Goal: Contribute content: Contribute content

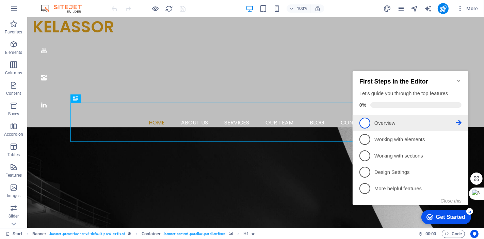
click at [369, 119] on span "1" at bounding box center [364, 122] width 11 height 11
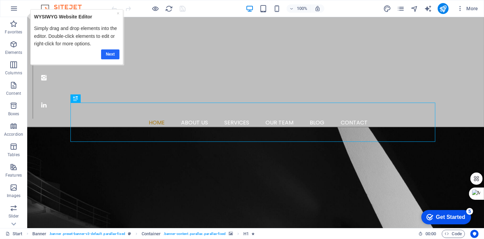
click at [110, 52] on link "Next" at bounding box center [110, 54] width 18 height 10
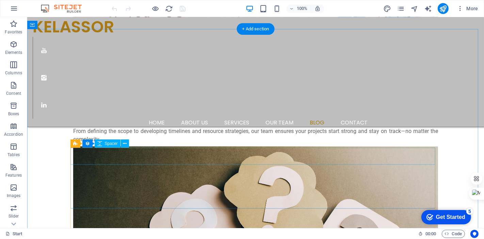
scroll to position [1060, 0]
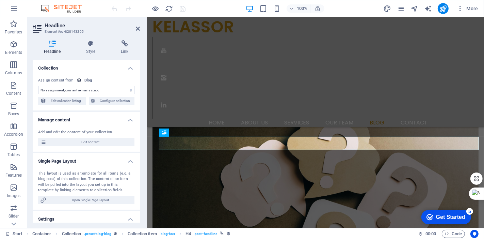
select select "name"
click at [94, 48] on h4 "Style" at bounding box center [92, 47] width 35 height 14
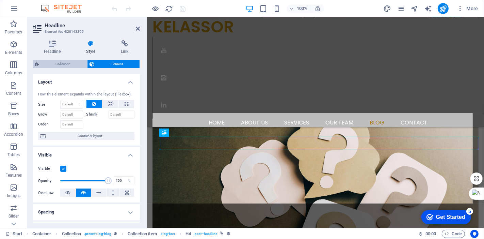
click at [74, 66] on span "Collection" at bounding box center [63, 64] width 44 height 8
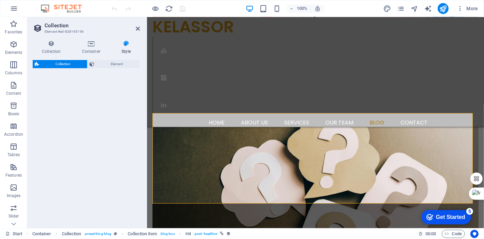
select select "rem"
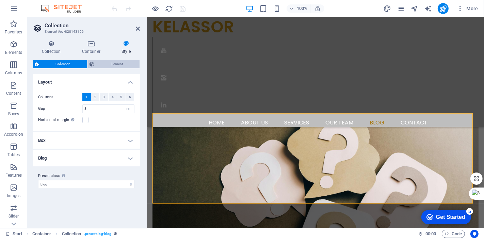
click at [107, 67] on span "Element" at bounding box center [116, 64] width 41 height 8
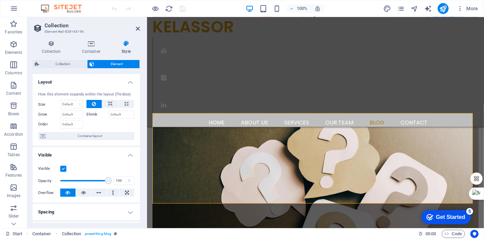
click at [125, 47] on h4 "Style" at bounding box center [126, 47] width 28 height 14
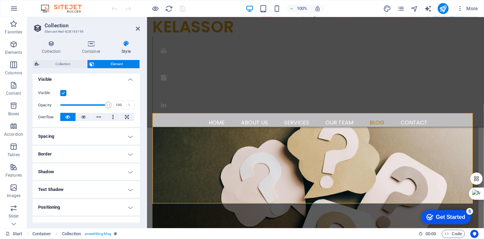
scroll to position [139, 0]
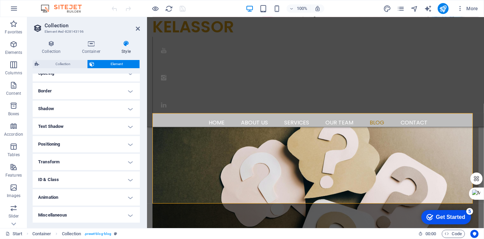
click at [77, 193] on h4 "Animation" at bounding box center [86, 197] width 107 height 16
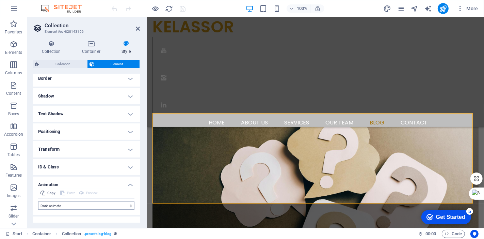
scroll to position [161, 0]
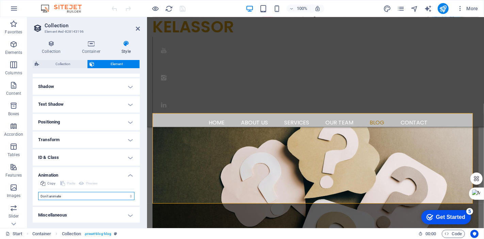
click at [77, 197] on select "Don't animate Show / Hide Slide up/down Zoom in/out Slide left to right Slide r…" at bounding box center [86, 196] width 96 height 8
select select "move-top-to-bottom"
click at [38, 192] on select "Don't animate Show / Hide Slide up/down Zoom in/out Slide left to right Slide r…" at bounding box center [86, 196] width 96 height 8
select select "scroll"
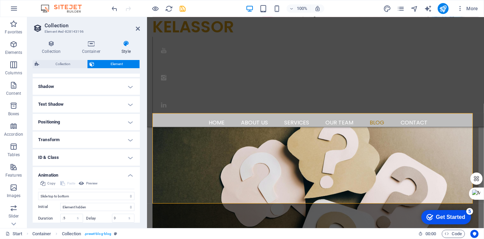
click at [64, 122] on h4 "Positioning" at bounding box center [86, 122] width 107 height 16
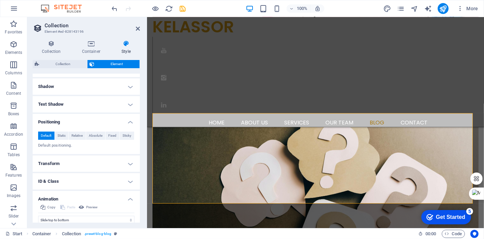
click at [55, 105] on h4 "Text Shadow" at bounding box center [86, 104] width 107 height 16
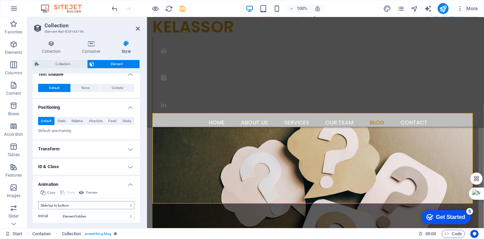
scroll to position [248, 0]
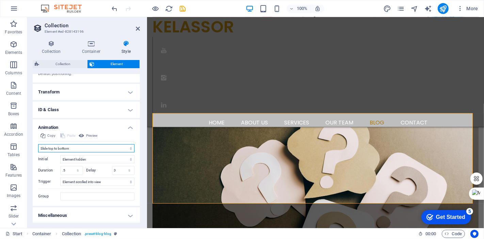
click at [67, 149] on select "Don't animate Show / Hide Slide up/down Zoom in/out Slide left to right Slide r…" at bounding box center [86, 148] width 96 height 8
click at [38, 144] on select "Don't animate Show / Hide Slide up/down Zoom in/out Slide left to right Slide r…" at bounding box center [86, 148] width 96 height 8
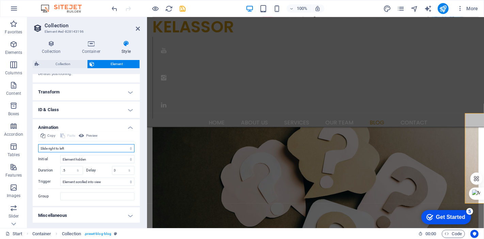
click at [66, 144] on select "Don't animate Show / Hide Slide up/down Zoom in/out Slide left to right Slide r…" at bounding box center [86, 148] width 96 height 8
click at [38, 144] on select "Don't animate Show / Hide Slide up/down Zoom in/out Slide left to right Slide r…" at bounding box center [86, 148] width 96 height 8
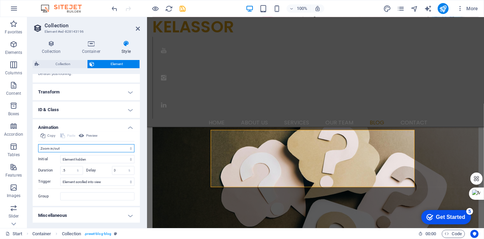
click at [64, 146] on select "Don't animate Show / Hide Slide up/down Zoom in/out Slide left to right Slide r…" at bounding box center [86, 148] width 96 height 8
click at [38, 144] on select "Don't animate Show / Hide Slide up/down Zoom in/out Slide left to right Slide r…" at bounding box center [86, 148] width 96 height 8
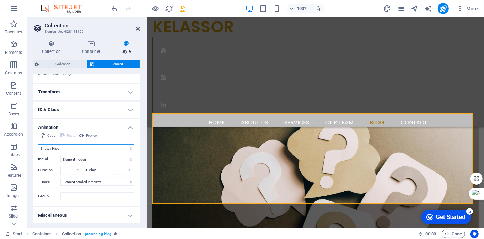
click at [50, 150] on select "Don't animate Show / Hide Slide up/down Zoom in/out Slide left to right Slide r…" at bounding box center [86, 148] width 96 height 8
select select "slide"
click at [38, 144] on select "Don't animate Show / Hide Slide up/down Zoom in/out Slide left to right Slide r…" at bounding box center [86, 148] width 96 height 8
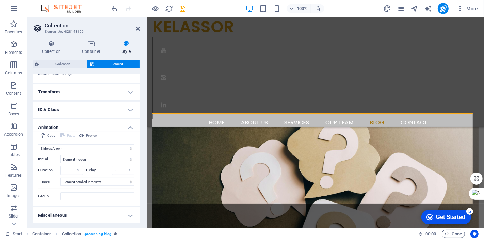
click at [77, 217] on h4 "Miscellaneous" at bounding box center [86, 215] width 107 height 16
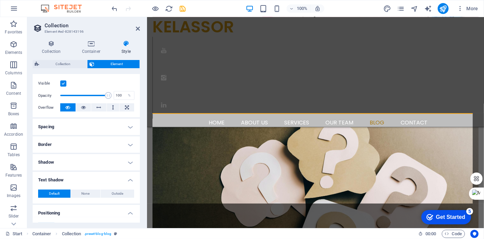
scroll to position [25, 0]
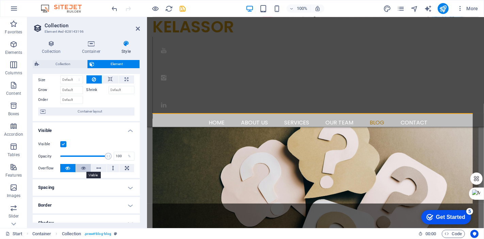
click at [81, 165] on icon at bounding box center [83, 168] width 5 height 8
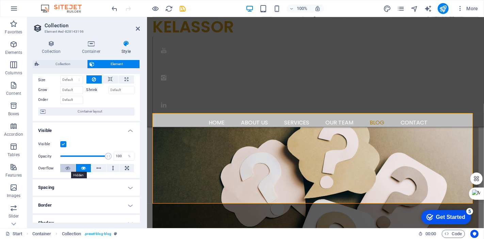
click at [69, 165] on icon at bounding box center [67, 168] width 5 height 8
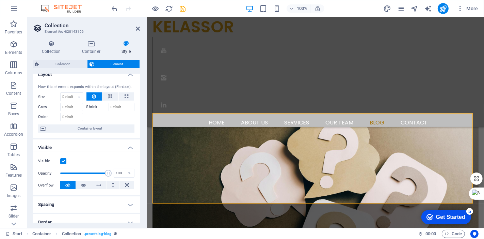
scroll to position [0, 0]
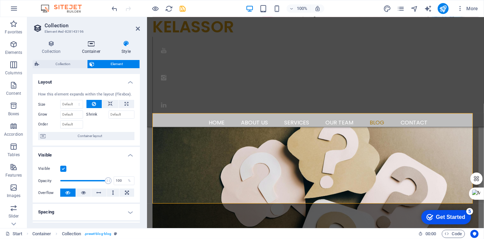
click at [92, 45] on icon at bounding box center [91, 43] width 37 height 7
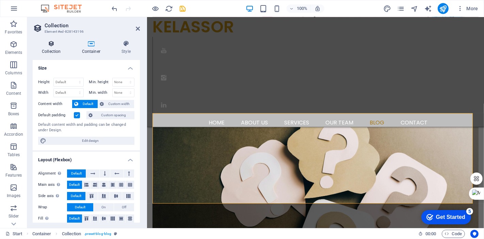
click at [58, 50] on h4 "Collection" at bounding box center [53, 47] width 40 height 14
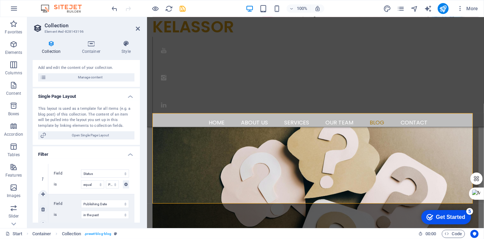
scroll to position [189, 0]
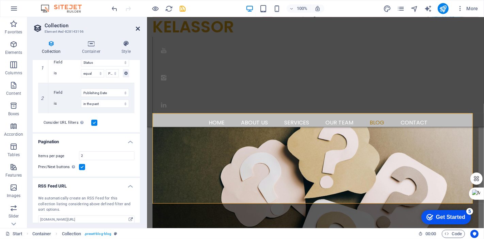
click at [138, 28] on icon at bounding box center [138, 28] width 4 height 5
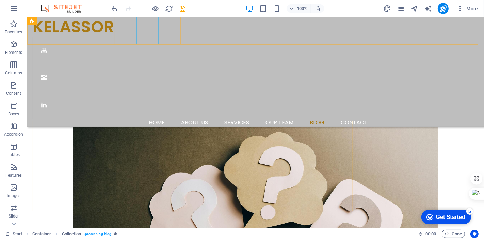
scroll to position [1060, 0]
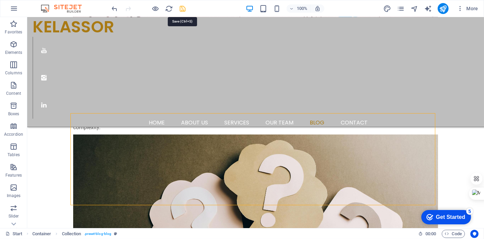
click at [183, 6] on icon "save" at bounding box center [183, 9] width 8 height 8
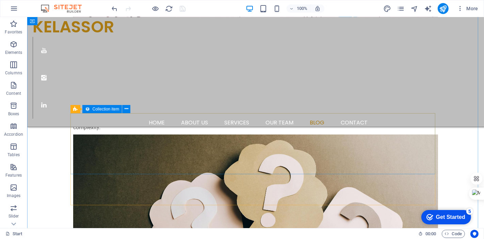
click at [98, 109] on span "Collection item" at bounding box center [106, 109] width 27 height 4
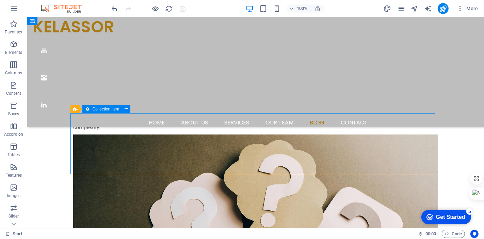
click at [98, 109] on span "Collection item" at bounding box center [106, 109] width 27 height 4
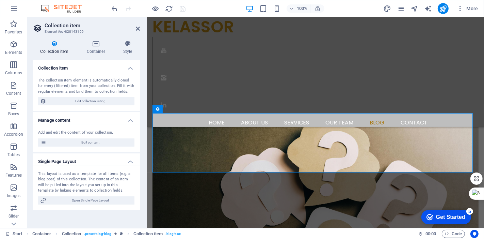
scroll to position [1067, 0]
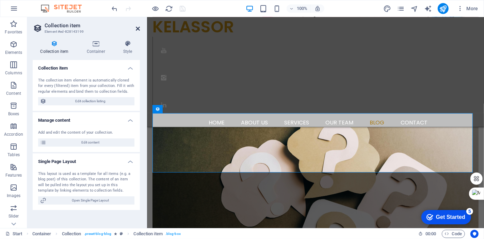
click at [136, 26] on icon at bounding box center [138, 28] width 4 height 5
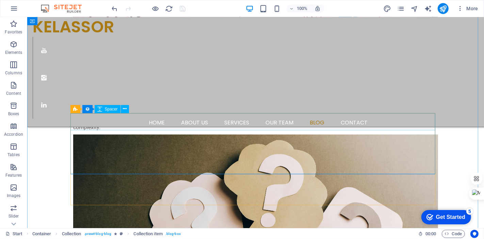
click at [123, 107] on icon at bounding box center [125, 108] width 4 height 7
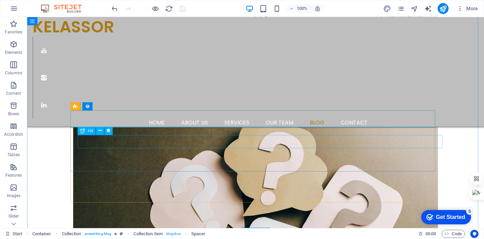
scroll to position [1097, 0]
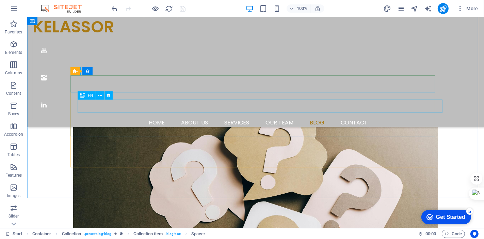
click at [87, 95] on div "H4" at bounding box center [87, 95] width 18 height 8
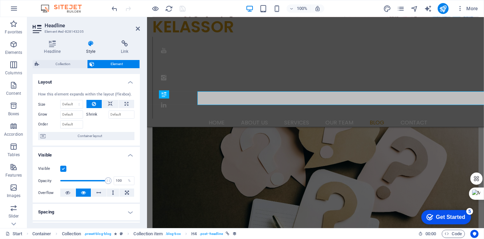
scroll to position [1105, 0]
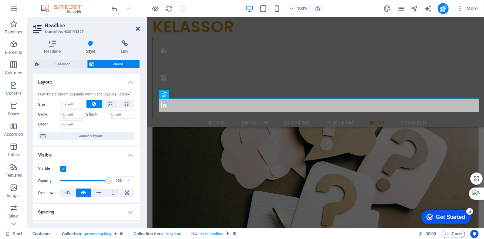
click at [138, 30] on icon at bounding box center [138, 28] width 4 height 5
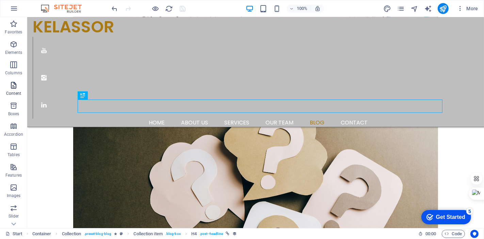
click at [20, 89] on span "Content" at bounding box center [13, 89] width 27 height 16
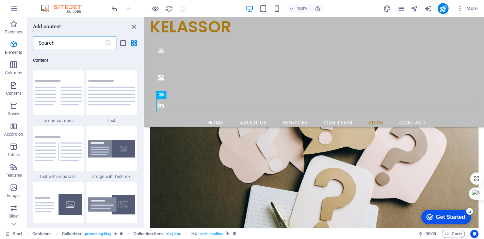
scroll to position [1247, 0]
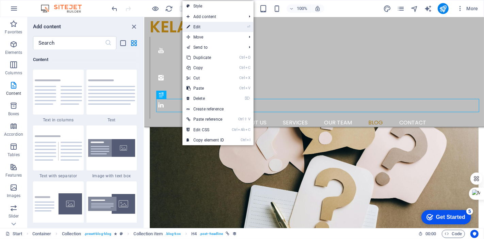
click at [199, 29] on link "⏎ Edit" at bounding box center [206, 27] width 46 height 10
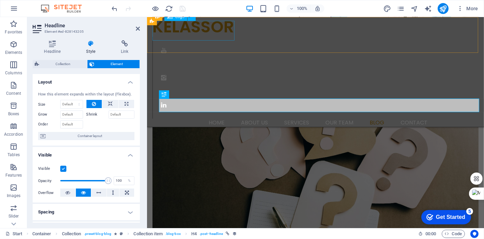
scroll to position [1105, 0]
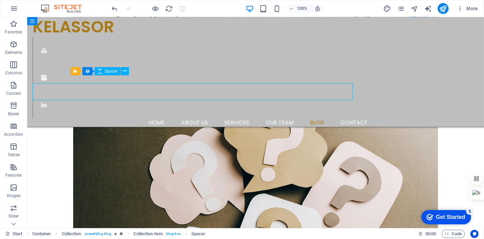
scroll to position [1097, 0]
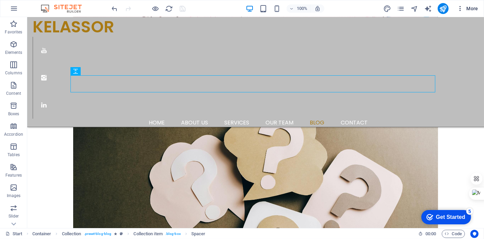
click at [463, 8] on icon "button" at bounding box center [460, 8] width 7 height 7
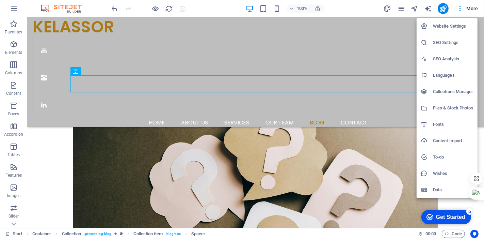
click at [404, 11] on div at bounding box center [242, 119] width 484 height 239
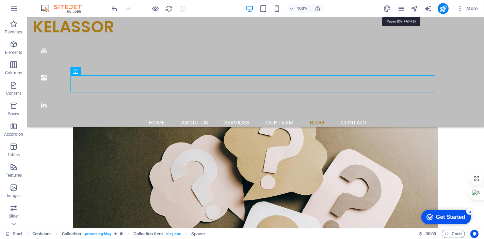
click at [401, 6] on icon "pages" at bounding box center [401, 9] width 8 height 8
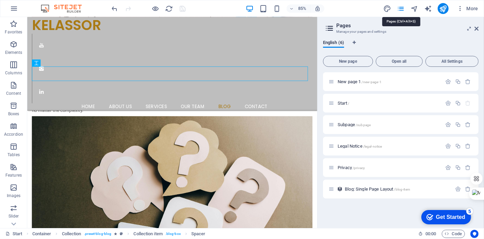
scroll to position [1143, 0]
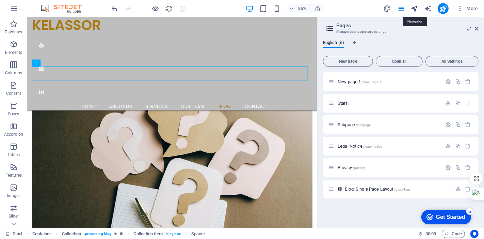
click at [416, 8] on icon "navigator" at bounding box center [415, 9] width 8 height 8
select select "15892657-en"
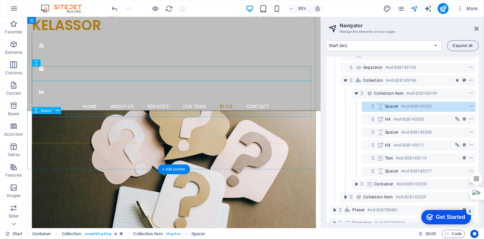
scroll to position [166, 0]
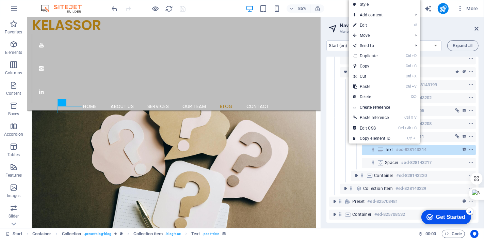
click at [437, 29] on h3 "Manage the elements on your pages" at bounding box center [402, 32] width 125 height 6
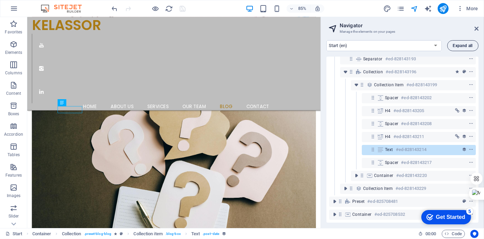
click at [463, 42] on button "Expand all" at bounding box center [463, 45] width 31 height 11
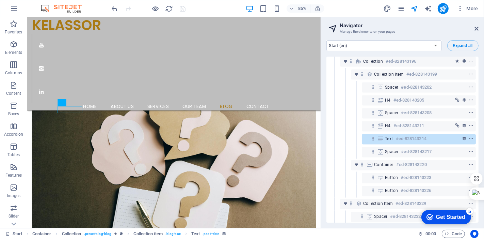
scroll to position [1039, 0]
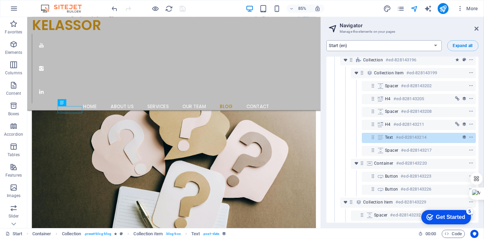
click at [380, 42] on select "New page 1 (en) Start (en) Subpage (en) Legal Notice (en) Privacy (en) Blog: Si…" at bounding box center [384, 45] width 115 height 11
click at [416, 29] on h3 "Manage the elements on your pages" at bounding box center [402, 32] width 125 height 6
click at [429, 9] on icon "text_generator" at bounding box center [428, 9] width 8 height 8
select select "English"
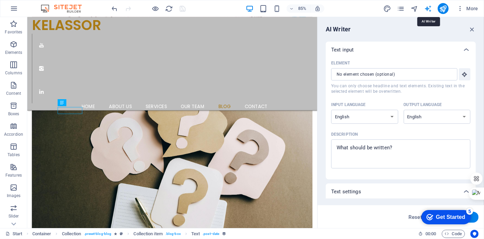
scroll to position [0, 0]
click at [386, 11] on icon "design" at bounding box center [388, 9] width 8 height 8
select select "px"
select select "400"
select select "px"
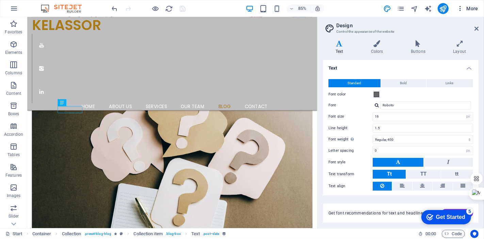
click at [463, 8] on icon "button" at bounding box center [460, 8] width 7 height 7
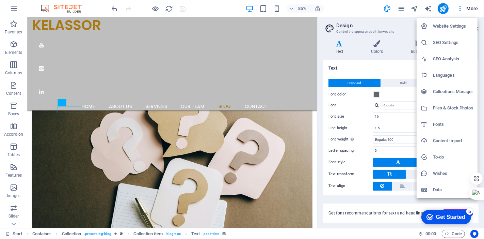
click at [434, 186] on h6 "Data" at bounding box center [453, 190] width 41 height 8
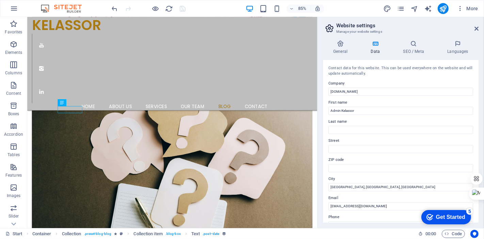
scroll to position [76, 0]
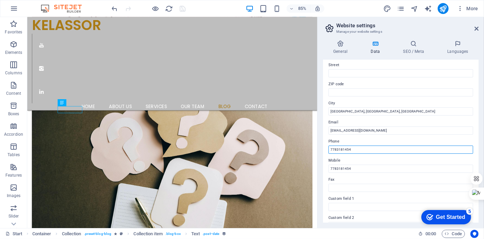
drag, startPoint x: 389, startPoint y: 166, endPoint x: 364, endPoint y: 165, distance: 25.2
click at [353, 150] on input "7783181454" at bounding box center [401, 149] width 145 height 8
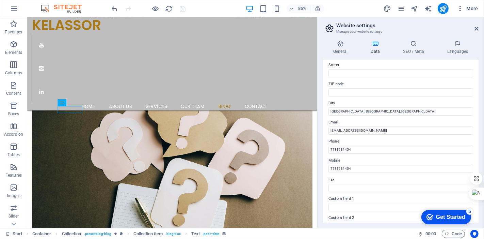
click at [479, 10] on button "More" at bounding box center [467, 8] width 27 height 11
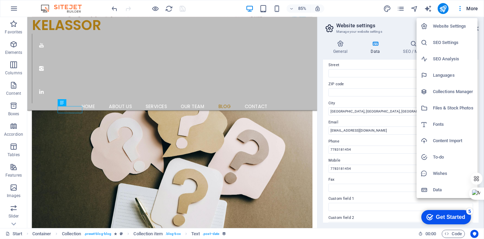
click at [451, 44] on h6 "SEO Settings" at bounding box center [453, 42] width 41 height 8
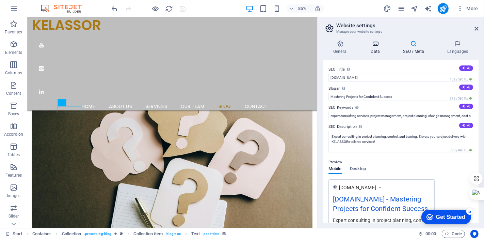
click at [373, 48] on h4 "Data" at bounding box center [377, 47] width 32 height 14
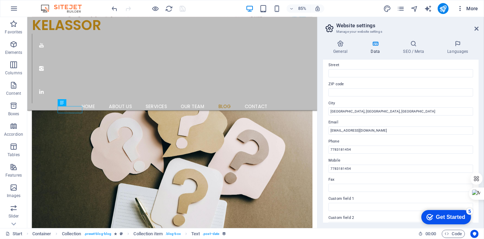
click at [466, 7] on span "More" at bounding box center [467, 8] width 21 height 7
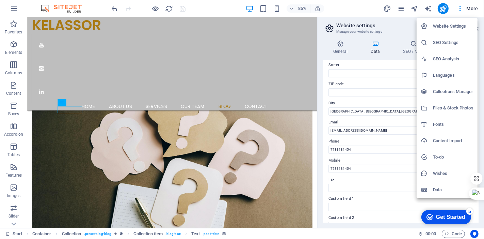
click at [435, 159] on h6 "To-do" at bounding box center [453, 157] width 41 height 8
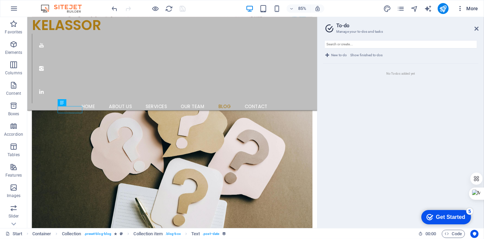
click at [468, 7] on span "More" at bounding box center [467, 8] width 21 height 7
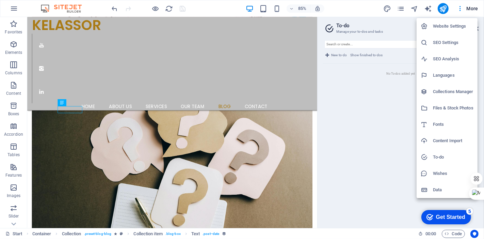
click at [266, 99] on div at bounding box center [242, 119] width 484 height 239
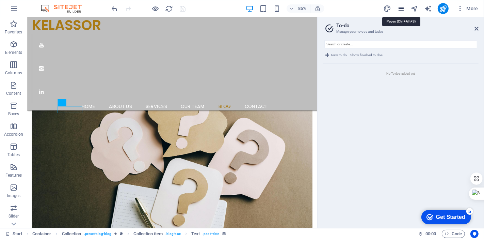
click at [398, 10] on icon "pages" at bounding box center [401, 9] width 8 height 8
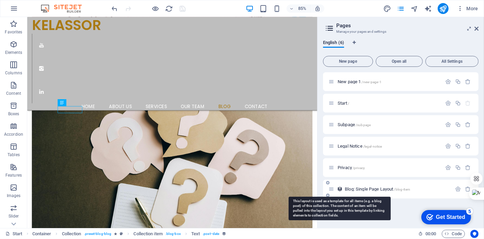
click at [341, 189] on icon at bounding box center [340, 189] width 6 height 6
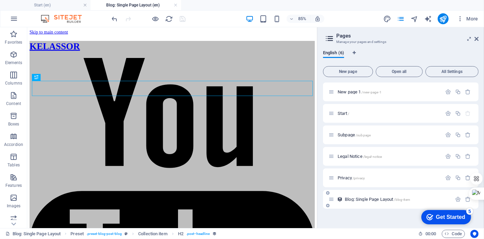
scroll to position [0, 0]
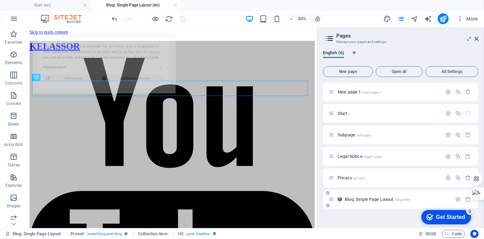
select select "6890b5a15eaea2e47d05964e"
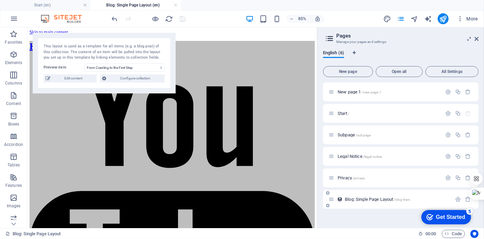
click at [329, 193] on icon at bounding box center [327, 193] width 3 height 4
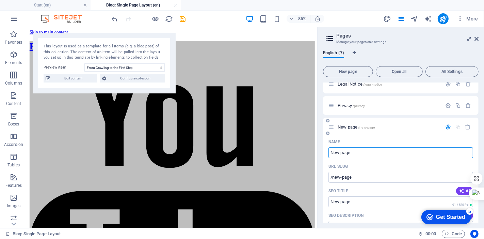
scroll to position [83, 0]
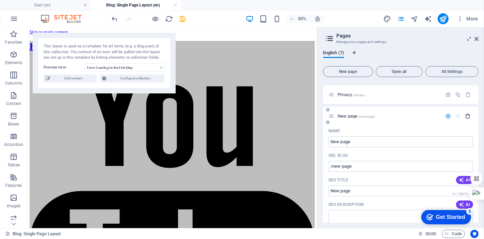
click at [470, 114] on icon "button" at bounding box center [469, 116] width 6 height 6
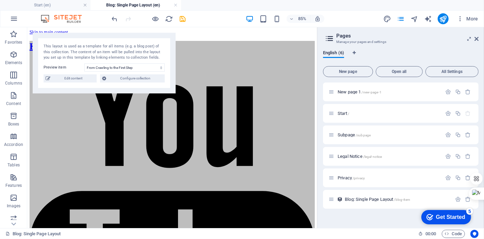
scroll to position [0, 0]
click at [457, 198] on icon "button" at bounding box center [458, 199] width 6 height 6
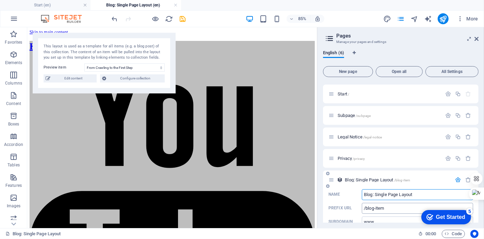
scroll to position [35, 0]
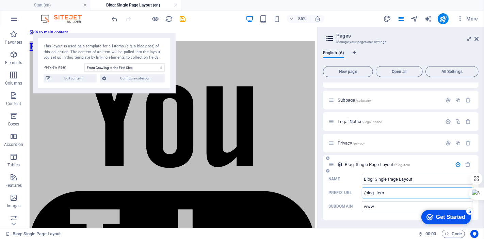
drag, startPoint x: 391, startPoint y: 194, endPoint x: 375, endPoint y: 189, distance: 17.1
click at [375, 189] on input "/blog-item" at bounding box center [417, 192] width 111 height 11
type input "/blog"
click at [372, 220] on div "New page 1 /new-page-1 Start / Subpage /subpage Legal Notice /legal-notice Priv…" at bounding box center [401, 152] width 156 height 140
click at [185, 20] on icon "save" at bounding box center [183, 19] width 8 height 8
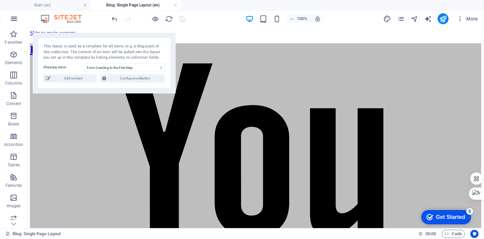
click at [16, 16] on icon "button" at bounding box center [14, 19] width 8 height 8
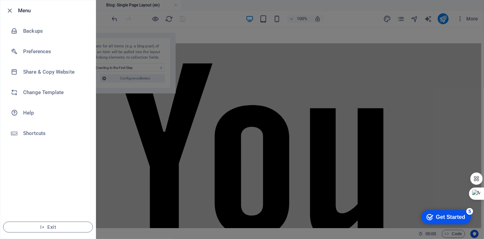
click at [444, 103] on div at bounding box center [242, 119] width 484 height 239
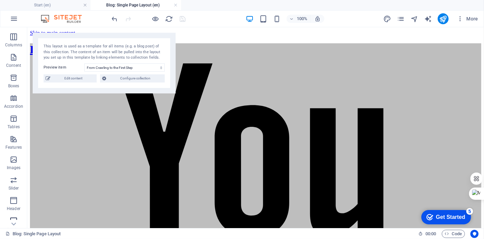
scroll to position [106, 0]
click at [466, 18] on span "More" at bounding box center [467, 18] width 21 height 7
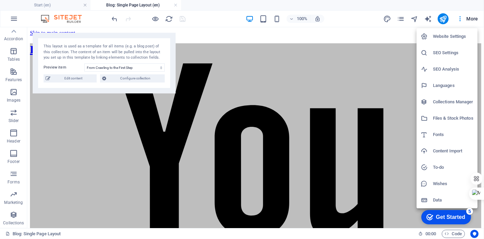
click at [449, 37] on h6 "Website Settings" at bounding box center [453, 36] width 41 height 8
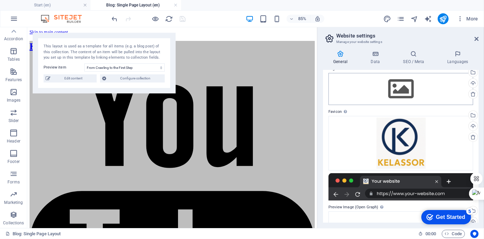
scroll to position [26, 0]
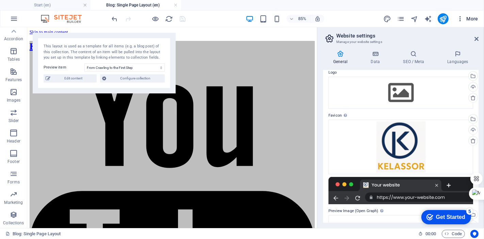
click at [461, 17] on icon "button" at bounding box center [460, 18] width 7 height 7
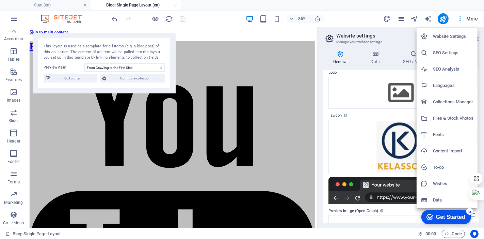
click at [447, 52] on h6 "SEO Settings" at bounding box center [453, 53] width 41 height 8
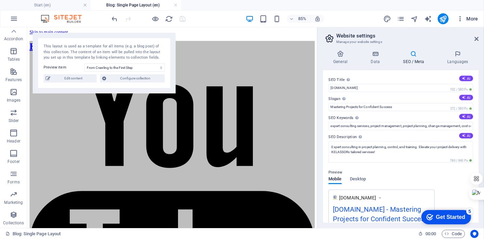
click at [462, 18] on icon "button" at bounding box center [460, 18] width 7 height 7
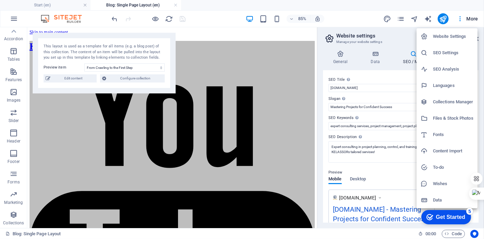
click at [447, 66] on h6 "SEO Analysis" at bounding box center [453, 69] width 41 height 8
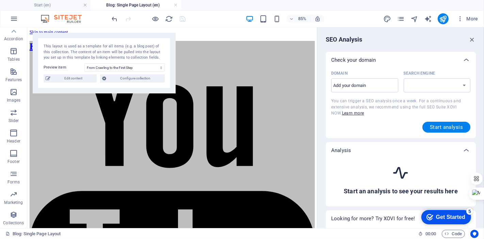
select select "google.com"
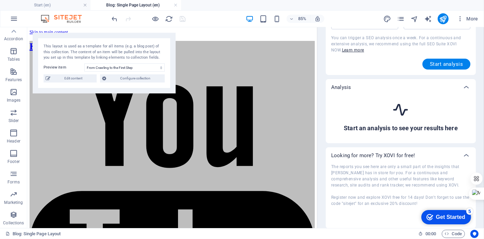
scroll to position [0, 0]
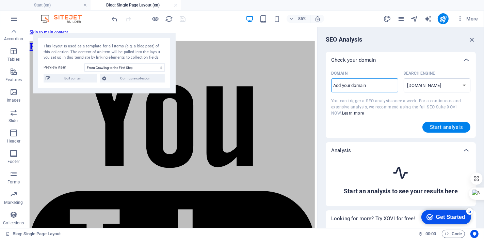
click at [372, 90] on input "Domain ​" at bounding box center [364, 85] width 67 height 11
type input "[DOMAIN_NAME]"
click at [445, 122] on button "Start analysis" at bounding box center [447, 127] width 48 height 11
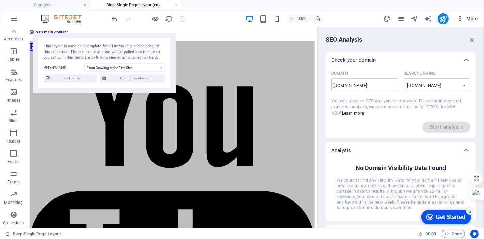
click at [462, 18] on icon "button" at bounding box center [460, 18] width 7 height 7
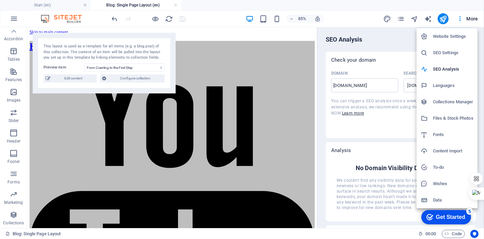
click at [434, 118] on h6 "Files & Stock Photos" at bounding box center [453, 118] width 41 height 8
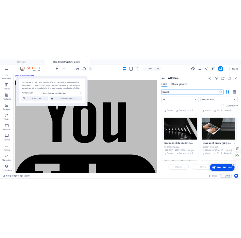
scroll to position [1437, 0]
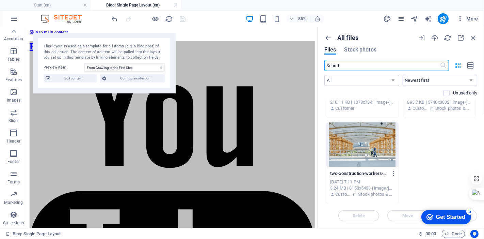
click at [463, 17] on icon "button" at bounding box center [460, 18] width 7 height 7
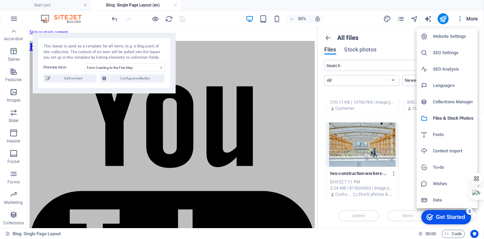
click at [439, 150] on h6 "Content Import" at bounding box center [453, 151] width 41 height 8
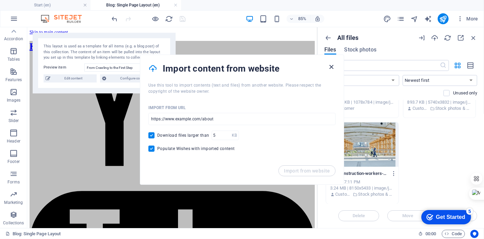
click at [331, 66] on icon "button" at bounding box center [332, 67] width 8 height 8
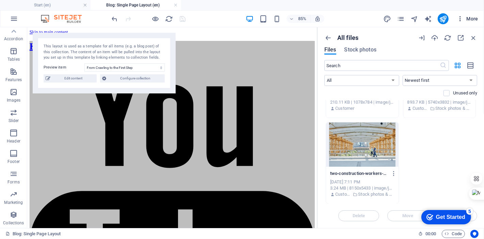
click at [464, 17] on span "More" at bounding box center [467, 18] width 21 height 7
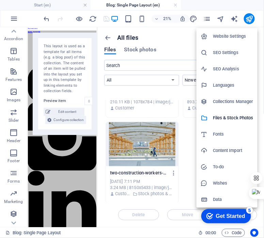
click at [251, 18] on div at bounding box center [132, 119] width 264 height 238
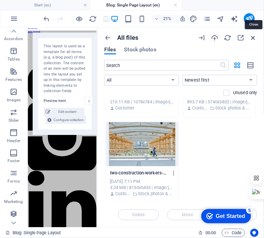
click at [257, 38] on icon "button" at bounding box center [253, 37] width 7 height 7
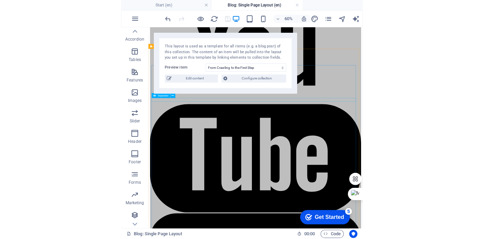
scroll to position [0, 0]
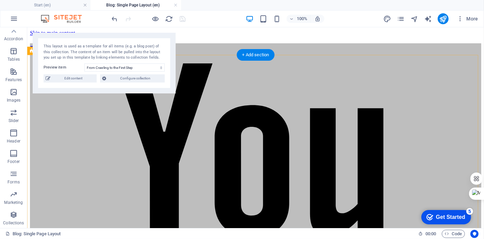
click at [252, 58] on div "+ Add section" at bounding box center [256, 55] width 38 height 12
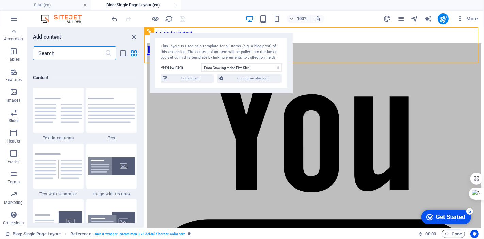
scroll to position [1247, 0]
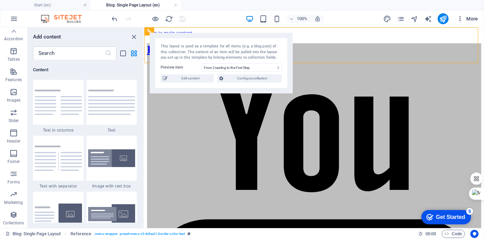
click at [461, 19] on icon "button" at bounding box center [460, 18] width 7 height 7
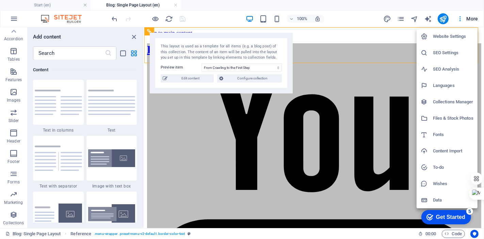
click at [398, 15] on div at bounding box center [242, 119] width 484 height 239
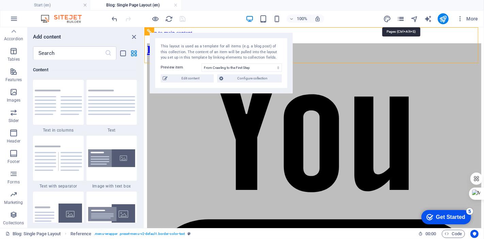
click at [398, 17] on icon "pages" at bounding box center [401, 19] width 8 height 8
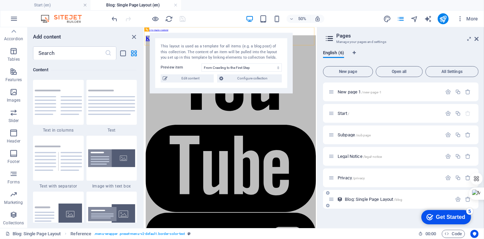
click at [356, 201] on span "Blog: Single Page Layout /blog" at bounding box center [374, 199] width 58 height 5
click at [355, 195] on div "Blog: Single Page Layout /blog" at bounding box center [390, 199] width 123 height 8
click at [355, 199] on span "Blog: Single Page Layout /blog" at bounding box center [374, 199] width 58 height 5
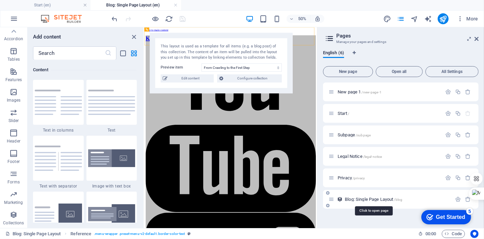
click at [355, 199] on span "Blog: Single Page Layout /blog" at bounding box center [374, 199] width 58 height 5
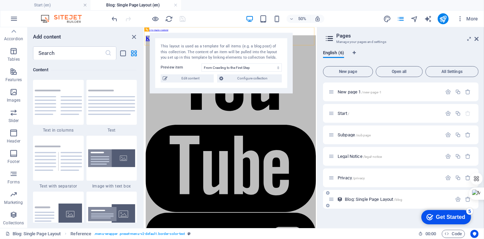
click at [332, 201] on icon at bounding box center [332, 199] width 6 height 6
click at [456, 199] on icon "button" at bounding box center [458, 199] width 6 height 6
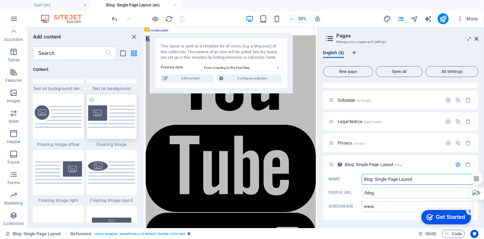
scroll to position [106, 0]
click at [124, 54] on icon "list-view" at bounding box center [124, 53] width 8 height 8
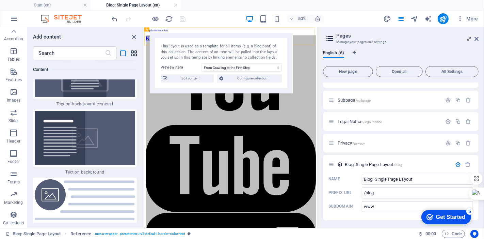
click at [133, 53] on icon "grid-view" at bounding box center [134, 53] width 8 height 8
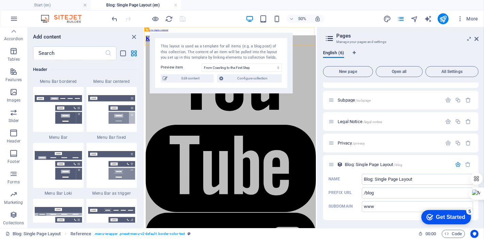
scroll to position [1512, 0]
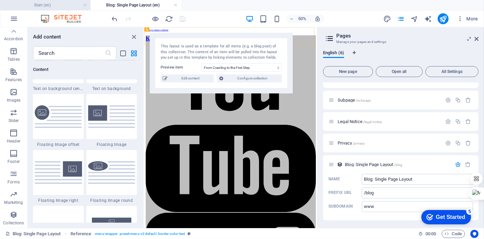
click at [57, 2] on h4 "Start (en)" at bounding box center [45, 4] width 91 height 7
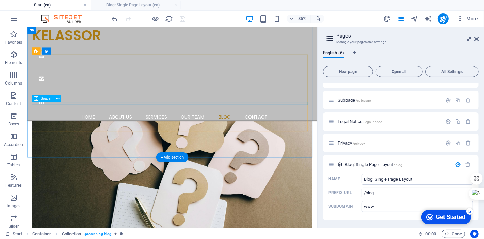
scroll to position [1126, 0]
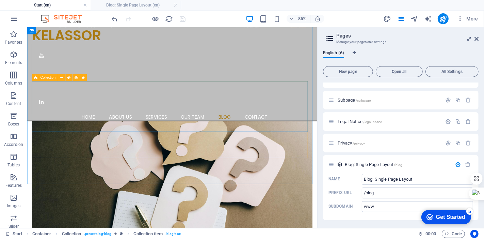
click at [35, 78] on icon at bounding box center [36, 77] width 4 height 7
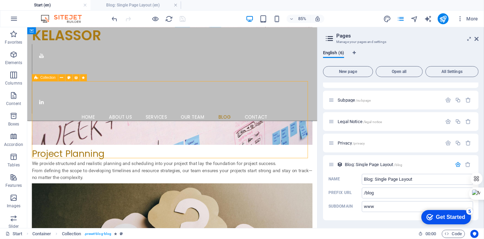
scroll to position [1292, 0]
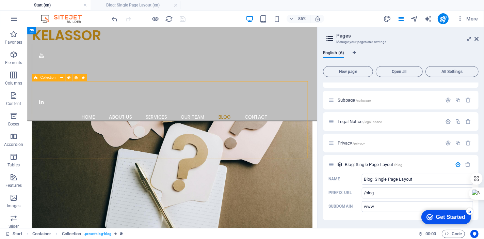
select select "columns.publishing_date_DESC"
select select "columns.description"
select select "columns.status"
select select "columns.publishing_date"
select select "past"
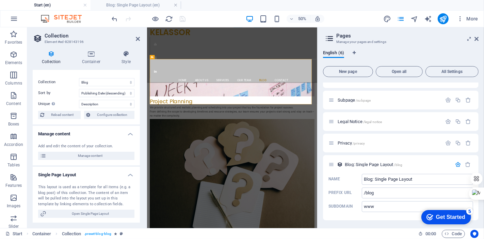
scroll to position [0, 0]
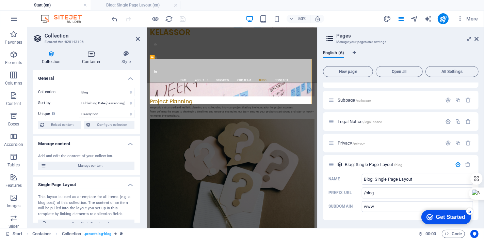
click at [94, 56] on icon at bounding box center [91, 53] width 37 height 7
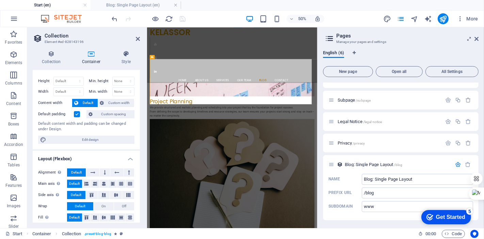
scroll to position [15, 0]
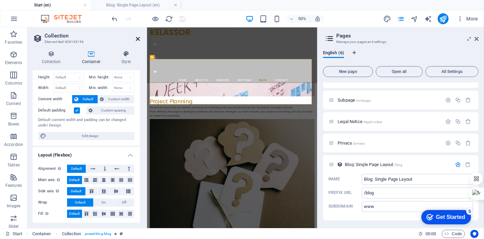
click at [137, 38] on icon at bounding box center [138, 38] width 4 height 5
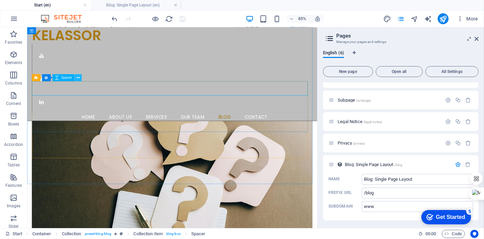
click at [79, 76] on icon at bounding box center [78, 78] width 3 height 6
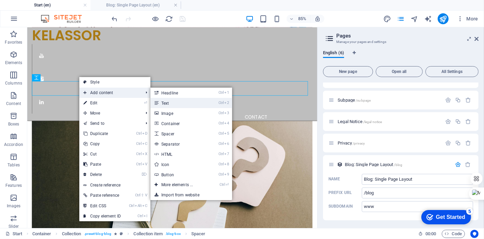
click at [176, 99] on link "Ctrl 2 Text" at bounding box center [179, 103] width 56 height 10
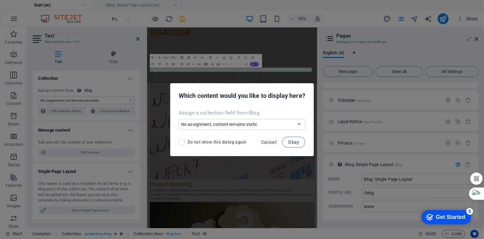
scroll to position [1292, 0]
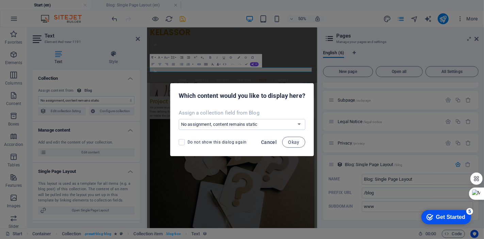
click at [269, 141] on span "Cancel" at bounding box center [269, 141] width 16 height 5
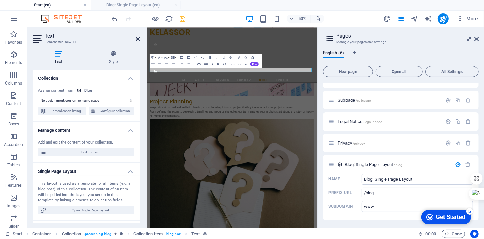
drag, startPoint x: 139, startPoint y: 38, endPoint x: 132, endPoint y: 13, distance: 26.7
click at [139, 38] on icon at bounding box center [138, 38] width 4 height 5
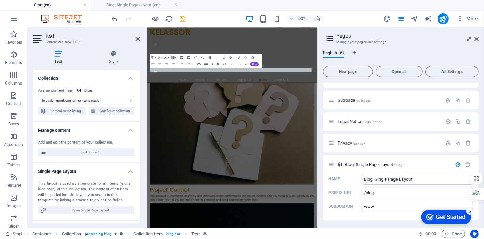
scroll to position [1126, 0]
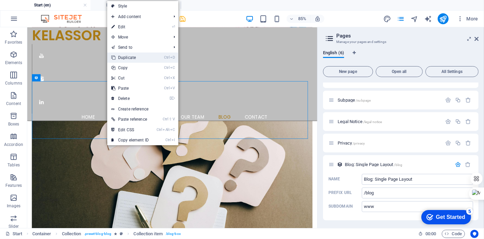
click at [129, 58] on link "Ctrl D Duplicate" at bounding box center [130, 57] width 46 height 10
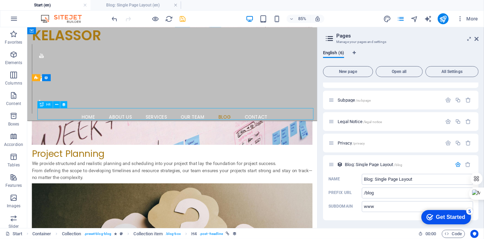
scroll to position [1292, 0]
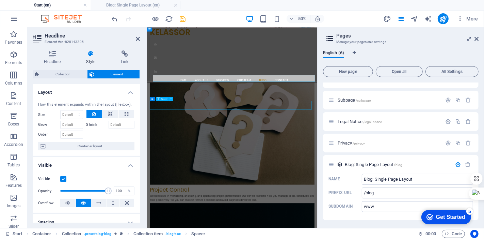
scroll to position [1126, 0]
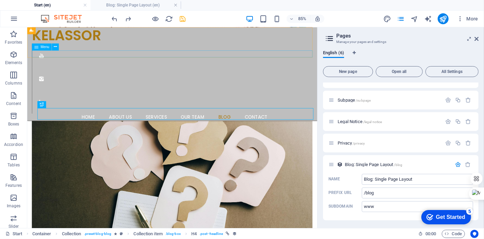
click at [253, 128] on nav "Home About us Services Our Team Blog Contact" at bounding box center [200, 132] width 336 height 8
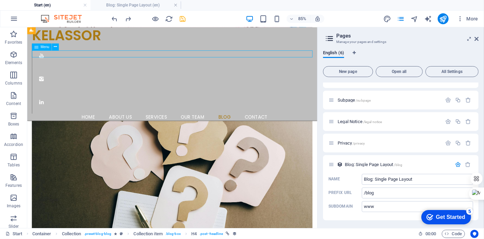
click at [253, 128] on nav "Home About us Services Our Team Blog Contact" at bounding box center [200, 132] width 336 height 8
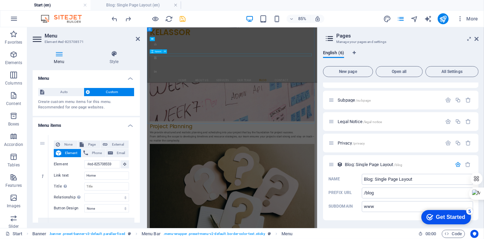
scroll to position [1292, 0]
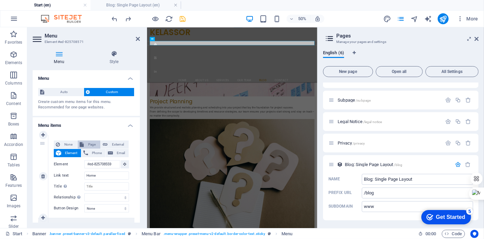
click at [87, 144] on span "Page" at bounding box center [92, 144] width 13 height 8
select select
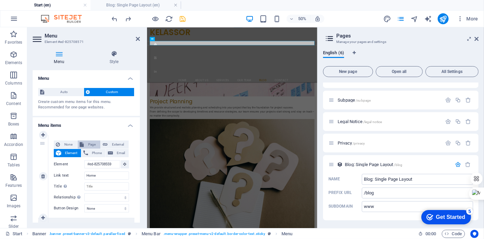
select select
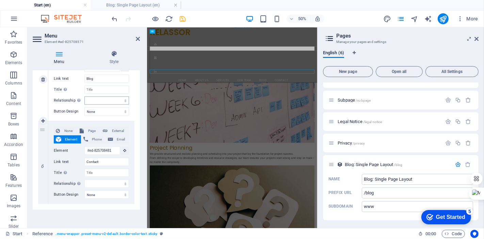
scroll to position [1184, 0]
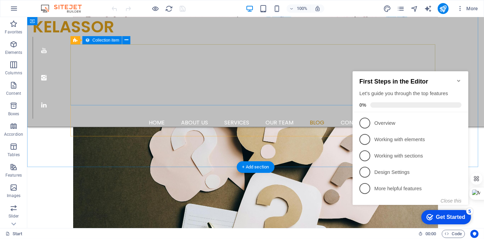
scroll to position [1285, 0]
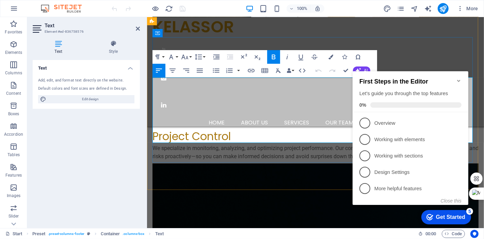
drag, startPoint x: 194, startPoint y: 113, endPoint x: 160, endPoint y: 114, distance: 34.4
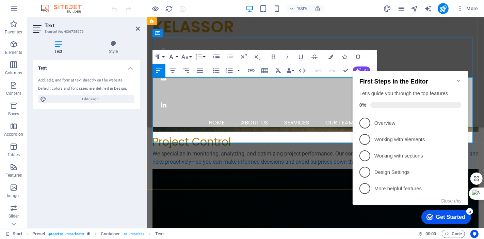
scroll to position [1283, 0]
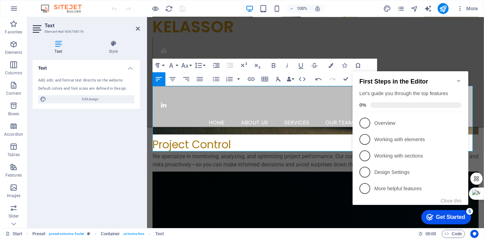
click at [112, 147] on div "Text Add, edit, and format text directly on the website. Default colors and fon…" at bounding box center [86, 141] width 107 height 162
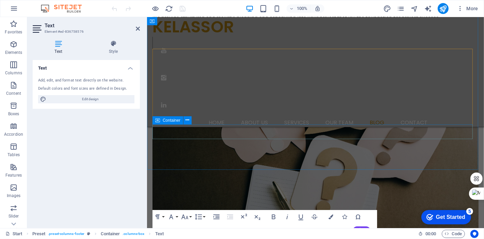
scroll to position [1094, 0]
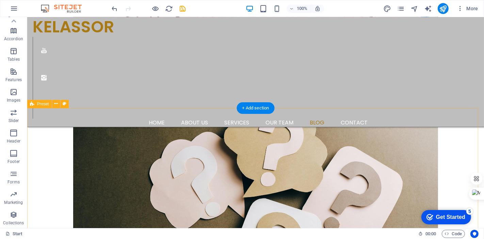
scroll to position [1084, 0]
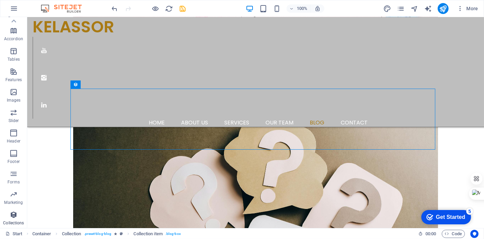
click at [9, 214] on span "Collections" at bounding box center [13, 218] width 27 height 16
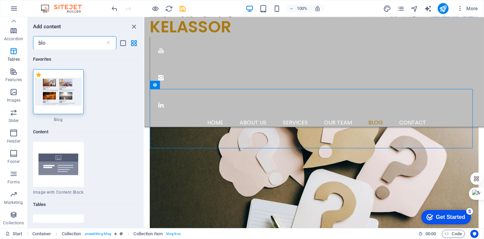
scroll to position [0, 0]
click at [62, 87] on img at bounding box center [58, 92] width 47 height 28
drag, startPoint x: 66, startPoint y: 43, endPoint x: 0, endPoint y: 31, distance: 67.5
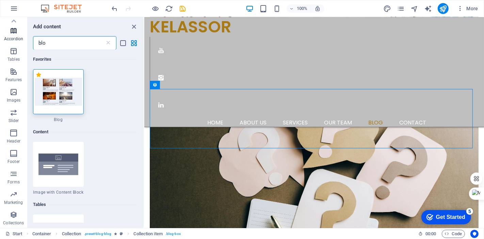
click at [0, 31] on div "Favorites Elements Columns Content Boxes Accordion Tables Features Images Slide…" at bounding box center [72, 122] width 144 height 211
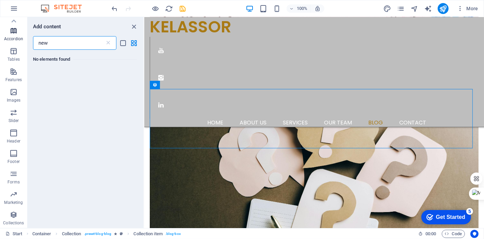
drag, startPoint x: 54, startPoint y: 39, endPoint x: 18, endPoint y: 36, distance: 35.6
click at [18, 36] on div "Favorites Elements Columns Content Boxes Accordion Tables Features Images Slide…" at bounding box center [72, 122] width 144 height 211
drag, startPoint x: 62, startPoint y: 44, endPoint x: 17, endPoint y: 38, distance: 45.3
click at [17, 38] on div "Favorites Elements Columns Content Boxes Accordion Tables Features Images Slide…" at bounding box center [72, 122] width 144 height 211
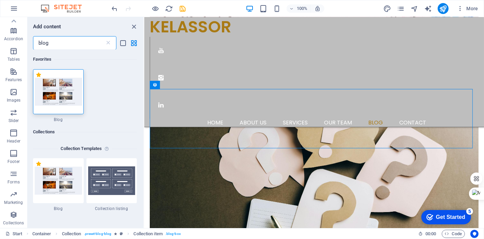
type input "blog"
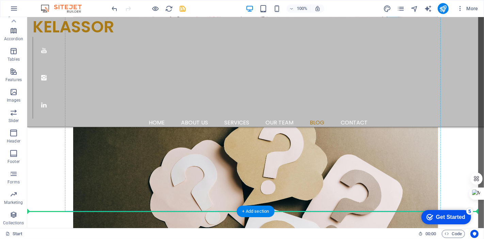
scroll to position [1084, 0]
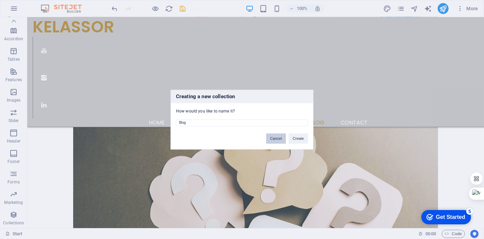
click at [274, 138] on button "Cancel" at bounding box center [276, 138] width 20 height 10
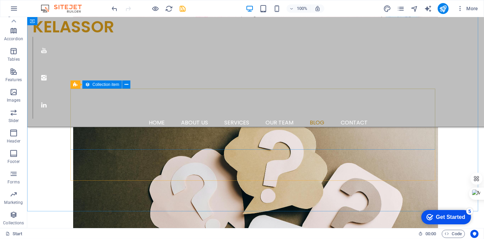
click at [87, 85] on icon at bounding box center [87, 84] width 5 height 8
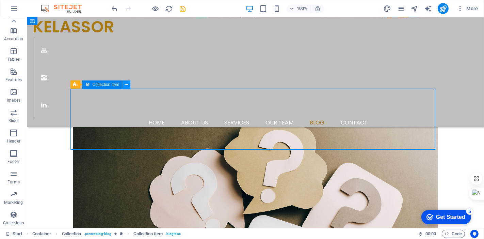
click at [127, 83] on icon at bounding box center [127, 84] width 4 height 7
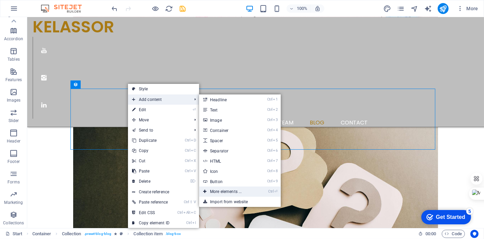
click at [231, 192] on link "Ctrl ⏎ More elements ..." at bounding box center [227, 191] width 56 height 10
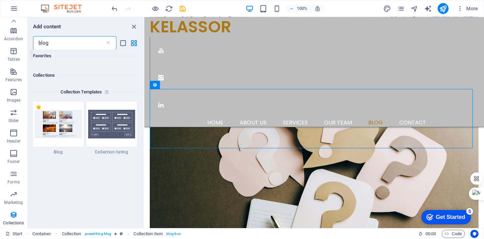
scroll to position [38, 0]
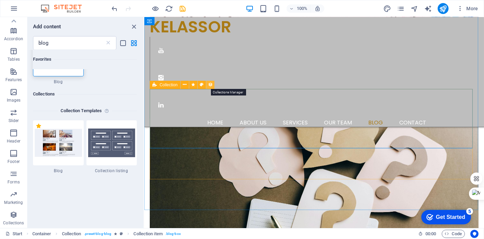
click at [208, 84] on icon at bounding box center [210, 84] width 5 height 7
select select "columns.publishing_date_DESC"
select select "columns.description"
select select "columns.status"
select select "columns.publishing_date"
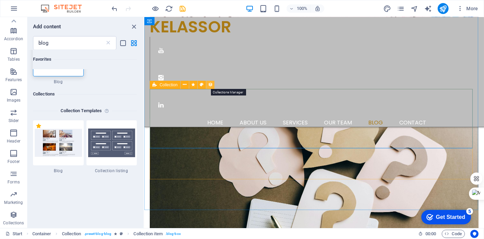
select select "past"
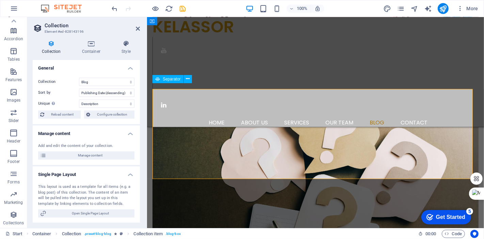
scroll to position [1092, 0]
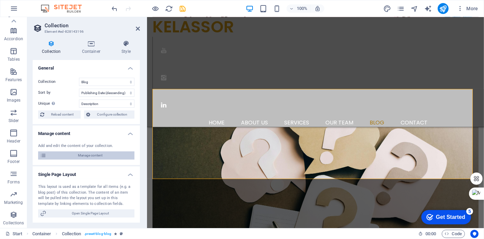
click at [77, 157] on span "Manage content" at bounding box center [90, 155] width 84 height 8
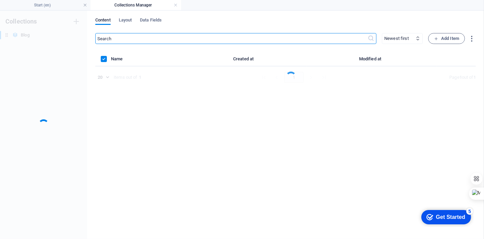
scroll to position [0, 0]
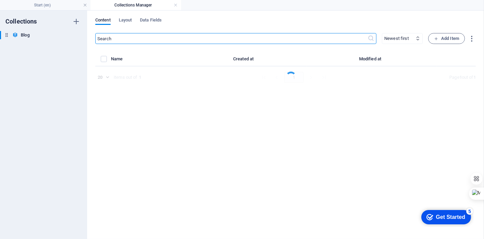
select select "columns.category_ASC"
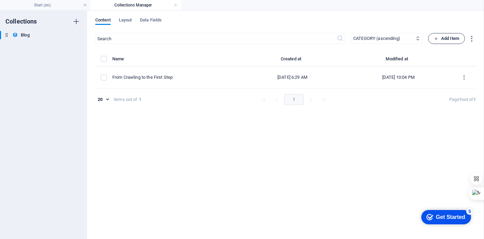
click at [443, 40] on span "Add Item" at bounding box center [446, 38] width 25 height 8
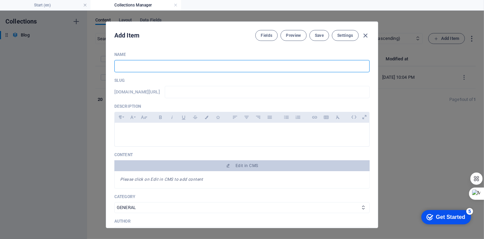
click at [192, 68] on input "text" at bounding box center [241, 66] width 255 height 12
type input "2"
type input "25"
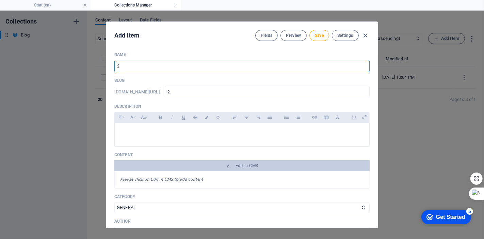
type input "25"
type input "253"
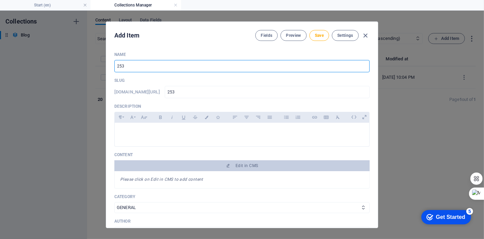
type input "2536"
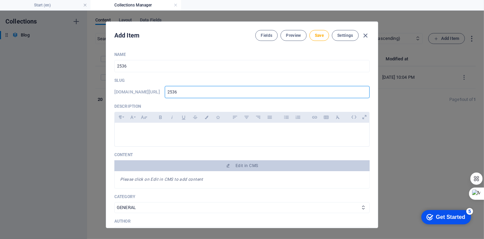
drag, startPoint x: 191, startPoint y: 94, endPoint x: 299, endPoint y: 101, distance: 108.2
click at [170, 93] on input "2536" at bounding box center [267, 92] width 205 height 12
click at [181, 91] on input "2536" at bounding box center [267, 92] width 205 height 12
type input "2536"
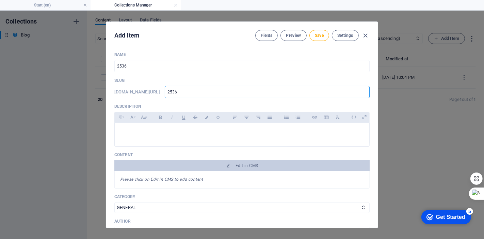
type input "2536 -"
type input "2536 - L"
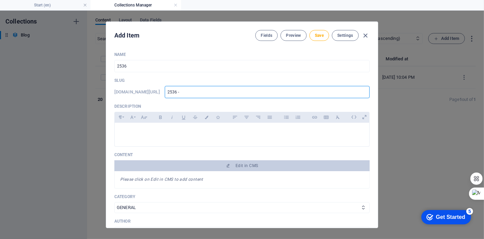
type input "2536 - L"
type input "2536 - LA"
type input "2536 - LAb"
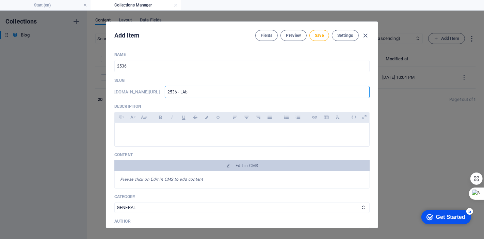
type input "2536 - LAbo"
type input "2536 - LAbou"
type input "2536 - LAbour"
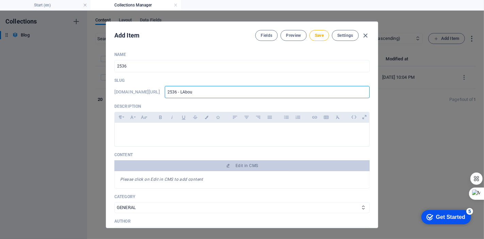
type input "2536 - LAbour"
type input "2536 - LAbour D"
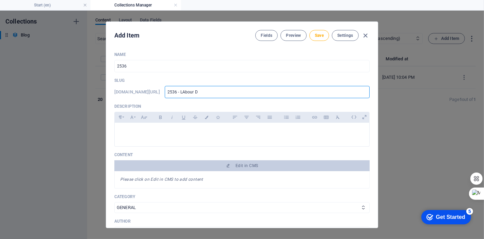
type input "2536 - LAbour Da"
type input "2536 - LAbour Day"
type input "2536 - LAbour Day,"
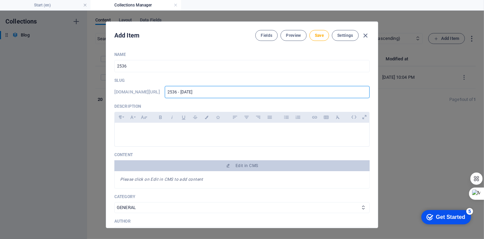
type input "2536 - LAbour Day,"
type input "2536 - Lbour Day,"
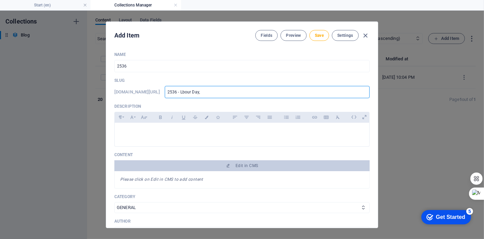
type input "2536 - Labour Day,"
click at [220, 92] on input "2536 - Labour Day," at bounding box center [267, 92] width 205 height 12
type input "2536 - Labour Day, a"
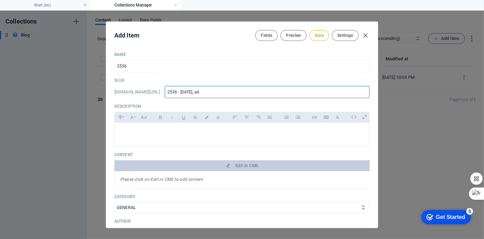
type input "2536 - Labour Day, adn"
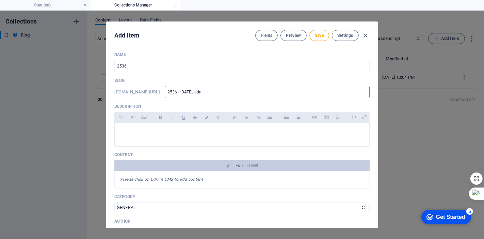
type input "2536 - Labour Day, adn"
type input "2536 - Labour Day, ad"
type input "2536 - Labour Day, a"
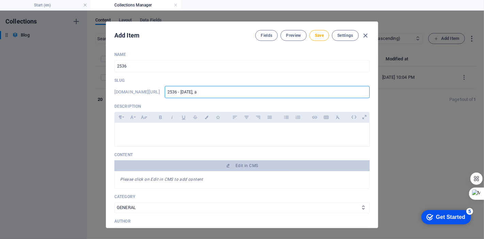
type input "2536 - Labour Day,"
type input "2536 - Labour Day"
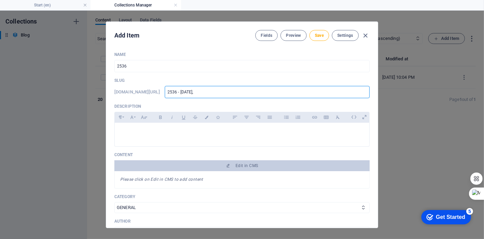
type input "2536 - Labour Day"
click at [189, 90] on input "2536 - Labour Day" at bounding box center [267, 92] width 205 height 12
type input "2536-labour-day"
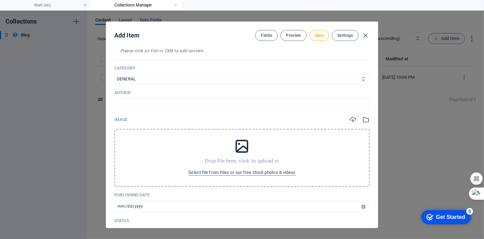
scroll to position [151, 0]
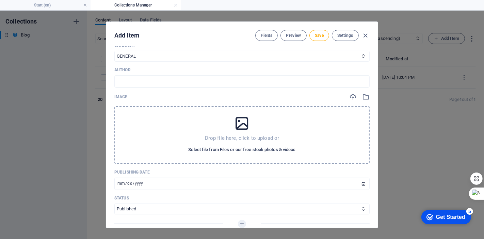
click at [246, 150] on span "Select file from Files or our free stock photos & videos" at bounding box center [241, 149] width 107 height 8
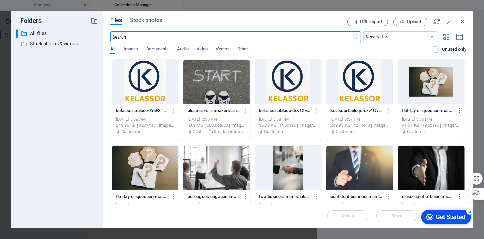
click at [190, 49] on div "All Images Documents Audio Video Vector Other" at bounding box center [271, 52] width 323 height 13
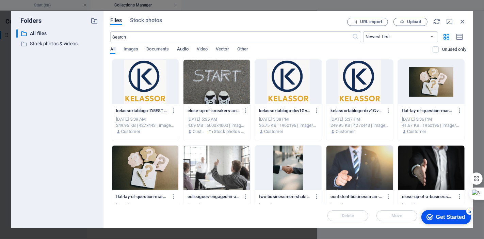
click at [182, 47] on span "Audio" at bounding box center [182, 50] width 11 height 10
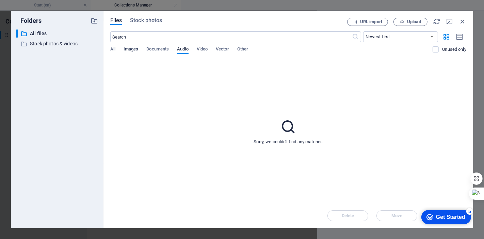
click at [134, 50] on span "Images" at bounding box center [131, 50] width 15 height 10
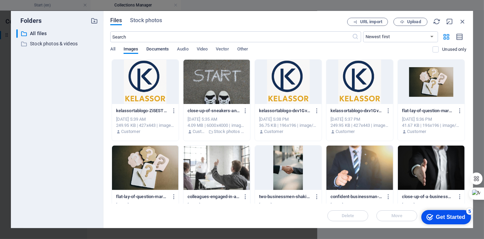
click at [154, 48] on span "Documents" at bounding box center [157, 50] width 22 height 10
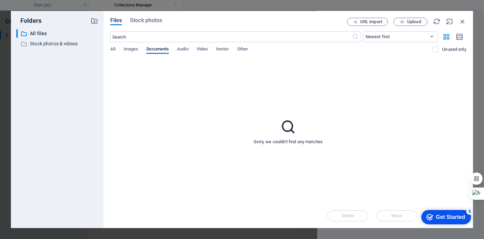
click at [202, 45] on div "​ Newest first Oldest first Name (A-Z) Name (Z-A) Size (0-9) Size (9-0) Resolut…" at bounding box center [288, 45] width 356 height 28
click at [182, 45] on div "​ Newest first Oldest first Name (A-Z) Name (Z-A) Size (0-9) Size (9-0) Resolut…" at bounding box center [288, 45] width 356 height 28
click at [183, 48] on span "Audio" at bounding box center [182, 50] width 11 height 10
click at [129, 50] on span "Images" at bounding box center [131, 50] width 15 height 10
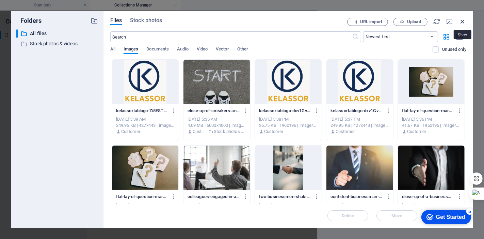
click at [461, 21] on icon "button" at bounding box center [462, 21] width 7 height 7
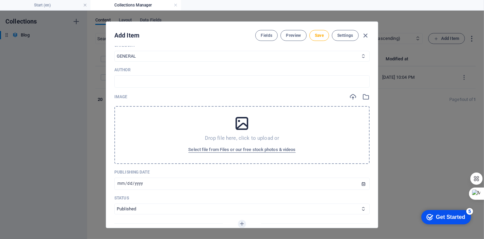
click at [177, 57] on select "GENERAL TRAINING LEASON LEARN PROJECT" at bounding box center [241, 56] width 255 height 11
select select "PROJECT"
click at [114, 51] on select "GENERAL TRAINING LEASON LEARN PROJECT" at bounding box center [241, 56] width 255 height 11
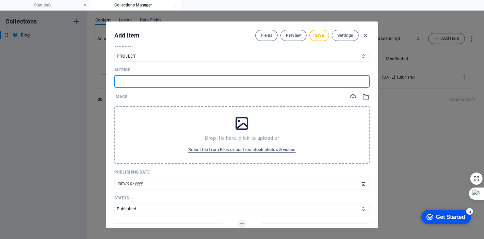
click at [147, 77] on input "text" at bounding box center [241, 81] width 255 height 12
type input "Hossein Lak, CCP, PMP"
click at [149, 113] on div "Drop file here, click to upload or Select file from Files or our free stock pho…" at bounding box center [241, 135] width 255 height 58
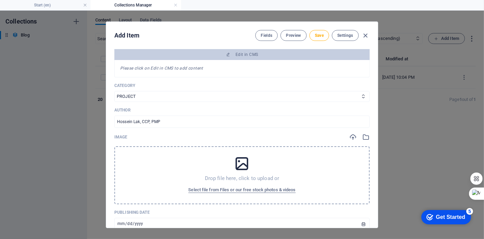
scroll to position [0, 0]
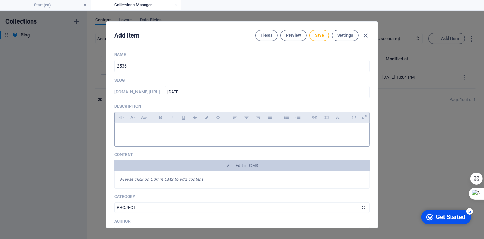
click at [160, 131] on p at bounding box center [242, 131] width 244 height 6
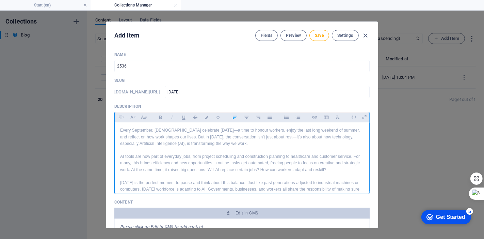
scroll to position [5, 0]
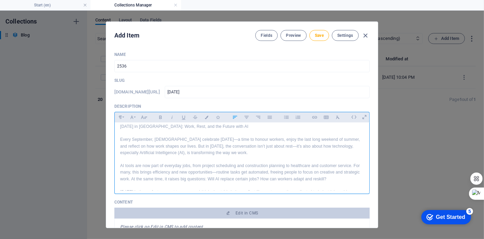
click at [217, 148] on p "Every September, [DEMOGRAPHIC_DATA] celebrate [DATE]—a time to honour workers, …" at bounding box center [242, 146] width 244 height 20
click at [187, 166] on p "AI tools are now part of everyday jobs, from project scheduling and constructio…" at bounding box center [242, 172] width 244 height 20
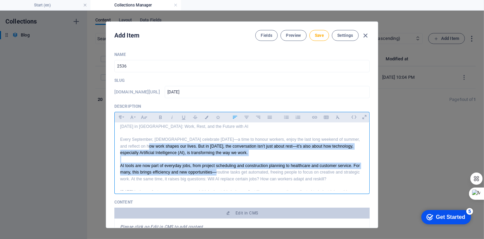
drag, startPoint x: 153, startPoint y: 147, endPoint x: 217, endPoint y: 172, distance: 69.1
click at [217, 172] on div "Labour Day in Canada: Work, Rest, and the Future with AI Every September, Canad…" at bounding box center [242, 175] width 255 height 115
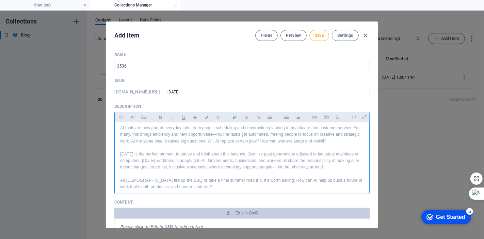
click at [135, 154] on p "[DATE] is the perfect moment to pause and think about this balance. Just like p…" at bounding box center [242, 161] width 244 height 20
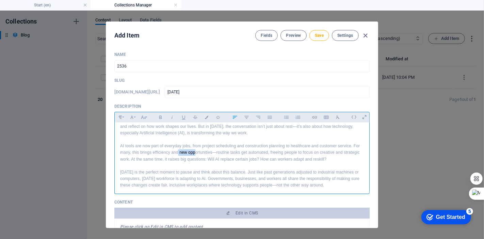
scroll to position [10, 0]
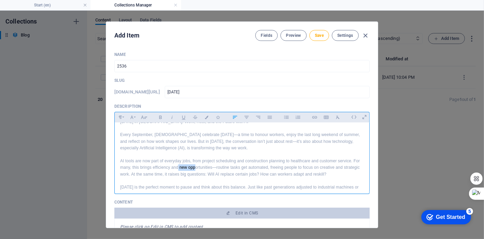
drag, startPoint x: 177, startPoint y: 134, endPoint x: 194, endPoint y: 164, distance: 34.9
click at [194, 164] on p "AI tools are now part of everyday jobs, from project scheduling and constructio…" at bounding box center [242, 168] width 244 height 20
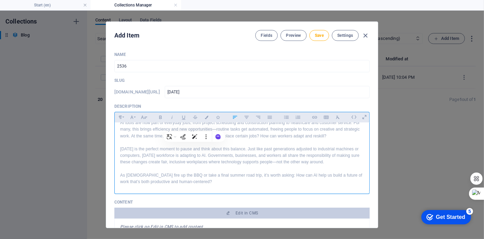
click at [162, 155] on p "[DATE] is the perfect moment to pause and think about this balance. Just like p…" at bounding box center [242, 156] width 244 height 20
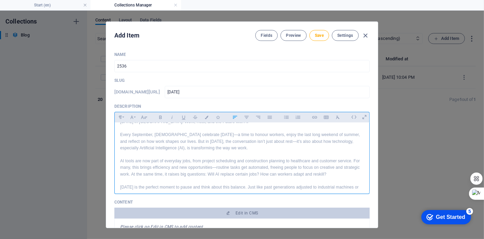
click at [212, 161] on p "AI tools are now part of everyday jobs, from project scheduling and constructio…" at bounding box center [242, 168] width 244 height 20
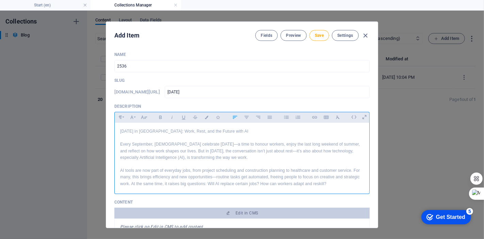
click at [154, 163] on p at bounding box center [242, 164] width 244 height 6
click at [297, 170] on p "AI tools are now part of everyday jobs, from project scheduling and constructio…" at bounding box center [242, 177] width 244 height 20
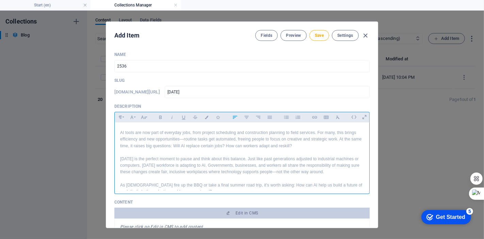
click at [304, 129] on p "AI tools are now part of everyday jobs, from project scheduling and constructio…" at bounding box center [242, 139] width 244 height 20
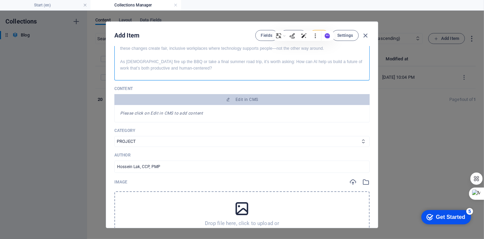
scroll to position [0, 0]
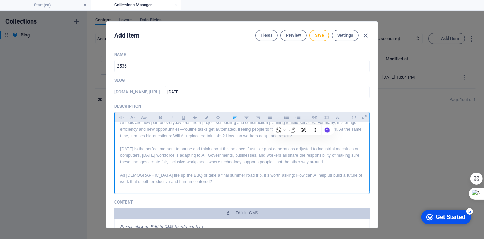
click at [234, 162] on p "[DATE] is the perfect moment to pause and think about this balance. Just like p…" at bounding box center [242, 156] width 244 height 20
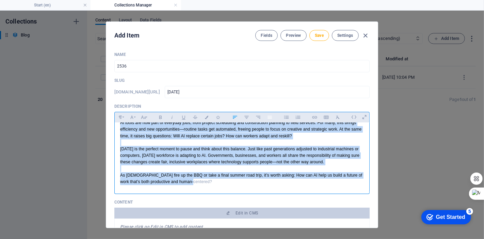
click at [271, 116] on icon "button" at bounding box center [270, 117] width 4 height 3
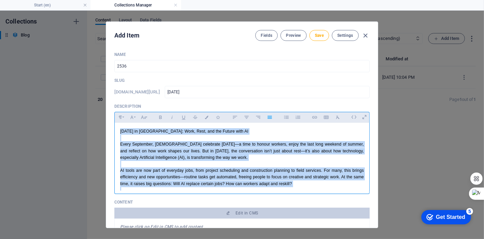
click at [147, 132] on p "Labour Day in Canada: Work, Rest, and the Future with AI" at bounding box center [242, 131] width 244 height 6
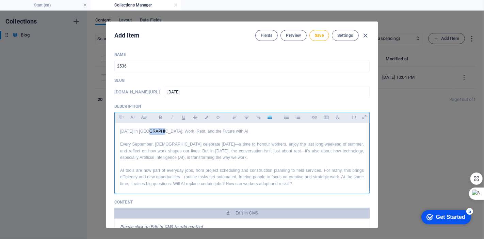
click at [147, 131] on p "Labour Day in Canada: Work, Rest, and the Future with AI" at bounding box center [242, 131] width 244 height 6
click at [145, 67] on input "2536" at bounding box center [241, 66] width 255 height 12
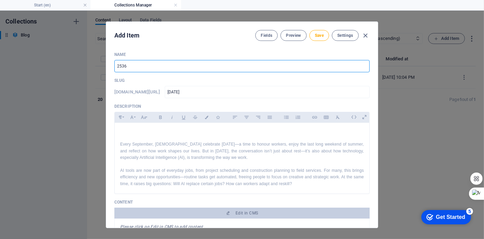
paste input "Labour Day in Canada: Work, Rest, and the Future with AI"
drag, startPoint x: 212, startPoint y: 57, endPoint x: 126, endPoint y: 63, distance: 85.7
click at [126, 63] on input "2536 Labour Day in Canada: Work, Rest, and the Future with AI" at bounding box center [241, 66] width 255 height 12
click at [203, 65] on input "2536 Labour Day in Canada: Work, Rest, and the Future with AI" at bounding box center [241, 66] width 255 height 12
drag, startPoint x: 181, startPoint y: 64, endPoint x: 192, endPoint y: 66, distance: 11.9
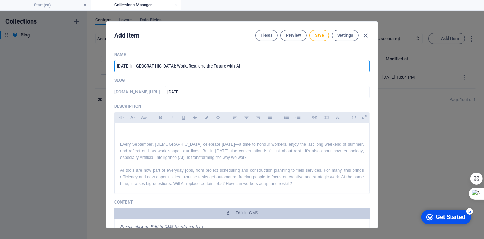
click at [192, 66] on input "2536 Labour Day in Canada: Work, Rest, and the Future with AI" at bounding box center [241, 66] width 255 height 12
click at [169, 63] on input "2536 Labour Day in Canada+ 3 articles" at bounding box center [241, 66] width 255 height 12
click at [169, 64] on input "2536 Labour Day in Canada + 3 articles" at bounding box center [241, 66] width 255 height 12
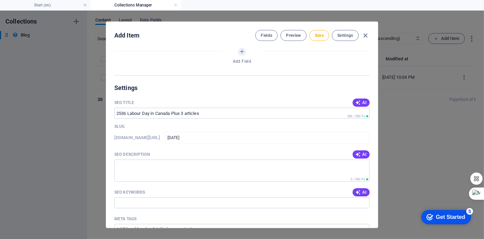
scroll to position [378, 0]
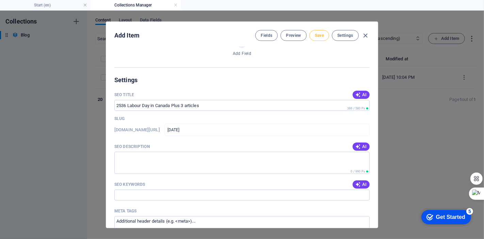
type input "[DATE] in [GEOGRAPHIC_DATA] Plus 3 articles"
click at [319, 31] on button "Save" at bounding box center [320, 35] width 20 height 11
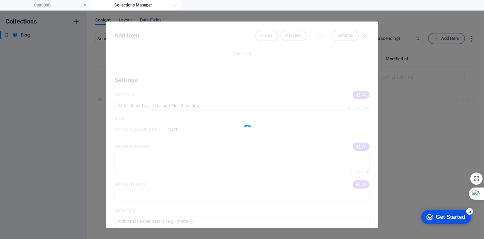
type input "2536-labour-day"
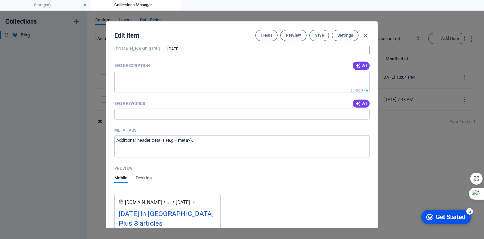
scroll to position [459, 0]
click at [151, 176] on span "Desktop" at bounding box center [144, 179] width 16 height 10
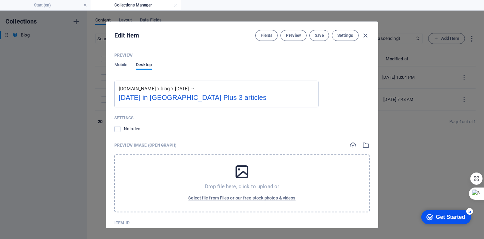
scroll to position [534, 0]
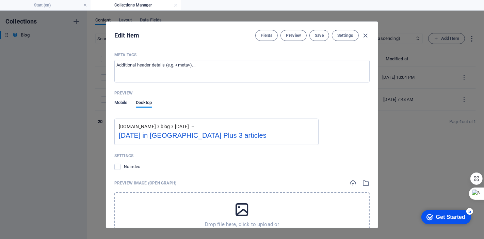
click at [119, 100] on span "Mobile" at bounding box center [120, 103] width 13 height 10
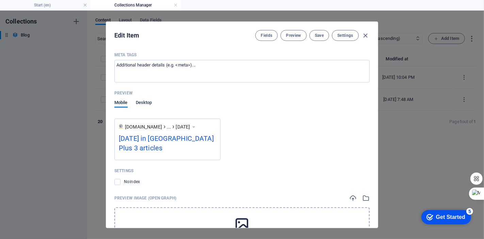
click at [148, 103] on span "Desktop" at bounding box center [144, 103] width 16 height 10
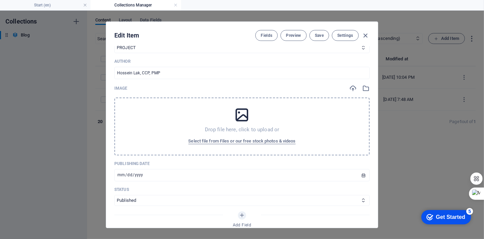
scroll to position [227, 0]
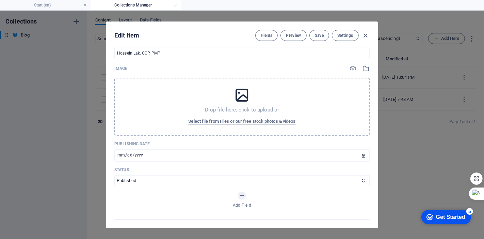
click at [203, 126] on button "Select file from Files or our free stock photos & videos" at bounding box center [242, 121] width 111 height 11
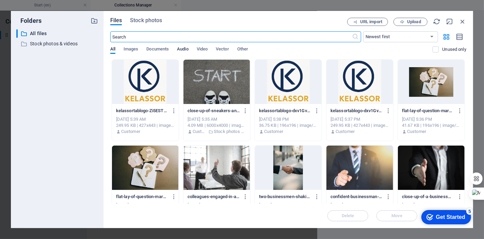
click at [184, 49] on span "Audio" at bounding box center [182, 50] width 11 height 10
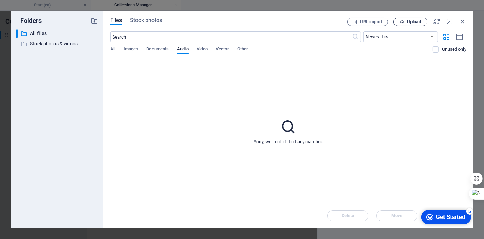
click at [414, 24] on span "Upload" at bounding box center [414, 22] width 14 height 4
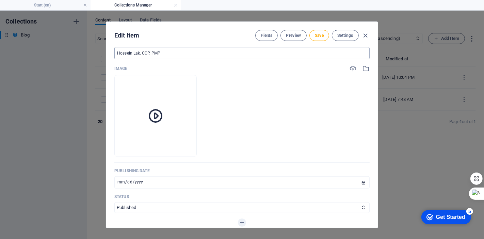
scroll to position [151, 0]
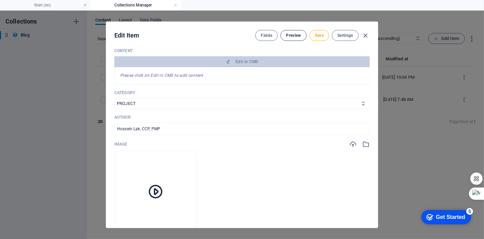
click at [291, 33] on span "Preview" at bounding box center [293, 35] width 15 height 5
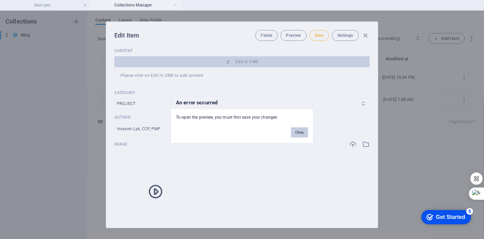
click at [303, 133] on button "Okay" at bounding box center [299, 132] width 17 height 10
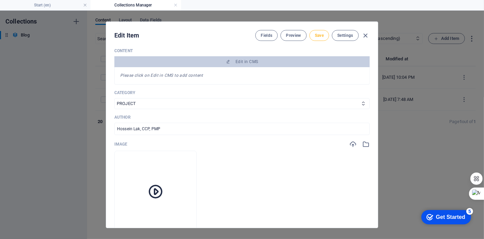
click at [316, 32] on button "Save" at bounding box center [320, 35] width 20 height 11
click at [290, 35] on span "Preview" at bounding box center [293, 35] width 15 height 5
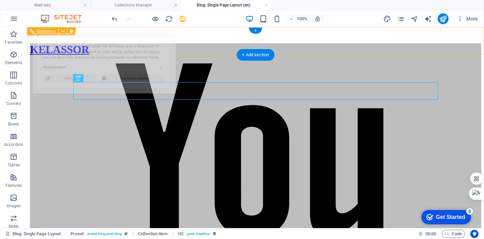
scroll to position [0, 0]
select select "68b5b23fb019ff23840ab926"
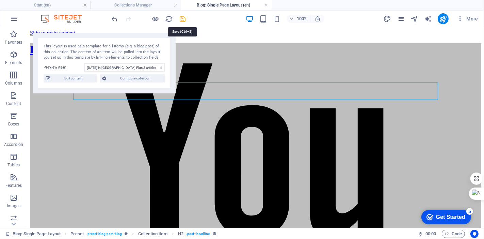
click at [184, 19] on icon "save" at bounding box center [183, 19] width 8 height 8
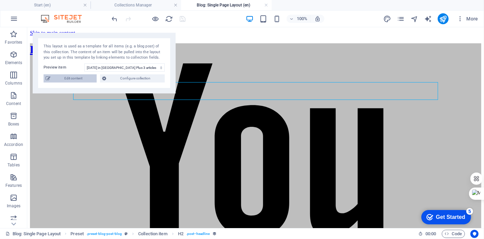
click at [77, 74] on span "Edit content" at bounding box center [73, 78] width 42 height 8
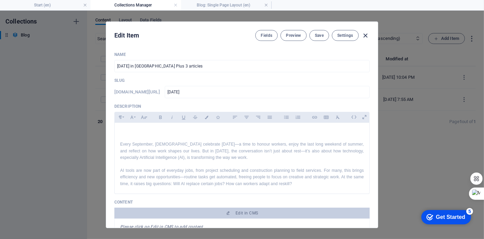
click at [365, 37] on icon "button" at bounding box center [366, 36] width 8 height 8
type input "2536-labour-day"
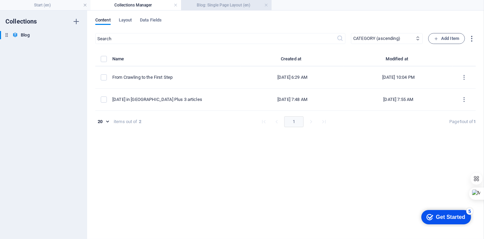
click at [222, 4] on h4 "Blog: Single Page Layout (en)" at bounding box center [226, 4] width 91 height 7
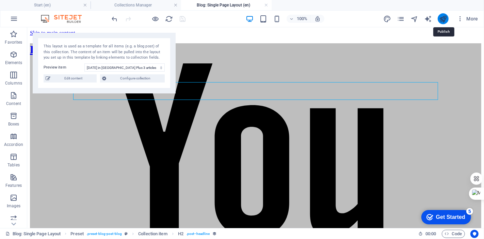
click at [444, 18] on icon "publish" at bounding box center [443, 19] width 8 height 8
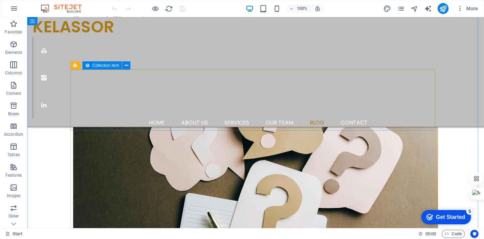
scroll to position [1097, 0]
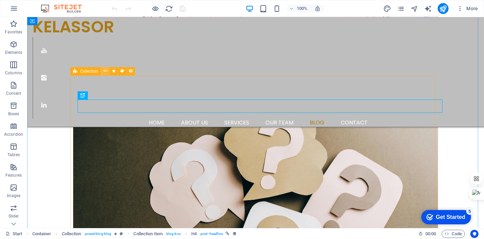
click at [104, 72] on icon at bounding box center [106, 70] width 4 height 7
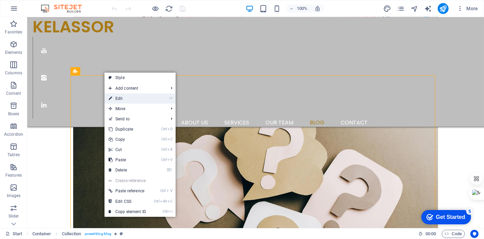
click at [130, 97] on link "⏎ Edit" at bounding box center [128, 98] width 46 height 10
select select "columns.publishing_date_DESC"
select select "columns.description"
select select "columns.status"
select select "columns.publishing_date"
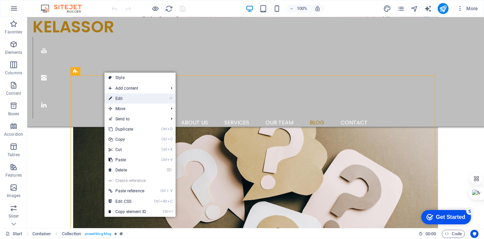
select select "past"
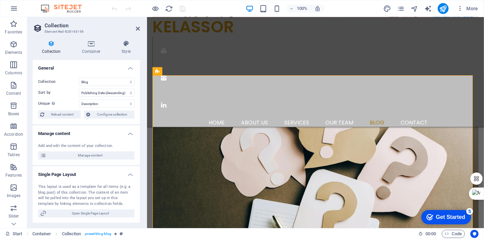
scroll to position [1105, 0]
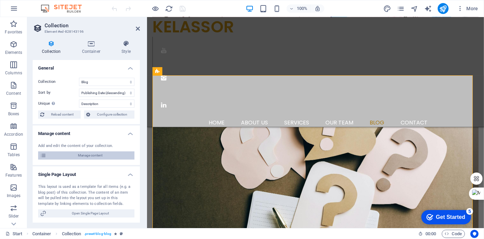
click at [77, 158] on span "Manage content" at bounding box center [90, 155] width 84 height 8
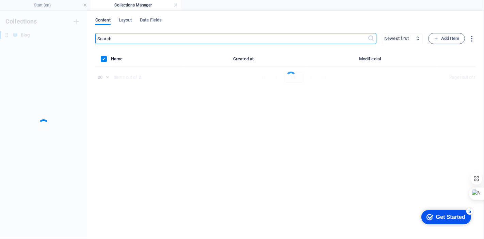
scroll to position [0, 0]
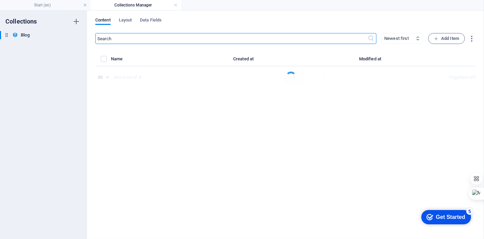
select select "columns.category_ASC"
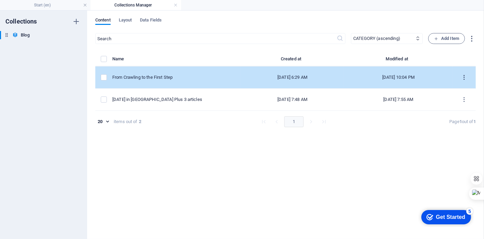
click at [466, 78] on icon "items list" at bounding box center [464, 77] width 6 height 6
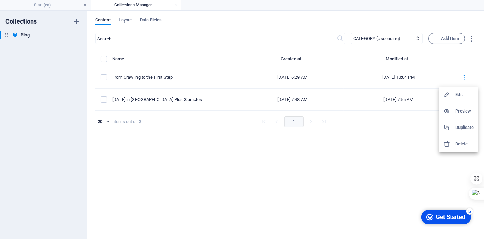
click at [468, 109] on h6 "Preview" at bounding box center [465, 111] width 18 height 8
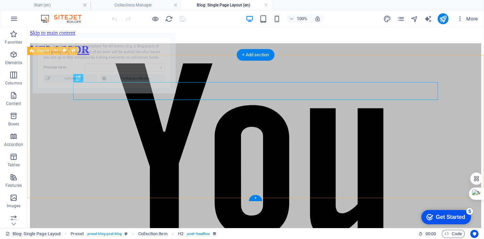
select select "6890b5a15eaea2e47d05964e"
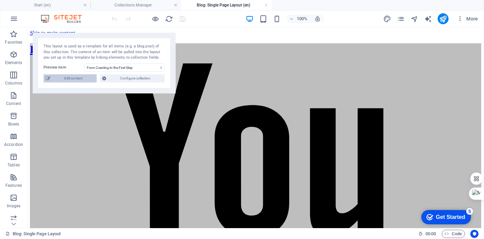
click at [69, 77] on span "Edit content" at bounding box center [73, 78] width 42 height 8
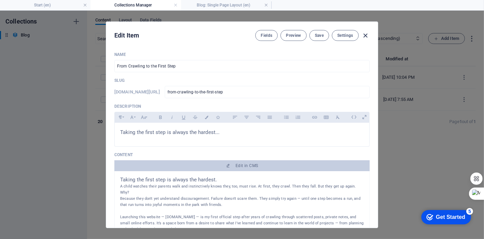
click at [363, 37] on icon "button" at bounding box center [366, 36] width 8 height 8
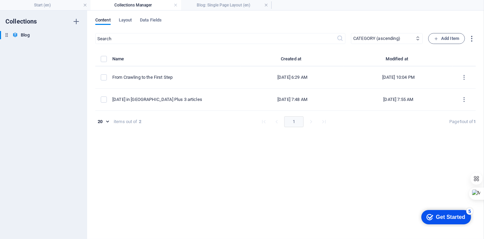
type input "2025-09-01"
type input "from-crawling-to-the-first-step"
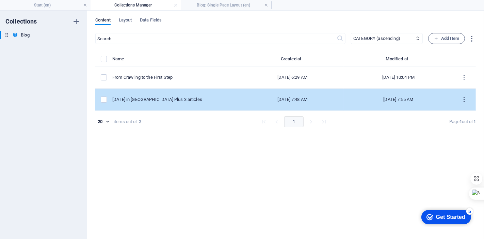
click at [464, 99] on icon "items list" at bounding box center [464, 99] width 6 height 6
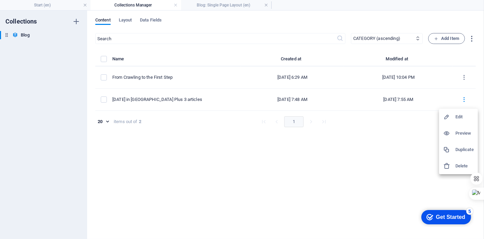
click at [466, 122] on li "Edit" at bounding box center [458, 117] width 39 height 16
select select "PROJECT"
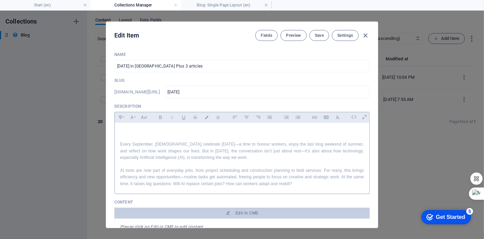
click at [149, 128] on p at bounding box center [242, 131] width 244 height 6
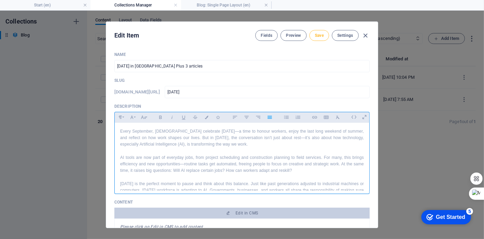
click at [320, 31] on button "Save" at bounding box center [320, 35] width 20 height 11
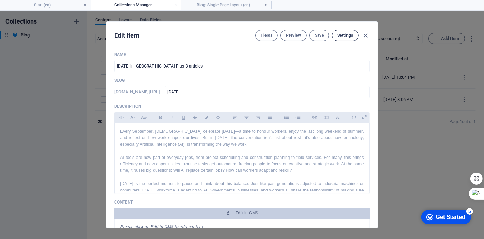
click at [347, 34] on span "Settings" at bounding box center [346, 35] width 16 height 5
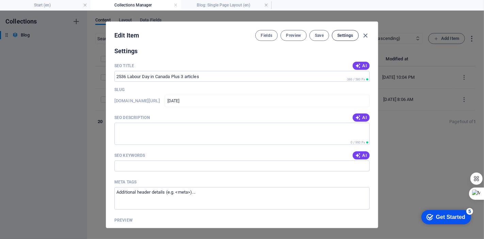
scroll to position [435, 0]
click at [357, 118] on icon "button" at bounding box center [358, 116] width 5 height 5
type textarea "Celebrate Labour Day in Canada! Explore how AI is reshaping work, boosting effi…"
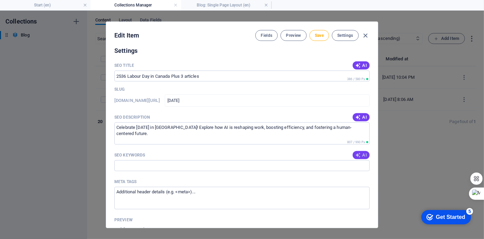
click at [356, 154] on icon "button" at bounding box center [358, 154] width 5 height 5
type input "Labour Day Canada, AI in the workplace, future of work, worker adaptation, tech…"
click at [363, 64] on span "AI" at bounding box center [362, 65] width 12 height 5
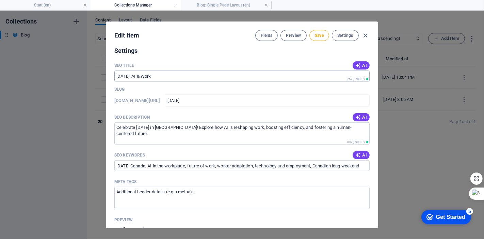
click at [116, 74] on input "Labour Day 2025: AI & Work" at bounding box center [241, 76] width 255 height 11
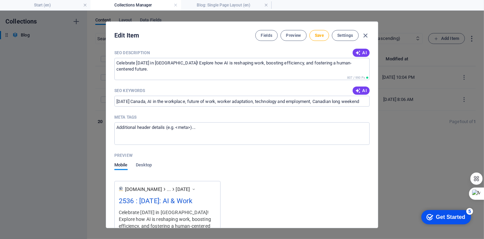
scroll to position [510, 0]
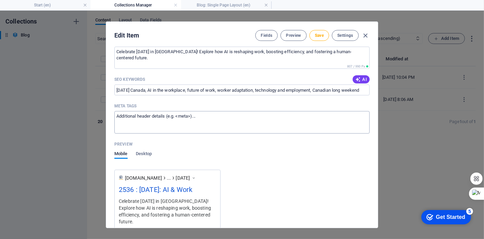
type input "2536 : Labour Day 2025: AI & Work"
click at [187, 122] on textarea "Meta tags ​" at bounding box center [241, 122] width 255 height 22
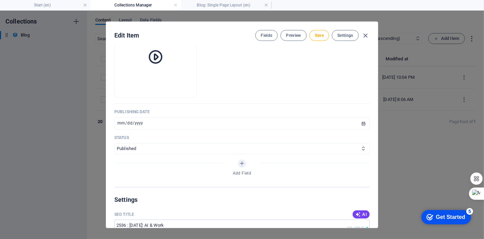
scroll to position [210, 0]
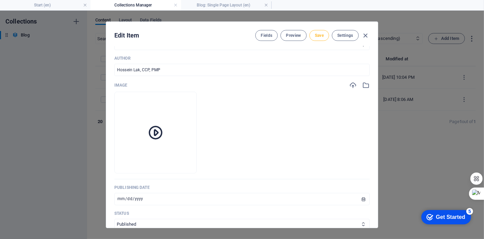
click at [323, 33] on span "Save" at bounding box center [319, 35] width 9 height 5
click at [367, 34] on icon "button" at bounding box center [366, 36] width 8 height 8
type input "2536-labour-day"
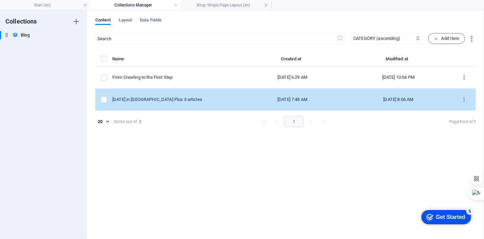
click at [103, 105] on td "items list" at bounding box center [103, 100] width 17 height 22
click at [103, 99] on label "items list" at bounding box center [104, 99] width 6 height 6
click at [0, 0] on input "items list" at bounding box center [0, 0] width 0 height 0
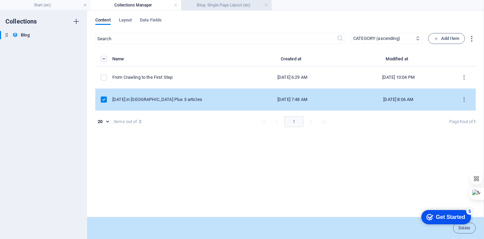
click at [223, 3] on h4 "Blog: Single Page Layout (en)" at bounding box center [226, 4] width 91 height 7
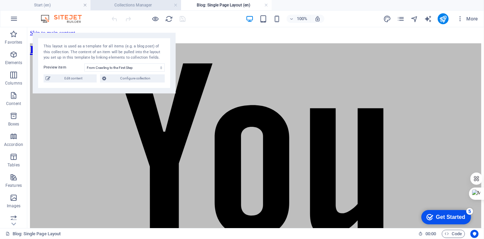
click at [123, 4] on h4 "Collections Manager" at bounding box center [136, 4] width 91 height 7
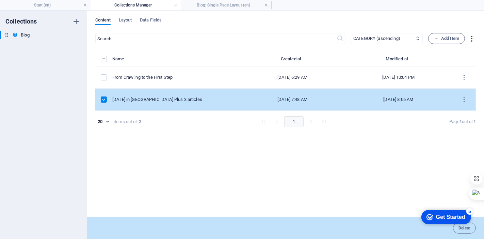
click at [471, 41] on icon "button" at bounding box center [472, 39] width 8 height 8
click at [386, 166] on div at bounding box center [242, 119] width 484 height 239
click at [130, 21] on span "Layout" at bounding box center [125, 21] width 13 height 10
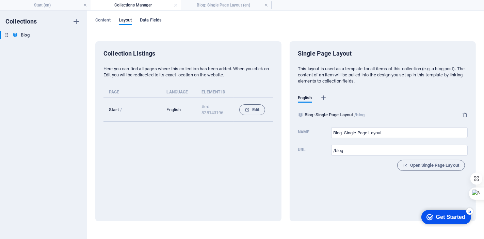
click at [146, 22] on span "Data Fields" at bounding box center [151, 21] width 22 height 10
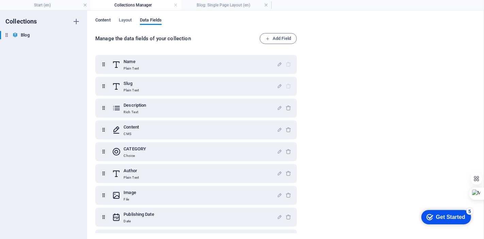
click at [101, 18] on span "Content" at bounding box center [102, 21] width 15 height 10
select select "columns.category_ASC"
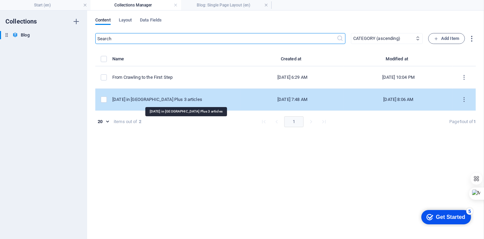
click at [184, 96] on div "2536 Labour Day in Canada Plus 3 articles" at bounding box center [173, 99] width 123 height 6
select select "PROJECT"
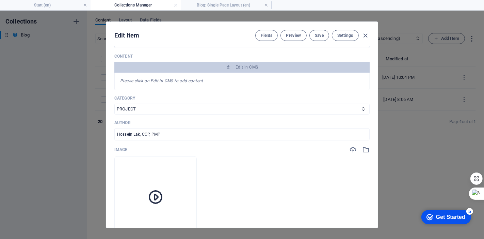
scroll to position [134, 0]
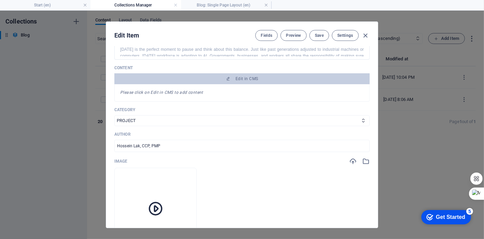
click at [270, 125] on div "Name 2536 Labour Day in Canada Plus 3 articles ​ Slug www.example.com/blog/ 253…" at bounding box center [241, 128] width 255 height 421
click at [271, 121] on select "GENERAL TRAINING LEASON LEARN PROJECT" at bounding box center [241, 120] width 255 height 11
click at [371, 33] on div "Edit Item Fields Preview Save Settings" at bounding box center [242, 34] width 272 height 25
click at [361, 34] on div "Fields Preview Save Settings" at bounding box center [312, 35] width 114 height 11
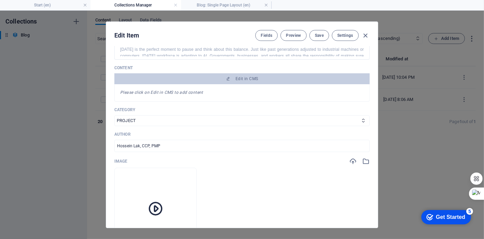
drag, startPoint x: 365, startPoint y: 33, endPoint x: 361, endPoint y: 34, distance: 4.3
click at [365, 33] on icon "button" at bounding box center [366, 36] width 8 height 8
type input "2536-labour-day"
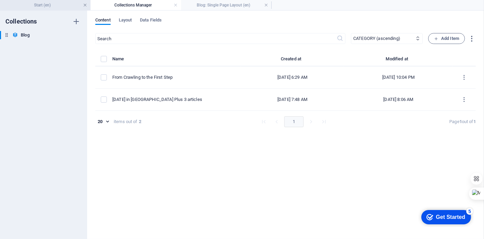
click at [84, 3] on link at bounding box center [85, 5] width 4 height 6
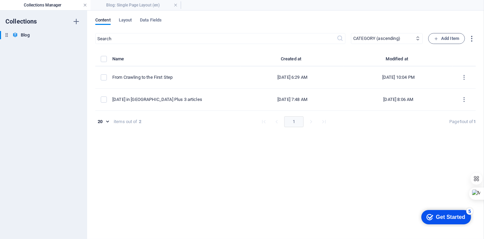
click at [84, 3] on link at bounding box center [85, 5] width 4 height 6
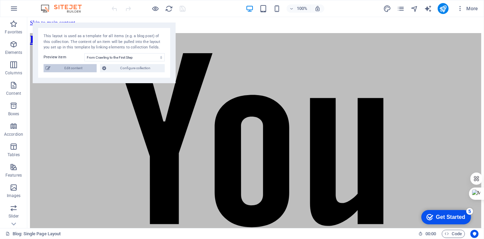
click at [78, 67] on span "Edit content" at bounding box center [73, 68] width 42 height 8
select select "columns.category_ASC"
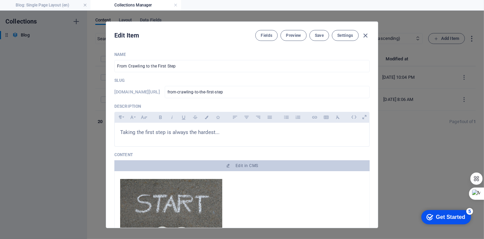
scroll to position [178, 0]
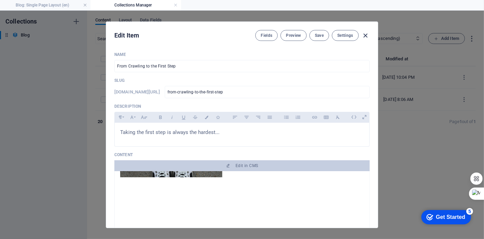
click at [366, 32] on icon "button" at bounding box center [366, 36] width 8 height 8
type input "2025-09-01"
type input "from-crawling-to-the-first-step"
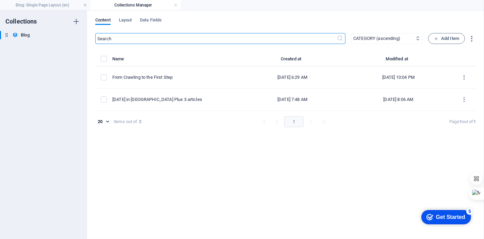
scroll to position [0, 0]
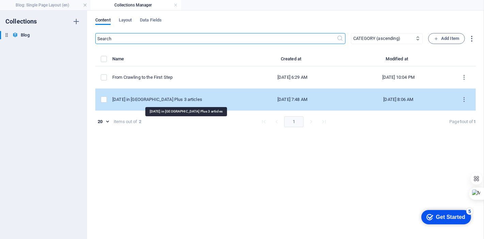
click at [153, 97] on div "2536 Labour Day in Canada Plus 3 articles" at bounding box center [173, 99] width 123 height 6
select select "PROJECT"
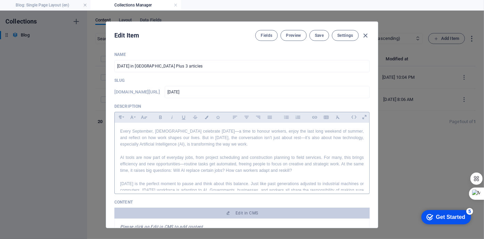
scroll to position [34, 0]
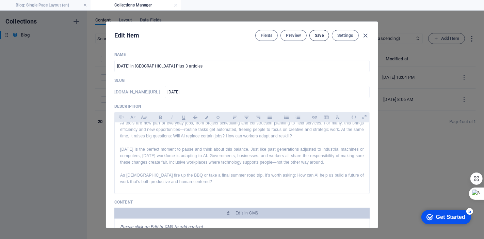
click at [318, 34] on span "Save" at bounding box center [319, 35] width 9 height 5
click at [365, 33] on icon "button" at bounding box center [366, 36] width 8 height 8
type input "2536-labour-day"
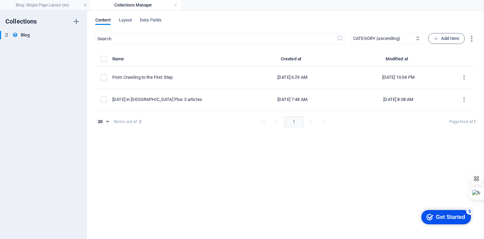
click at [132, 4] on h4 "Collections Manager" at bounding box center [136, 4] width 91 height 7
click at [64, 4] on h4 "Blog: Single Page Layout (en)" at bounding box center [45, 4] width 91 height 7
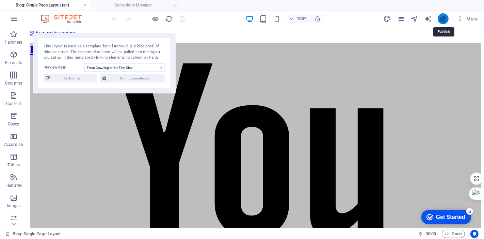
click at [443, 17] on icon "publish" at bounding box center [443, 19] width 8 height 8
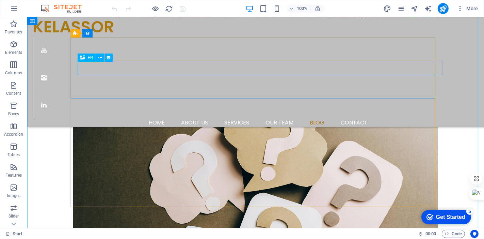
scroll to position [1097, 0]
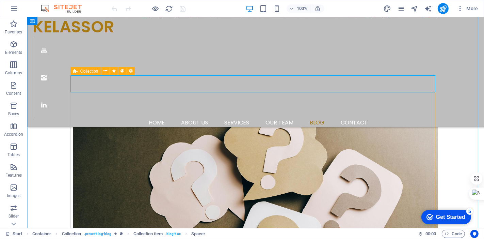
click at [95, 71] on span "Collection" at bounding box center [89, 71] width 18 height 4
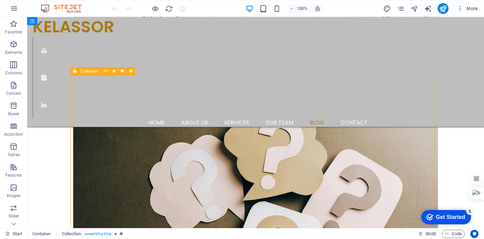
click at [95, 71] on span "Collection" at bounding box center [89, 71] width 18 height 4
select select "columns.publishing_date_DESC"
select select "columns.description"
select select "columns.status"
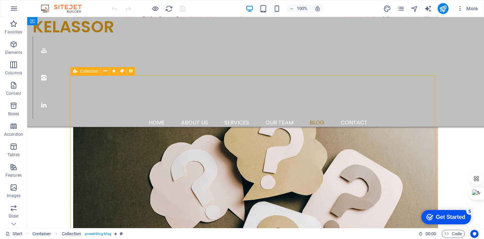
select select "columns.publishing_date"
select select "past"
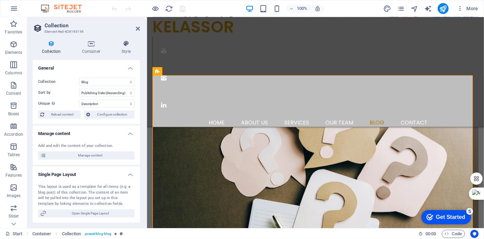
scroll to position [1105, 0]
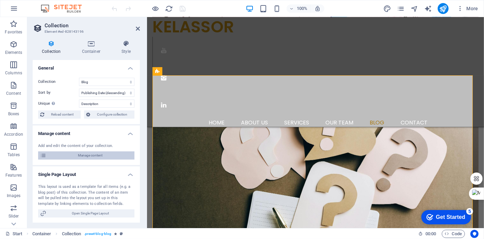
click at [65, 156] on span "Manage content" at bounding box center [90, 155] width 84 height 8
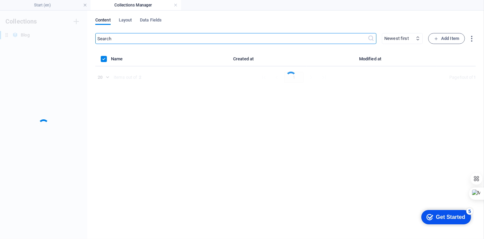
scroll to position [0, 0]
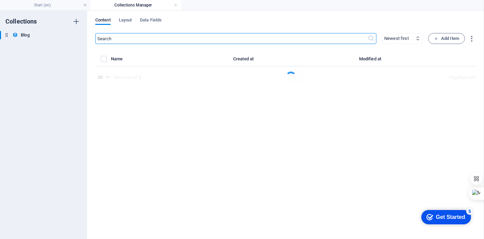
select select "columns.category_ASC"
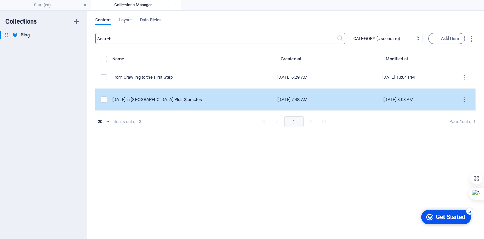
click at [174, 95] on td "2536 Labour Day in Canada Plus 3 articles" at bounding box center [176, 100] width 129 height 22
select select "PROJECT"
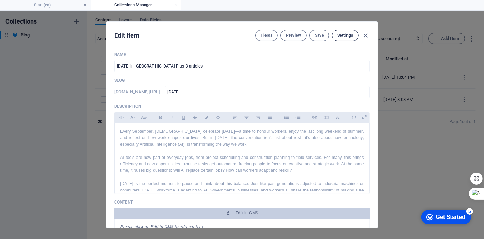
click at [345, 33] on span "Settings" at bounding box center [346, 35] width 16 height 5
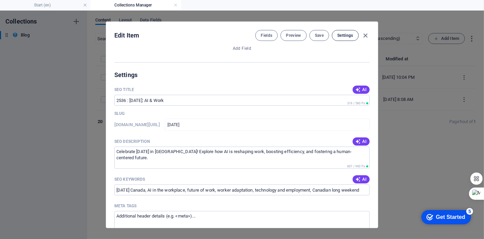
scroll to position [435, 0]
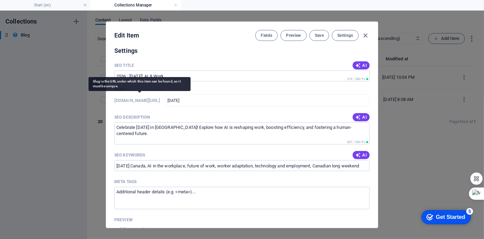
drag, startPoint x: 141, startPoint y: 101, endPoint x: 127, endPoint y: 101, distance: 14.3
click at [127, 101] on h6 "www.example.com/blog/" at bounding box center [137, 100] width 46 height 8
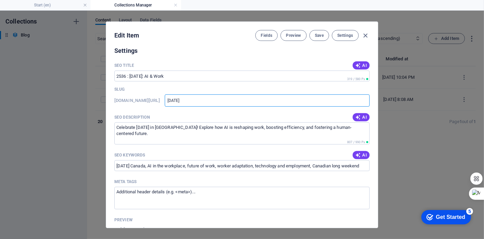
drag, startPoint x: 218, startPoint y: 100, endPoint x: 113, endPoint y: 91, distance: 105.7
click at [113, 91] on div "Name 2536 Labour Day in Canada Plus 3 articles ​ Slug www.example.com/blog/ 253…" at bounding box center [242, 136] width 272 height 181
paste input "https-kelassor-ca-en-blog-item-"
type input "https-kelassor-ca-en-blog-item-2536-labour-day"
click at [320, 36] on span "Save" at bounding box center [319, 35] width 9 height 5
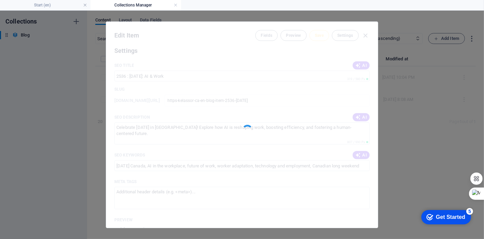
type input "https-kelassor-ca-en-blog-item-2536-labour-day"
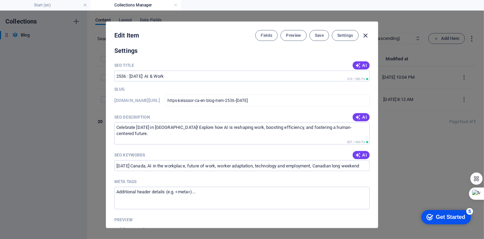
click at [366, 35] on icon "button" at bounding box center [366, 36] width 8 height 8
type input "https-kelassor-ca-en-blog-item-2536-labour-day"
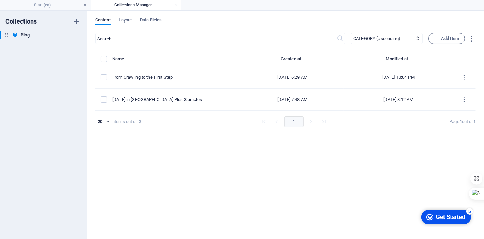
scroll to position [408, 0]
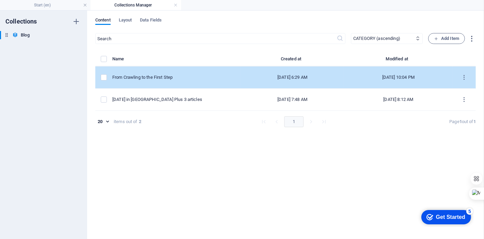
click at [160, 76] on div "From Crawling to the First Step" at bounding box center [173, 77] width 123 height 6
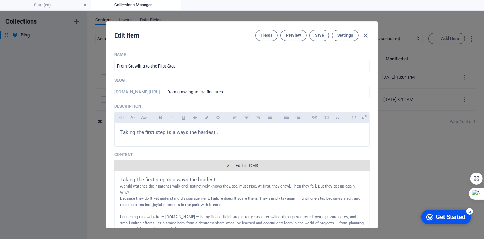
scroll to position [0, 0]
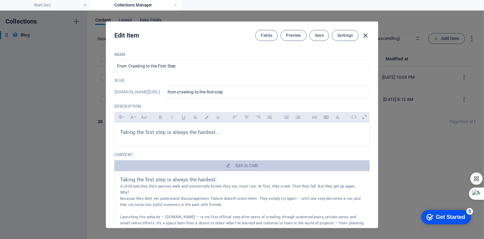
click at [365, 34] on icon "button" at bounding box center [366, 36] width 8 height 8
type input "2025-09-01"
type input "from-crawling-to-the-first-step"
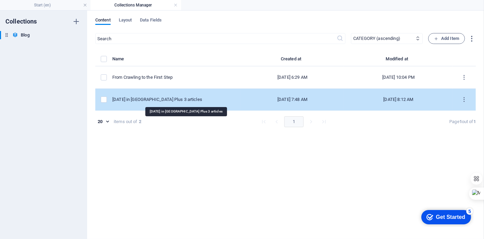
click at [169, 101] on div "2536 Labour Day in Canada Plus 3 articles" at bounding box center [173, 99] width 123 height 6
select select "PROJECT"
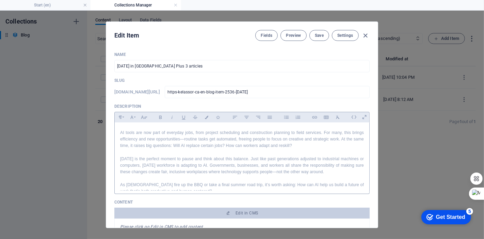
scroll to position [34, 0]
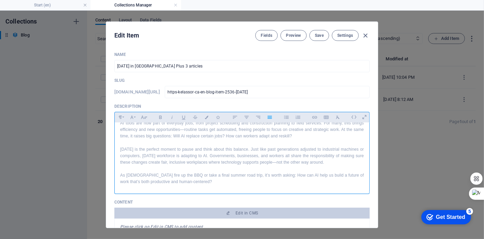
click at [182, 165] on p "Labour Day is the perfect moment to pause and think about this balance. Just li…" at bounding box center [242, 156] width 244 height 20
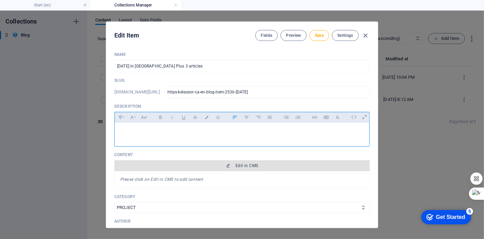
scroll to position [38, 0]
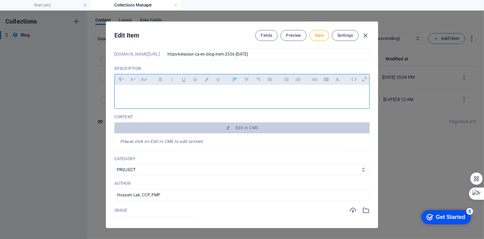
click at [167, 142] on em "Please click on Edit in CMS to add content" at bounding box center [161, 141] width 83 height 5
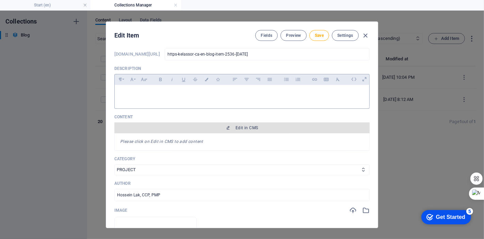
click at [239, 125] on span "Edit in CMS" at bounding box center [247, 127] width 22 height 5
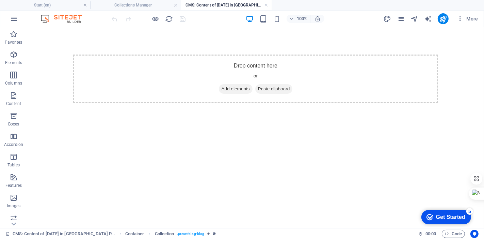
scroll to position [0, 0]
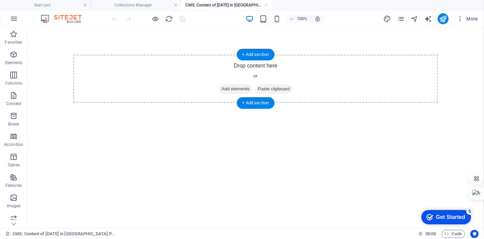
click at [255, 67] on div "Drop content here or Add elements Paste clipboard" at bounding box center [255, 78] width 365 height 48
click at [237, 90] on span "Add elements" at bounding box center [236, 89] width 34 height 10
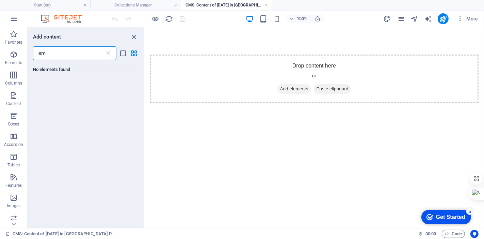
type input "e"
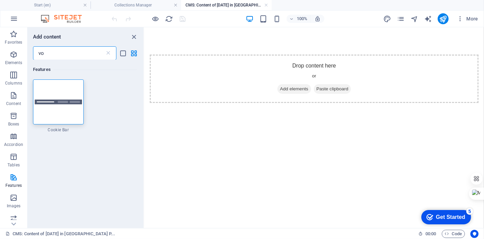
type input "v"
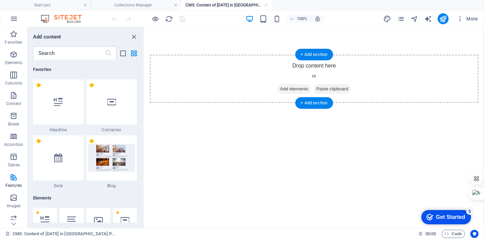
click at [337, 87] on span "Paste clipboard" at bounding box center [332, 89] width 37 height 10
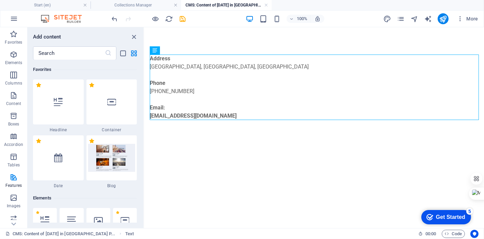
click at [108, 16] on div "100% More" at bounding box center [242, 19] width 484 height 16
click at [115, 19] on icon "undo" at bounding box center [115, 19] width 8 height 8
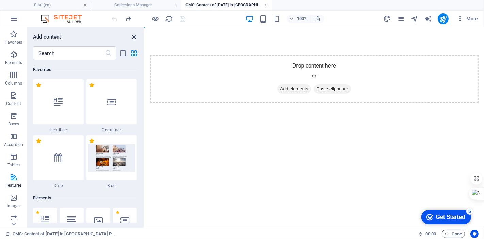
click at [135, 37] on icon "close panel" at bounding box center [134, 37] width 8 height 8
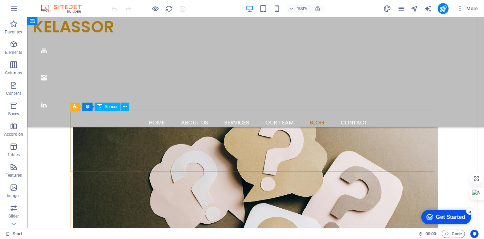
scroll to position [1060, 0]
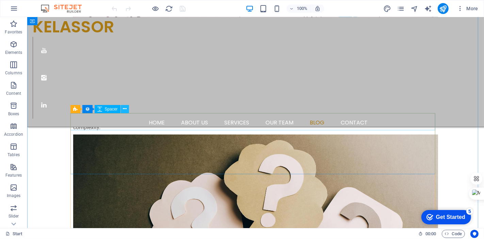
click at [124, 110] on icon at bounding box center [125, 108] width 4 height 7
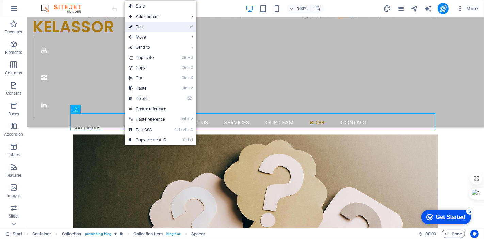
click at [148, 27] on link "⏎ Edit" at bounding box center [148, 27] width 46 height 10
select select "px"
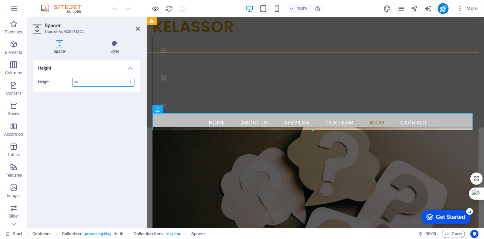
scroll to position [1067, 0]
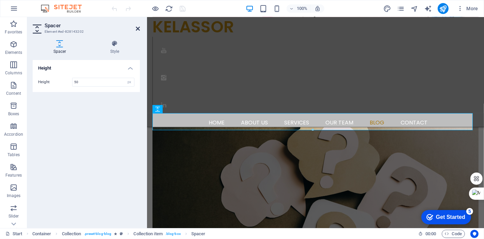
click at [138, 29] on icon at bounding box center [138, 28] width 4 height 5
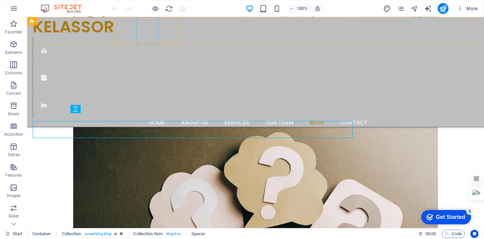
scroll to position [1060, 0]
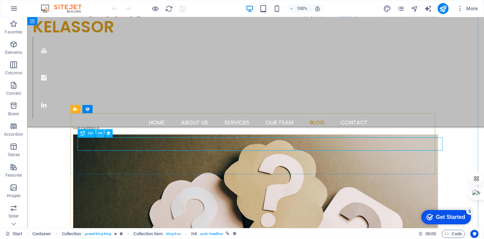
click at [99, 133] on icon at bounding box center [100, 133] width 4 height 7
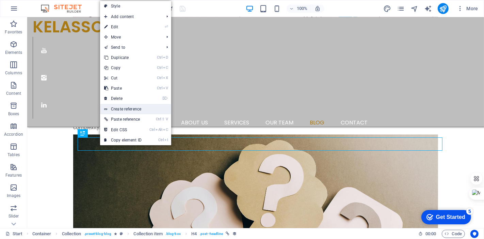
click at [120, 109] on link "Create reference" at bounding box center [135, 109] width 71 height 10
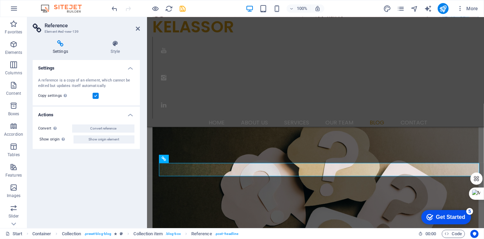
scroll to position [1067, 0]
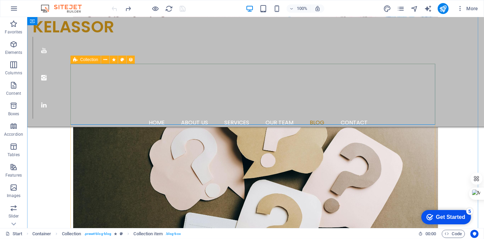
scroll to position [1097, 0]
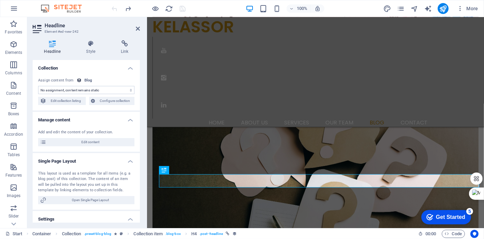
scroll to position [1105, 0]
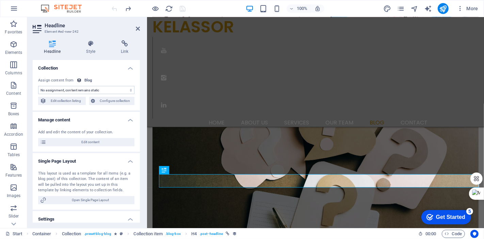
select select "name"
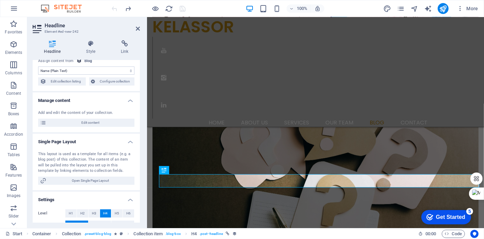
scroll to position [0, 0]
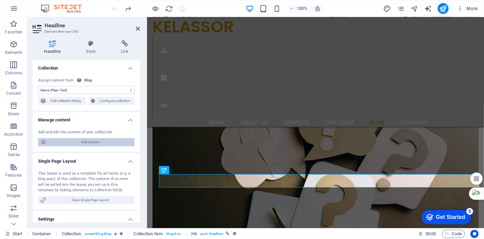
click at [85, 141] on span "Edit content" at bounding box center [90, 142] width 84 height 8
select select "columns.category_ASC"
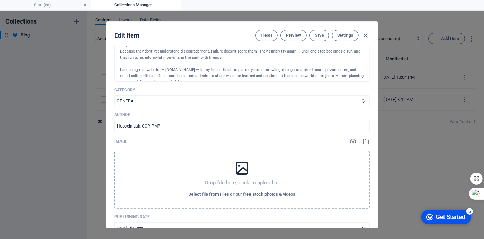
scroll to position [129, 0]
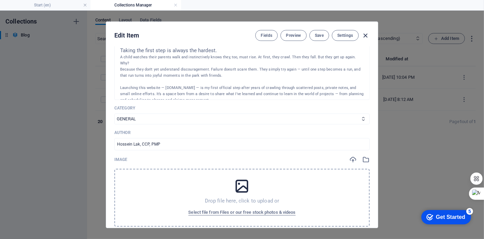
click at [362, 34] on icon "button" at bounding box center [366, 36] width 8 height 8
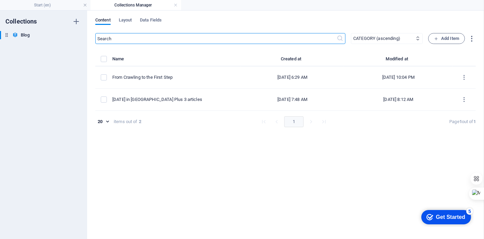
type input "[DATE]"
type input "from-crawling-to-the-first-step"
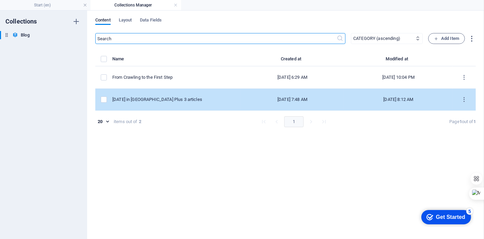
click at [156, 96] on div "[DATE] in [GEOGRAPHIC_DATA] Plus 3 articles" at bounding box center [173, 99] width 123 height 6
select select "PROJECT"
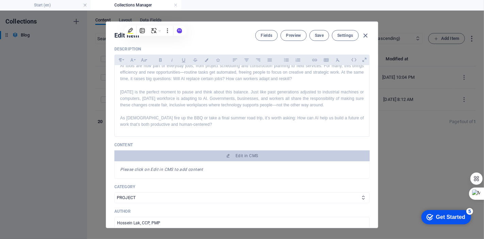
scroll to position [76, 0]
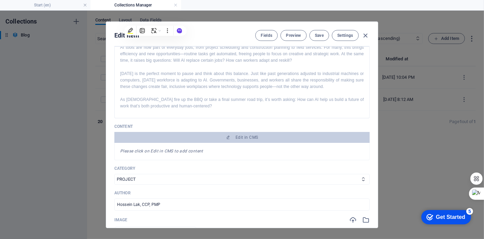
click at [233, 148] on div "Please click on Edit in CMS to add content" at bounding box center [241, 151] width 255 height 17
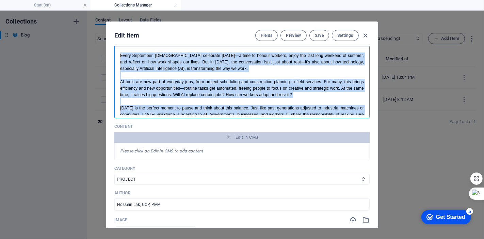
scroll to position [0, 0]
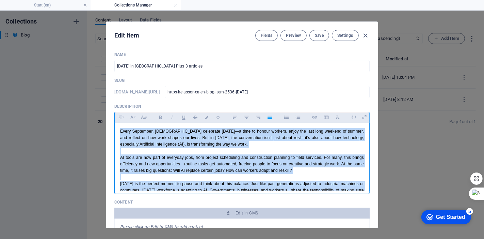
drag, startPoint x: 208, startPoint y: 112, endPoint x: 76, endPoint y: 25, distance: 158.8
click at [76, 25] on div "Edit Item Fields Preview Save Settings Name 2536 Labour Day in Canada Plus 3 ar…" at bounding box center [242, 125] width 484 height 228
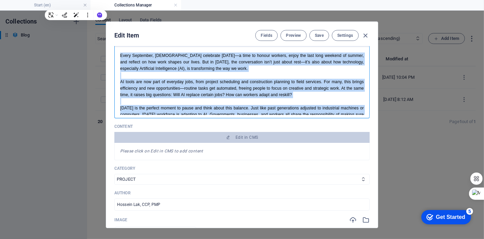
scroll to position [38, 0]
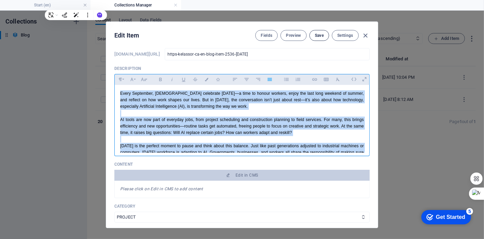
click at [320, 30] on button "Save" at bounding box center [320, 35] width 20 height 11
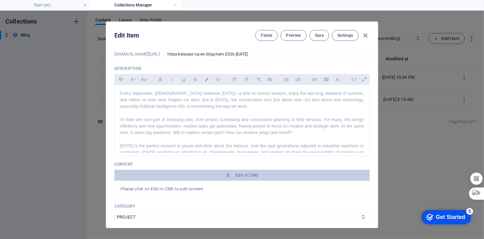
click at [186, 188] on em "Please click on Edit in CMS to add content" at bounding box center [161, 188] width 83 height 5
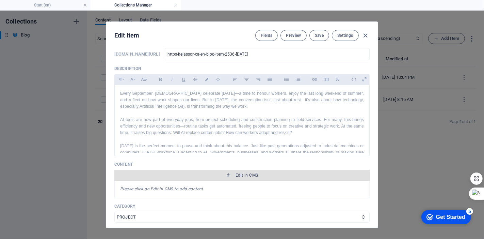
click at [237, 173] on span "Edit in CMS" at bounding box center [247, 174] width 22 height 5
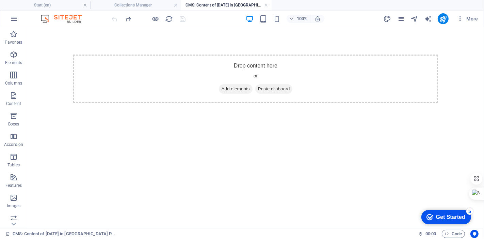
scroll to position [0, 0]
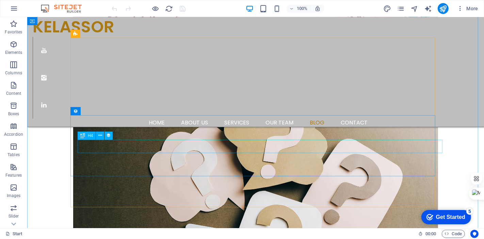
scroll to position [1097, 0]
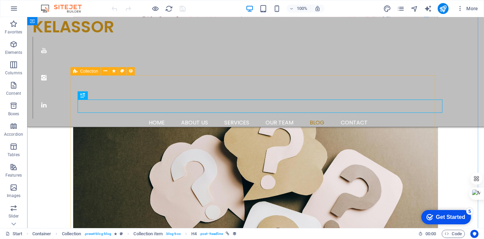
click at [82, 73] on span "Collection" at bounding box center [89, 71] width 18 height 4
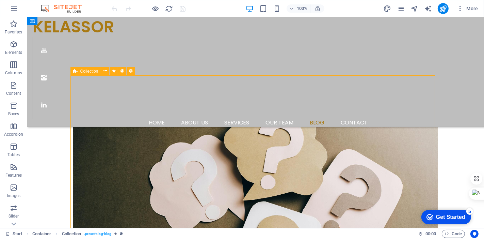
click at [82, 73] on span "Collection" at bounding box center [89, 71] width 18 height 4
select select "columns.publishing_date_DESC"
select select "columns.description"
select select "columns.status"
select select "columns.publishing_date"
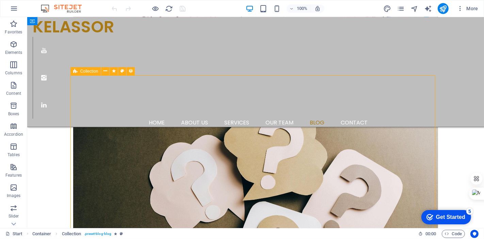
select select "past"
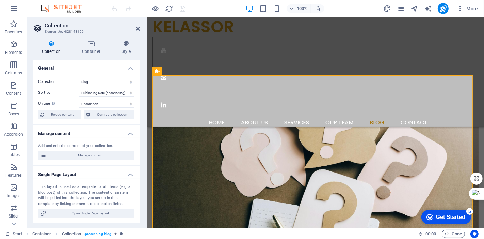
scroll to position [1105, 0]
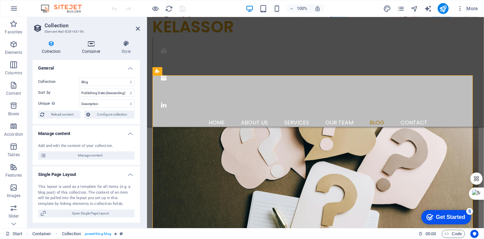
click at [96, 40] on icon at bounding box center [91, 43] width 37 height 7
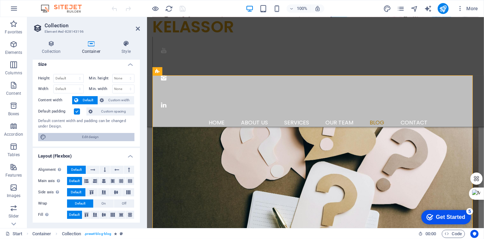
scroll to position [5, 0]
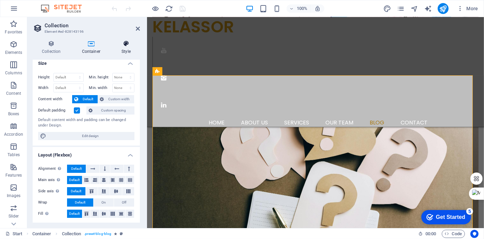
click at [123, 44] on icon at bounding box center [126, 43] width 28 height 7
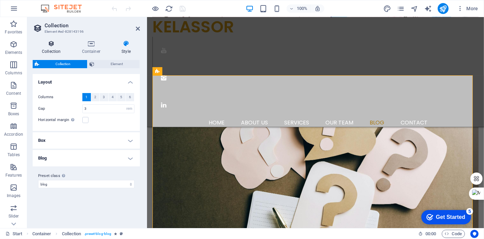
click at [50, 40] on icon at bounding box center [51, 43] width 37 height 7
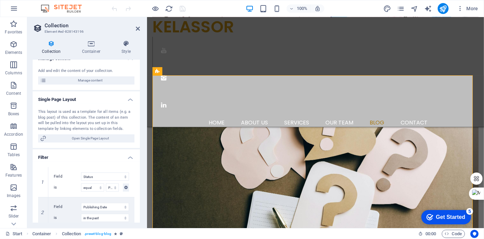
scroll to position [38, 0]
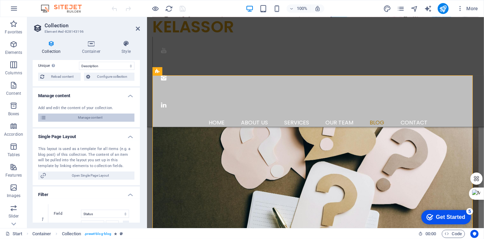
click at [77, 118] on span "Manage content" at bounding box center [90, 117] width 84 height 8
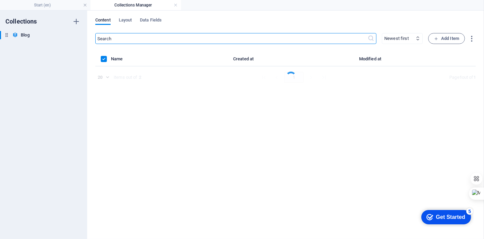
select select "columns.category_ASC"
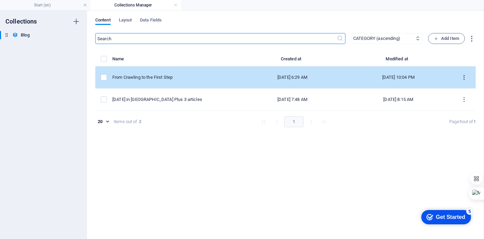
click at [466, 75] on icon "items list" at bounding box center [464, 77] width 6 height 6
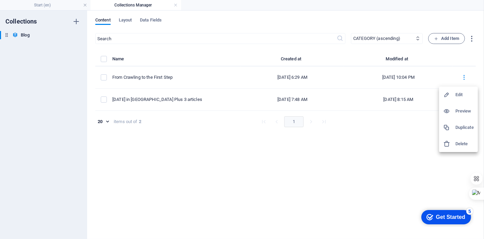
click at [458, 126] on h6 "Duplicate" at bounding box center [465, 127] width 18 height 8
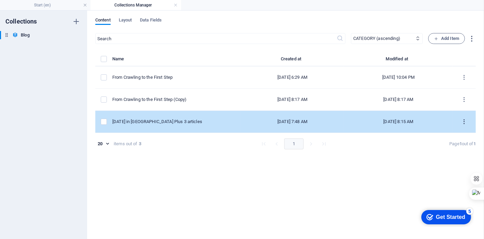
click at [467, 122] on icon "items list" at bounding box center [464, 122] width 6 height 6
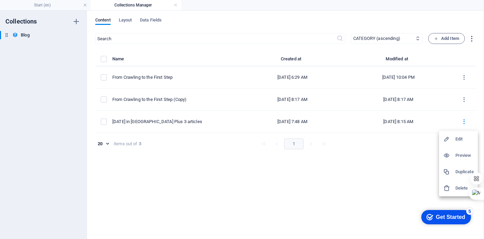
click at [457, 139] on h6 "Edit" at bounding box center [465, 139] width 18 height 8
select select "PROJECT"
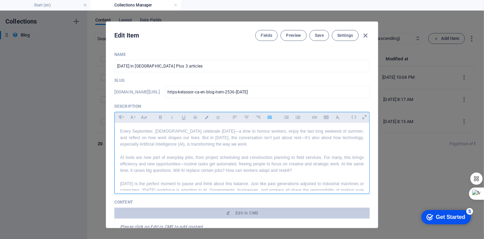
click at [214, 146] on p "Every September, [DEMOGRAPHIC_DATA] celebrate [DATE]—a time to honour workers, …" at bounding box center [242, 138] width 244 height 20
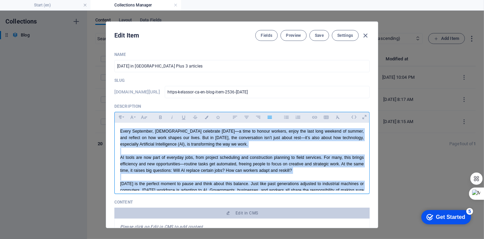
copy div "Lorem Ipsumdolo, Sitametco adipiscin Elitse Doe—t inci ut labore etdolor, magna…"
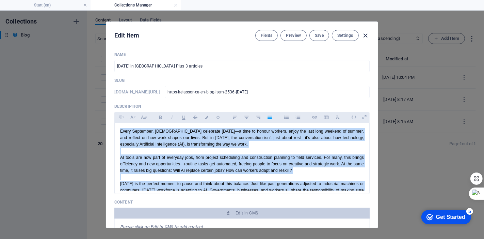
click at [363, 32] on icon "button" at bounding box center [366, 36] width 8 height 8
type input "https-kelassor-ca-en-blog-item-2536-[DATE]"
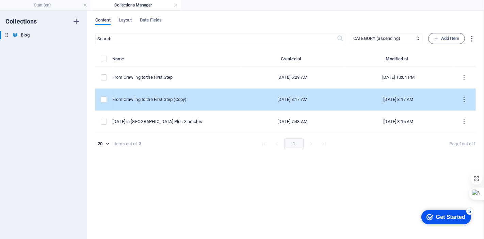
click at [463, 100] on icon "items list" at bounding box center [464, 99] width 6 height 6
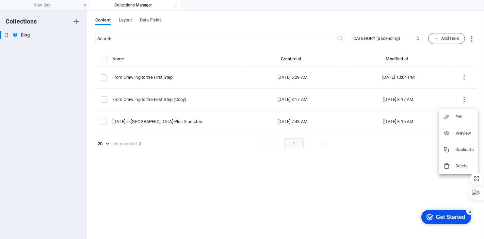
click at [457, 113] on h6 "Edit" at bounding box center [465, 117] width 18 height 8
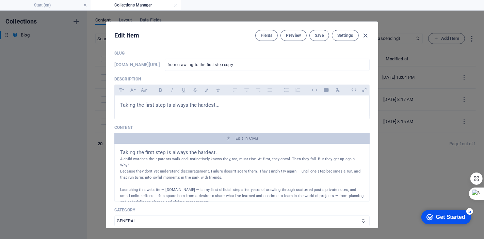
scroll to position [76, 0]
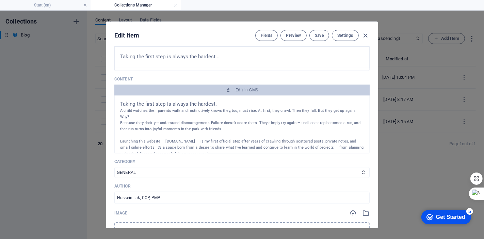
drag, startPoint x: 206, startPoint y: 147, endPoint x: 117, endPoint y: 105, distance: 98.6
click at [117, 105] on div "Taking the first step is always the hardest. A child watches their parents walk…" at bounding box center [241, 124] width 255 height 58
drag, startPoint x: 137, startPoint y: 106, endPoint x: 331, endPoint y: 115, distance: 194.0
click at [335, 120] on p "Because they don't yet understand discouragement. Failure doesn't scare them. T…" at bounding box center [242, 126] width 244 height 12
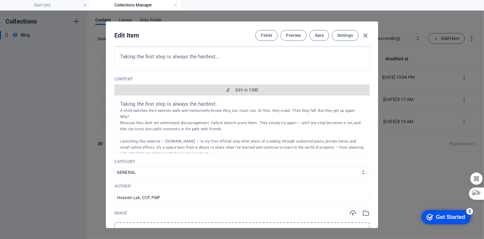
click at [242, 91] on span "Edit in CMS" at bounding box center [247, 89] width 22 height 5
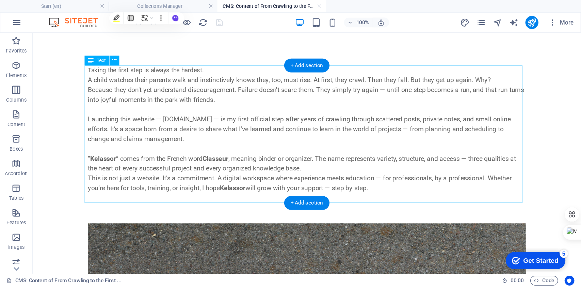
scroll to position [0, 0]
click at [145, 121] on div "Taking the first step is always the hardest. A child watches their parents walk…" at bounding box center [255, 111] width 365 height 114
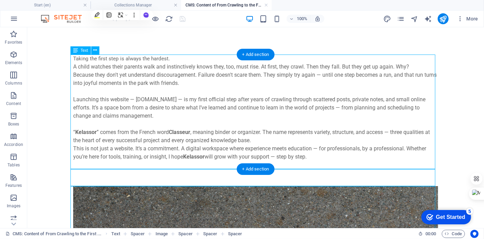
click at [167, 127] on div "Taking the first step is always the hardest. A child watches their parents walk…" at bounding box center [255, 111] width 365 height 114
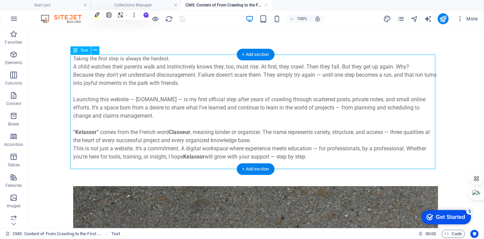
click at [167, 127] on div "Taking the first step is always the hardest. A child watches their parents walk…" at bounding box center [255, 111] width 365 height 114
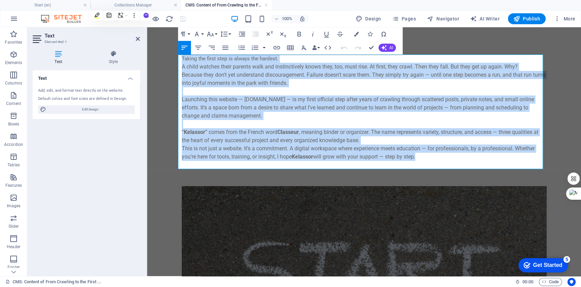
drag, startPoint x: 429, startPoint y: 156, endPoint x: 152, endPoint y: 48, distance: 297.8
click at [152, 48] on body "Skip to main content Taking the first step is always the hardest. A child watch…" at bounding box center [364, 267] width 434 height 481
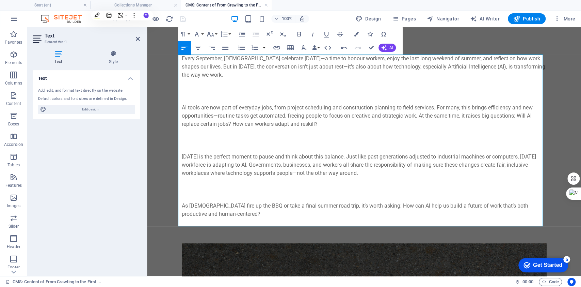
scroll to position [7579, 2]
click at [187, 89] on p at bounding box center [364, 91] width 365 height 8
click at [184, 128] on p at bounding box center [364, 132] width 365 height 8
click at [184, 132] on p at bounding box center [364, 132] width 365 height 8
click at [356, 142] on p at bounding box center [364, 140] width 365 height 8
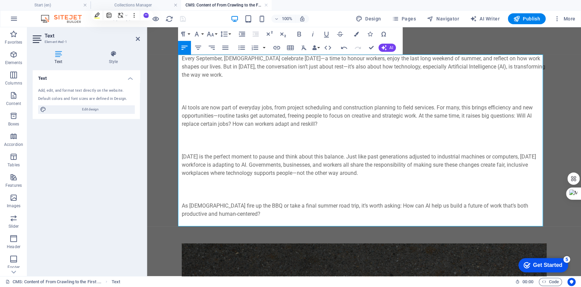
click at [314, 90] on p at bounding box center [364, 91] width 365 height 8
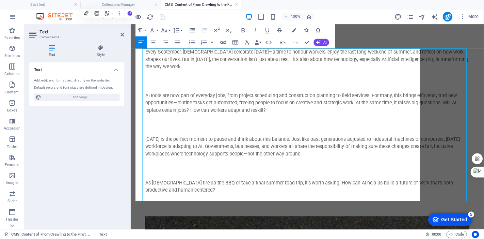
scroll to position [7579, 2]
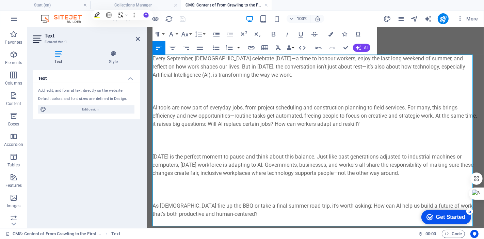
click at [196, 83] on p at bounding box center [315, 83] width 326 height 8
drag, startPoint x: 298, startPoint y: 70, endPoint x: 285, endPoint y: 73, distance: 12.8
click at [296, 70] on p "Every September, [DEMOGRAPHIC_DATA] celebrate [DATE]—a time to honour workers, …" at bounding box center [315, 66] width 326 height 25
click at [285, 73] on p "Every September, [DEMOGRAPHIC_DATA] celebrate [DATE]—a time to honour workers, …" at bounding box center [315, 66] width 326 height 25
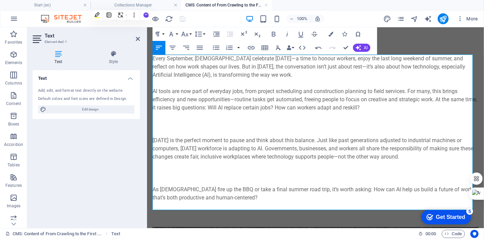
click at [391, 109] on p "AI tools are now part of everyday jobs, from project scheduling and constructio…" at bounding box center [315, 99] width 326 height 25
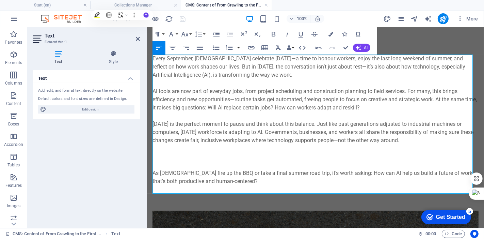
click at [422, 141] on p "[DATE] is the perfect moment to pause and think about this balance. Just like p…" at bounding box center [315, 132] width 326 height 25
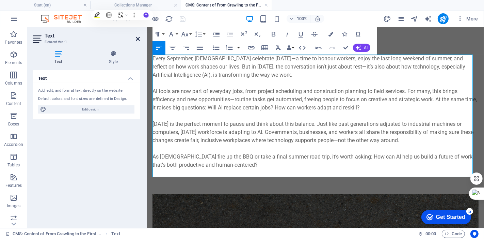
click at [139, 37] on icon at bounding box center [138, 38] width 4 height 5
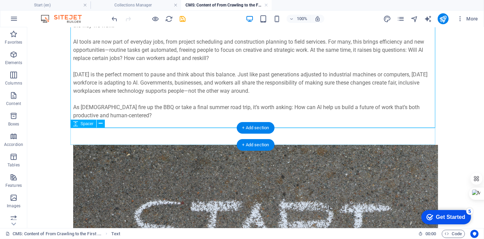
scroll to position [151, 0]
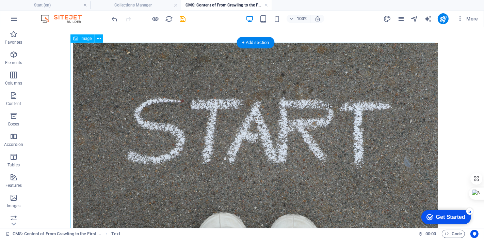
click at [195, 136] on figure at bounding box center [255, 165] width 365 height 244
click at [133, 135] on figure at bounding box center [255, 165] width 365 height 244
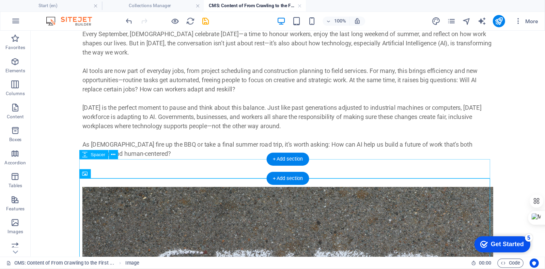
scroll to position [76, 0]
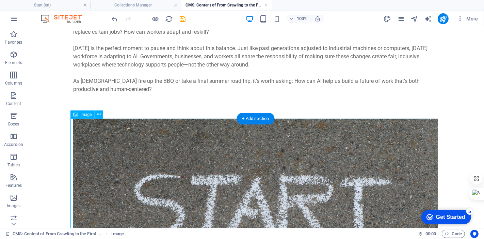
click at [164, 147] on figure at bounding box center [255, 240] width 365 height 244
click at [88, 117] on div "Image" at bounding box center [83, 114] width 24 height 8
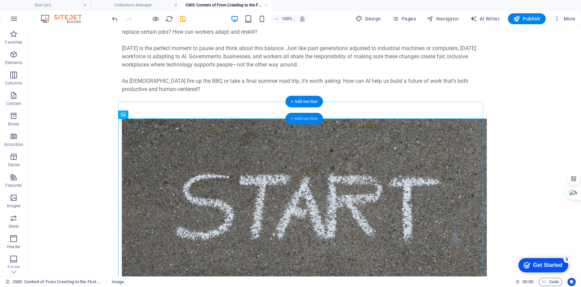
click at [305, 116] on div "+ Add section" at bounding box center [304, 119] width 38 height 12
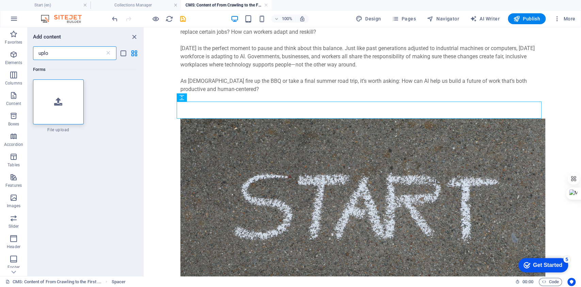
scroll to position [0, 0]
click at [67, 98] on div at bounding box center [58, 101] width 51 height 45
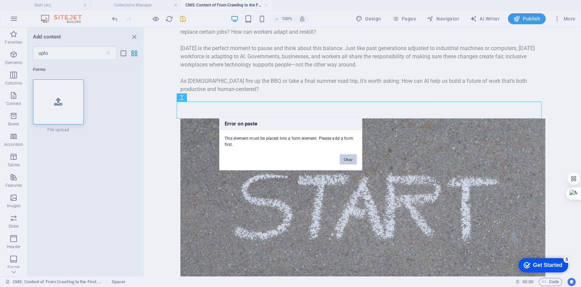
drag, startPoint x: 346, startPoint y: 162, endPoint x: 90, endPoint y: 121, distance: 259.4
click at [346, 162] on button "Okay" at bounding box center [348, 159] width 17 height 10
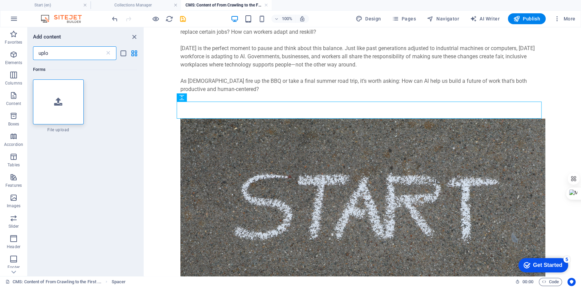
drag, startPoint x: 62, startPoint y: 54, endPoint x: 0, endPoint y: 26, distance: 68.0
click at [0, 27] on section "Favorites Elements Columns Content Boxes Accordion Tables Features Images Slide…" at bounding box center [290, 151] width 581 height 249
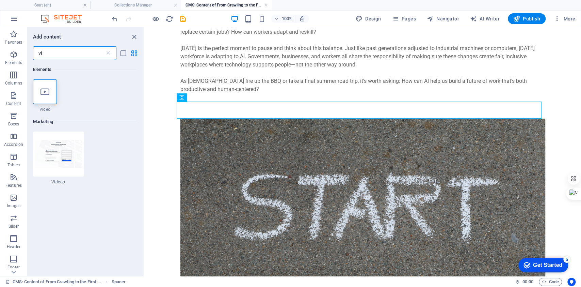
type input "v"
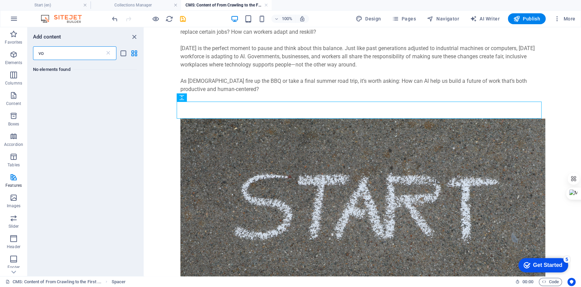
type input "v"
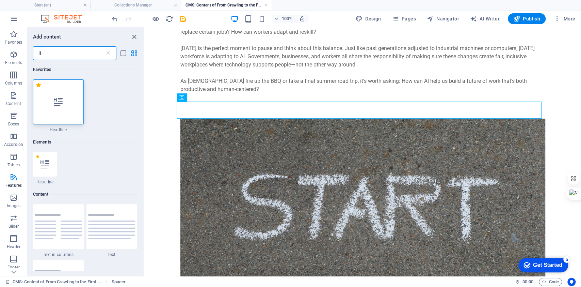
type input "l"
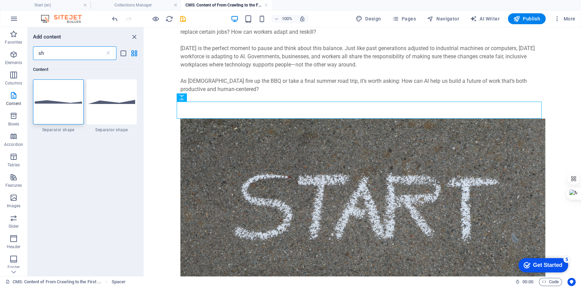
type input "s"
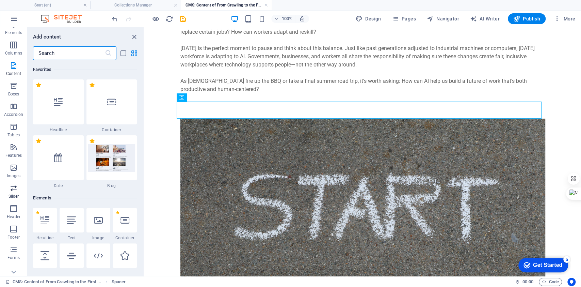
scroll to position [58, 0]
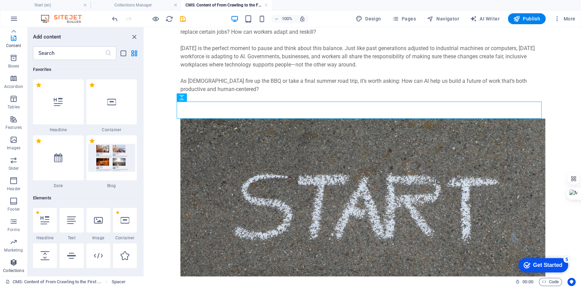
click at [16, 238] on icon "button" at bounding box center [14, 262] width 8 height 8
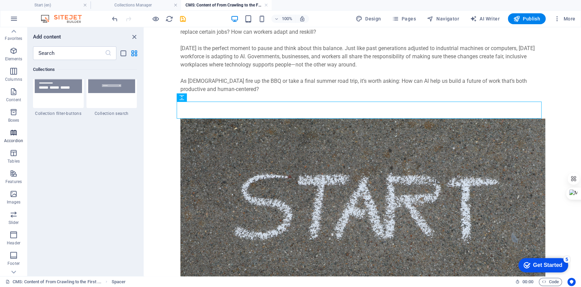
scroll to position [0, 0]
click at [15, 59] on icon "button" at bounding box center [14, 54] width 8 height 8
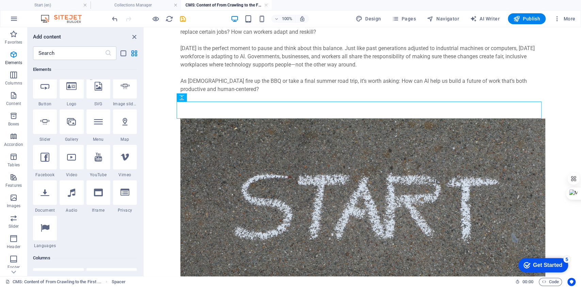
scroll to position [219, 0]
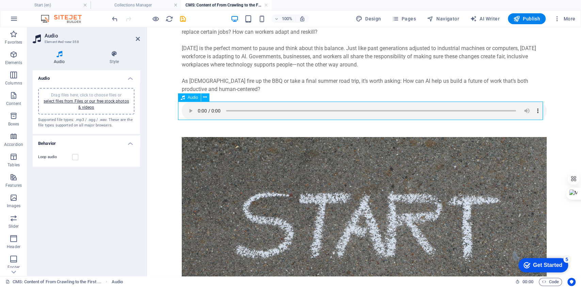
click at [484, 111] on figure at bounding box center [364, 110] width 365 height 18
click at [204, 98] on icon at bounding box center [205, 97] width 4 height 7
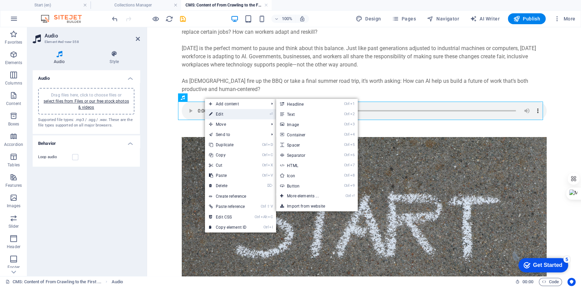
click at [223, 111] on link "⏎ Edit" at bounding box center [228, 114] width 46 height 10
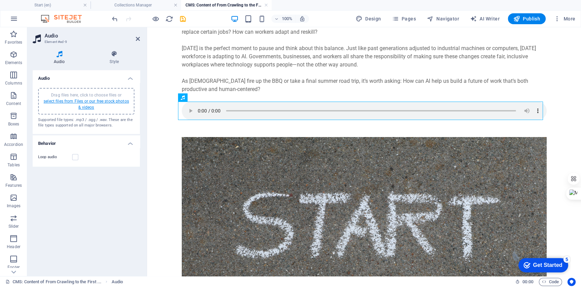
click at [70, 99] on link "select files from Files or our free stock photos & videos" at bounding box center [86, 104] width 85 height 11
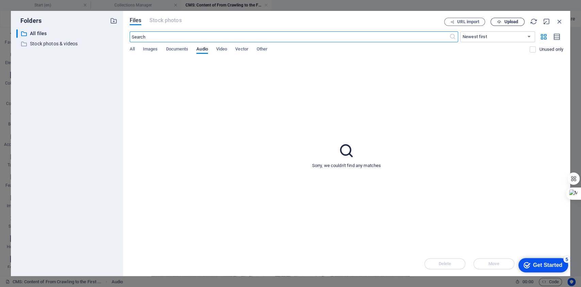
click at [484, 22] on span "Upload" at bounding box center [511, 22] width 14 height 4
click at [484, 20] on span "Upload" at bounding box center [511, 22] width 14 height 4
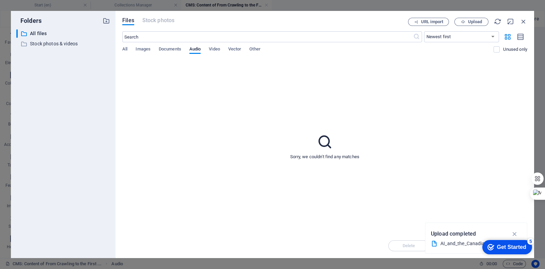
scroll to position [0, 0]
click at [484, 234] on icon "button" at bounding box center [515, 233] width 8 height 7
click at [207, 85] on div "Sorry, we couldn't find any matches" at bounding box center [324, 146] width 405 height 174
click at [168, 47] on span "Documents" at bounding box center [170, 50] width 22 height 10
click at [189, 46] on div "​ Newest first Oldest first Name (A-Z) Name (Z-A) Size (0-9) Size (9-0) Resolut…" at bounding box center [324, 45] width 405 height 28
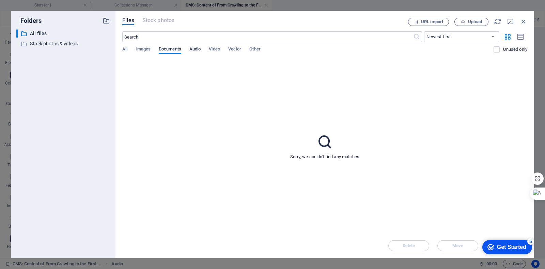
click at [196, 50] on span "Audio" at bounding box center [194, 50] width 11 height 10
click at [129, 20] on span "Files" at bounding box center [128, 20] width 12 height 8
click at [36, 43] on p "Stock photos & videos" at bounding box center [63, 44] width 67 height 8
click at [32, 31] on p "All files" at bounding box center [63, 34] width 67 height 8
click at [170, 50] on span "Documents" at bounding box center [170, 50] width 22 height 10
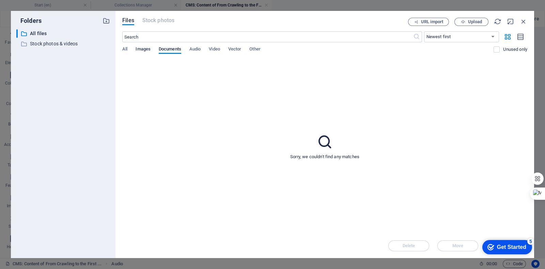
click at [149, 50] on span "Images" at bounding box center [143, 50] width 15 height 10
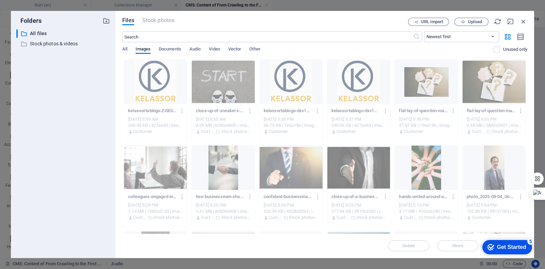
click at [129, 48] on div "All Images Documents Audio Video Vector Other" at bounding box center [307, 52] width 371 height 13
click at [199, 48] on span "Audio" at bounding box center [194, 50] width 11 height 10
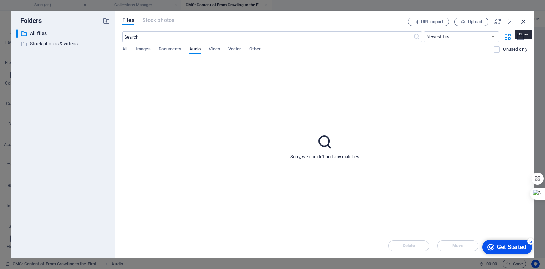
click at [484, 23] on icon "button" at bounding box center [523, 21] width 7 height 7
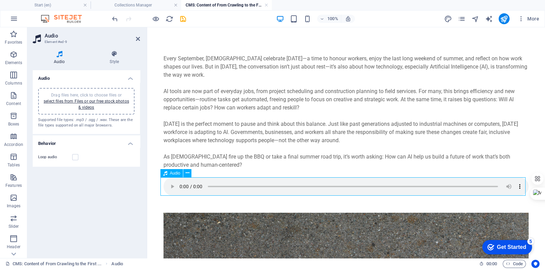
click at [169, 184] on figure at bounding box center [345, 186] width 365 height 18
click at [186, 174] on icon at bounding box center [188, 172] width 4 height 7
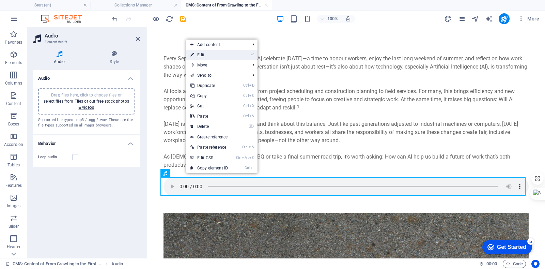
click at [224, 55] on link "⏎ Edit" at bounding box center [209, 55] width 46 height 10
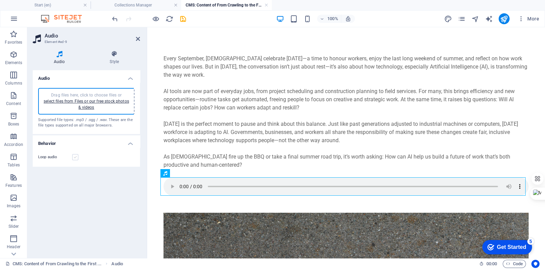
click at [77, 156] on label at bounding box center [75, 157] width 6 height 6
click at [0, 0] on input "Loop audio" at bounding box center [0, 0] width 0 height 0
click at [116, 57] on icon at bounding box center [114, 53] width 51 height 7
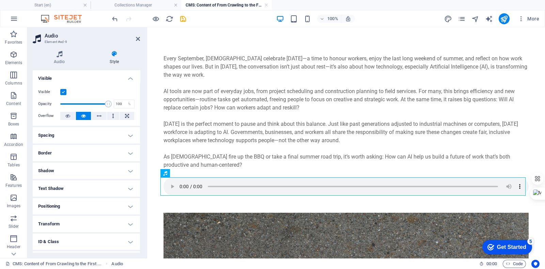
click at [66, 170] on h4 "Shadow" at bounding box center [86, 170] width 107 height 16
click at [100, 185] on span "Outside" at bounding box center [98, 184] width 12 height 8
type input "2"
type input "4"
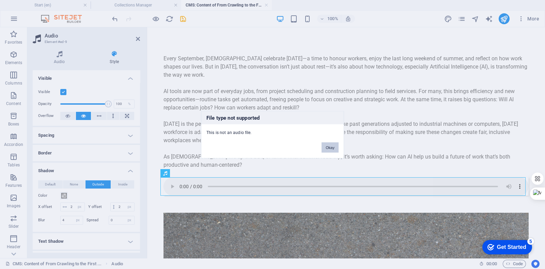
click at [336, 142] on button "Okay" at bounding box center [330, 147] width 17 height 10
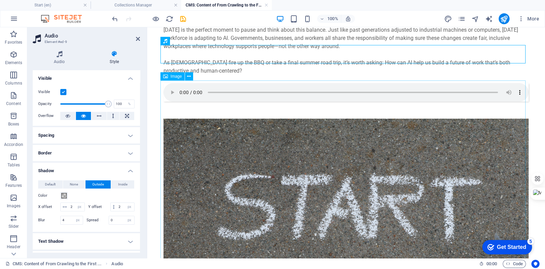
scroll to position [170, 0]
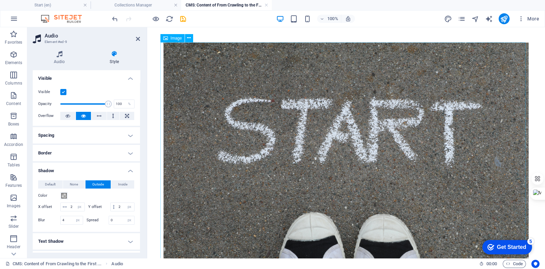
click at [337, 133] on figure at bounding box center [345, 165] width 365 height 244
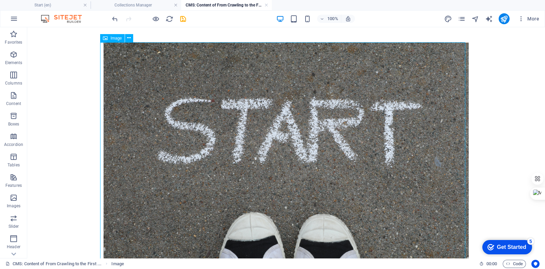
click at [179, 72] on figure at bounding box center [286, 165] width 365 height 244
select select "%"
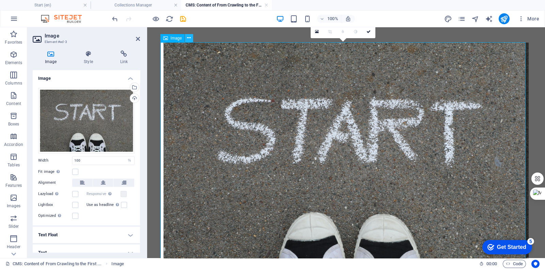
click at [189, 38] on icon at bounding box center [189, 37] width 4 height 7
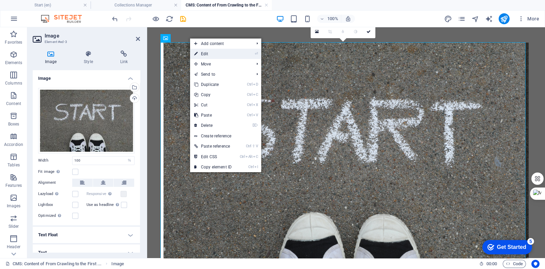
click at [212, 55] on link "⏎ Edit" at bounding box center [213, 54] width 46 height 10
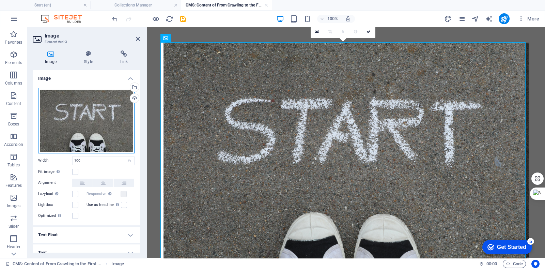
click at [129, 93] on div "Drag files here, click to choose files or select files from Files or our free s…" at bounding box center [86, 120] width 96 height 65
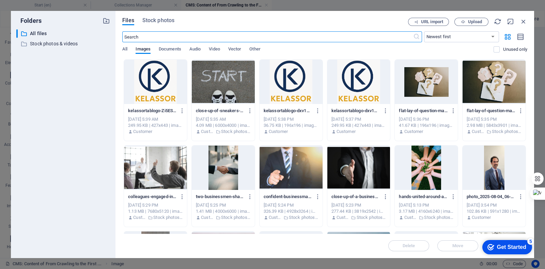
scroll to position [134, 0]
click at [244, 47] on div "All Images Documents Audio Video Vector Other" at bounding box center [307, 52] width 371 height 13
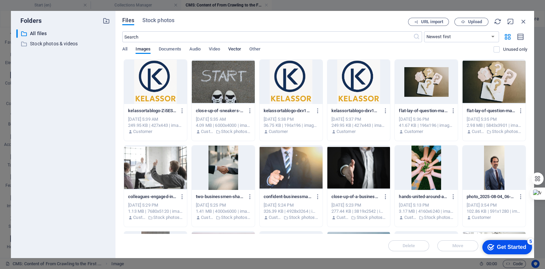
click at [240, 47] on span "Vector" at bounding box center [234, 50] width 13 height 10
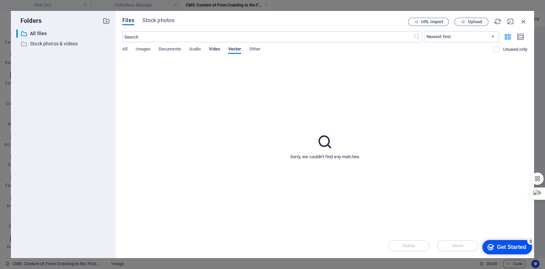
click at [215, 50] on span "Video" at bounding box center [214, 50] width 11 height 10
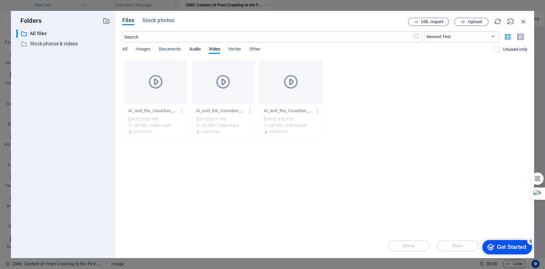
click at [198, 50] on span "Audio" at bounding box center [194, 50] width 11 height 10
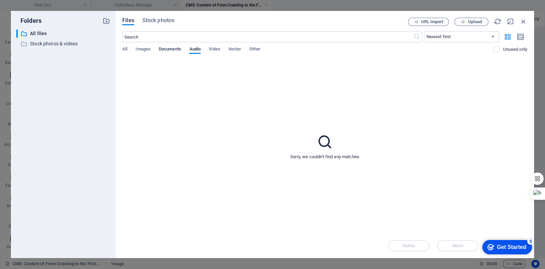
click at [169, 48] on span "Documents" at bounding box center [170, 50] width 22 height 10
click at [144, 48] on span "Images" at bounding box center [143, 50] width 15 height 10
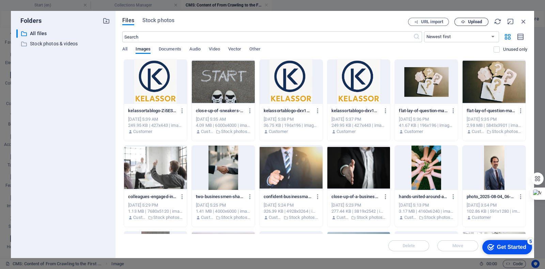
click at [467, 23] on span "Upload" at bounding box center [471, 22] width 28 height 4
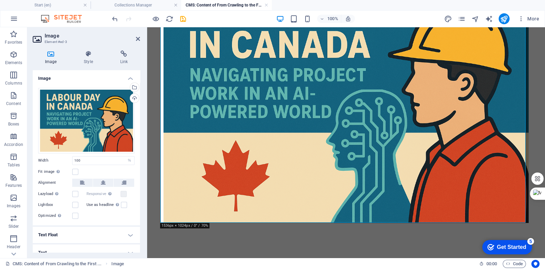
scroll to position [7, 0]
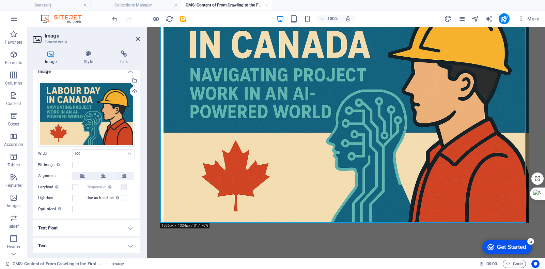
click at [65, 227] on h4 "Text Float" at bounding box center [86, 228] width 107 height 16
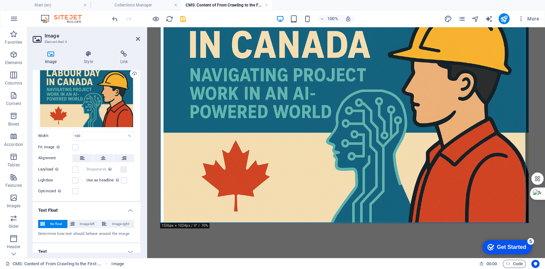
scroll to position [31, 0]
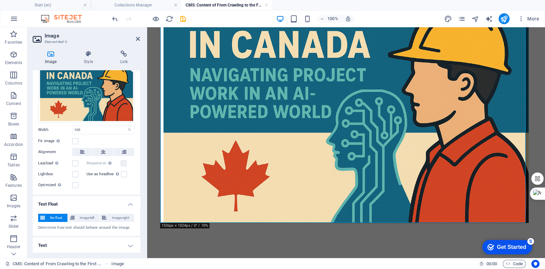
click at [60, 238] on h4 "Text" at bounding box center [86, 245] width 107 height 16
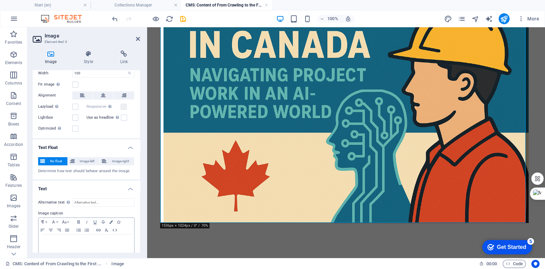
scroll to position [95, 0]
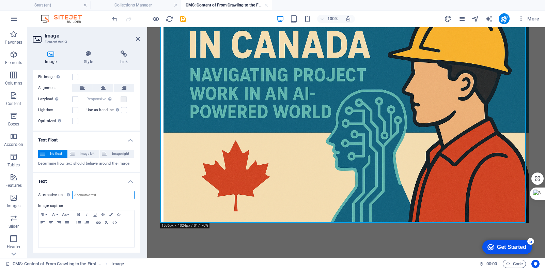
click at [98, 195] on input "Alternative text The alternative text is used by devices that cannot display im…" at bounding box center [103, 195] width 62 height 8
click at [78, 193] on input "LAbour day in Canada" at bounding box center [103, 195] width 62 height 8
type input "Labour day in Canada"
click at [260, 63] on figure at bounding box center [345, 101] width 365 height 244
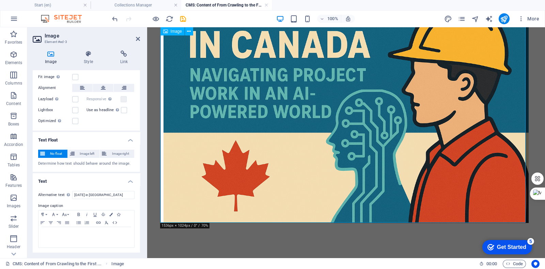
click at [178, 30] on span "Image" at bounding box center [176, 31] width 11 height 4
click at [187, 33] on icon at bounding box center [189, 31] width 4 height 7
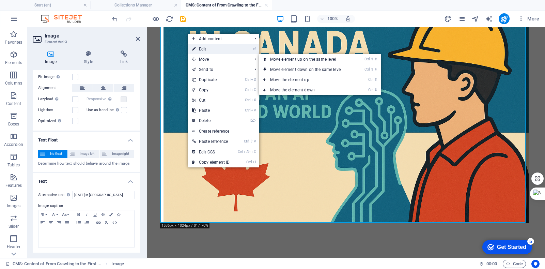
click at [202, 50] on link "⏎ Edit" at bounding box center [211, 49] width 46 height 10
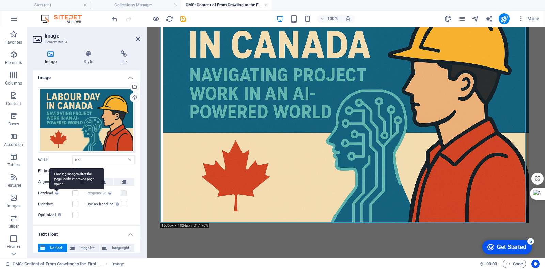
scroll to position [0, 0]
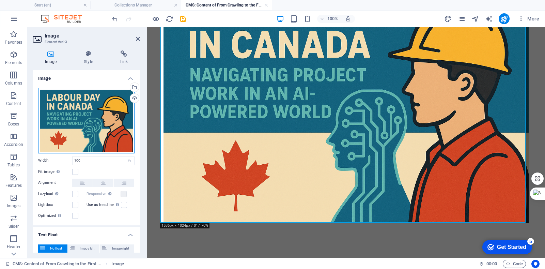
click at [72, 136] on div "Drag files here, click to choose files or select files from Files or our free s…" at bounding box center [86, 120] width 96 height 65
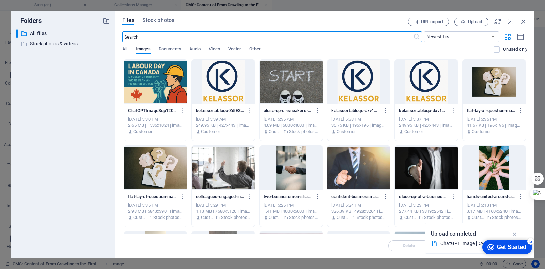
scroll to position [134, 0]
click at [184, 110] on icon "button" at bounding box center [182, 111] width 6 height 6
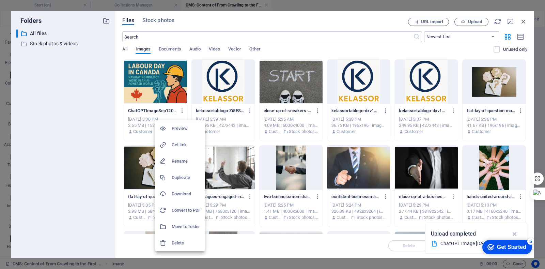
click at [178, 165] on h6 "Rename" at bounding box center [186, 161] width 29 height 8
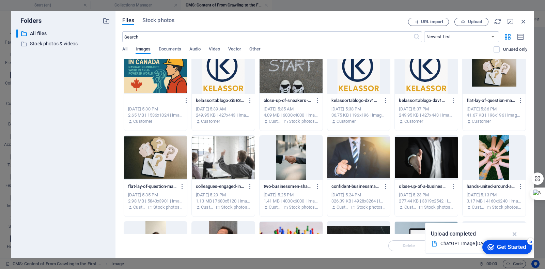
scroll to position [0, 0]
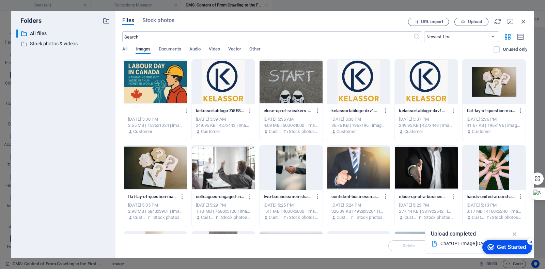
type input "LAbour day in Canada.png"
click at [224, 82] on div at bounding box center [223, 82] width 63 height 44
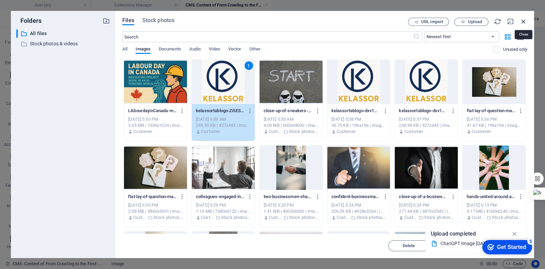
click at [484, 21] on icon "button" at bounding box center [523, 21] width 7 height 7
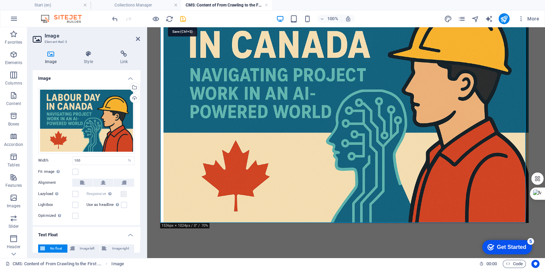
click at [179, 20] on icon "save" at bounding box center [183, 19] width 8 height 8
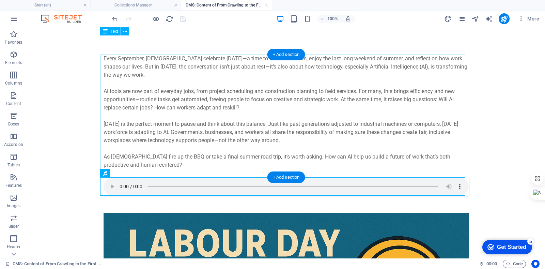
scroll to position [0, 0]
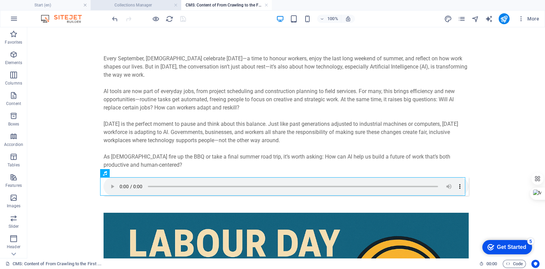
click at [140, 3] on h4 "Collections Manager" at bounding box center [136, 4] width 91 height 7
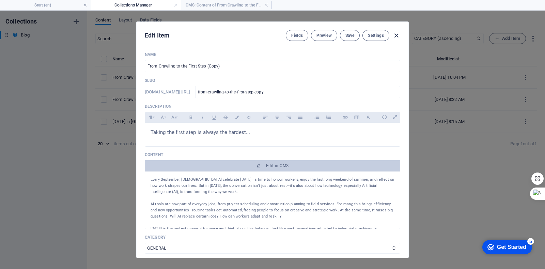
drag, startPoint x: 401, startPoint y: 35, endPoint x: 397, endPoint y: 36, distance: 4.3
click at [400, 36] on div "Edit Item Fields Preview Save Settings" at bounding box center [273, 34] width 272 height 25
click at [400, 34] on div "Edit Item Fields Preview Save Settings" at bounding box center [273, 34] width 272 height 25
click at [395, 35] on icon "button" at bounding box center [396, 36] width 8 height 8
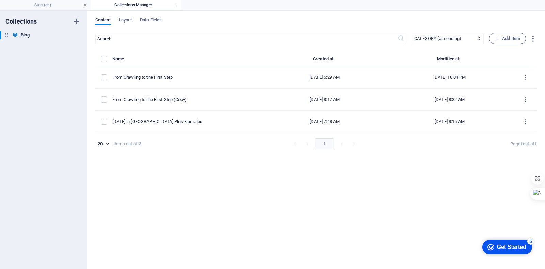
type input "[DATE]"
type input "from-crawling-to-the-first-step-copy"
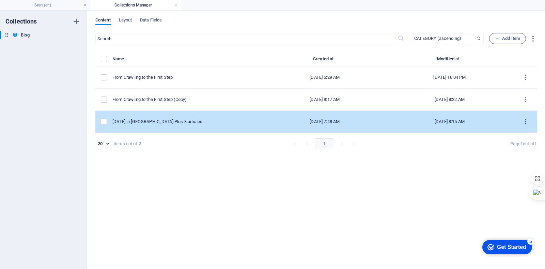
click at [484, 120] on icon "items list" at bounding box center [525, 122] width 6 height 6
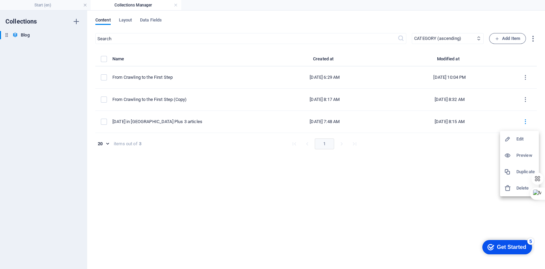
click at [484, 140] on h6 "Edit" at bounding box center [525, 139] width 18 height 8
select select "PROJECT"
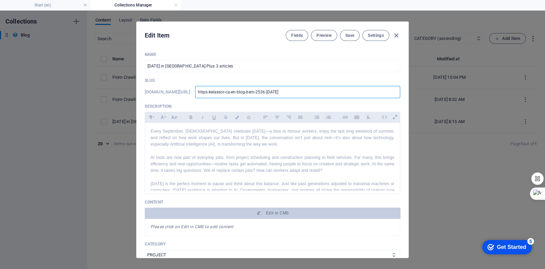
click at [214, 92] on input "https-kelassor-ca-en-blog-item-2536-labour-day" at bounding box center [297, 92] width 205 height 12
drag, startPoint x: 261, startPoint y: 90, endPoint x: 121, endPoint y: 94, distance: 139.4
click at [121, 94] on div "Edit Item Fields Preview Save Settings Name 2536 Labour Day in Canada Plus 3 ar…" at bounding box center [272, 140] width 545 height 258
type input "2536-labour-day"
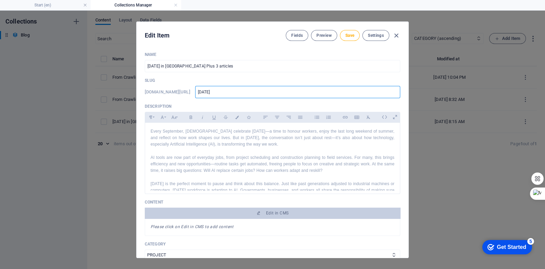
click at [244, 90] on input "2536-labour-day" at bounding box center [297, 92] width 205 height 12
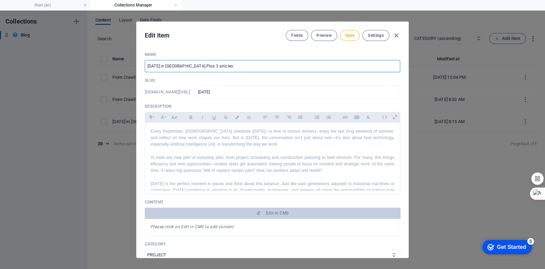
drag, startPoint x: 233, startPoint y: 68, endPoint x: 72, endPoint y: 43, distance: 163.0
click at [72, 43] on div "Edit Item Fields Preview Save Settings Name 2536 Labour Day in Canada Plus 3 ar…" at bounding box center [272, 140] width 545 height 258
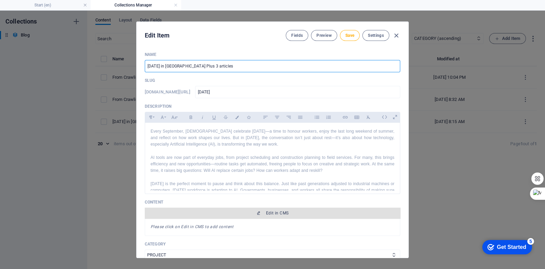
scroll to position [170, 0]
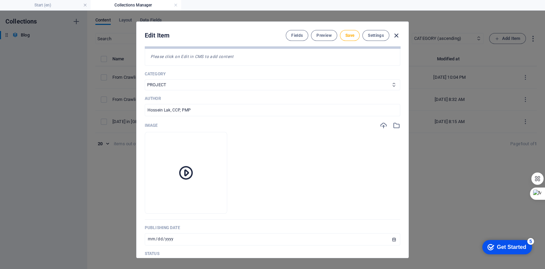
click at [397, 35] on icon "button" at bounding box center [396, 36] width 8 height 8
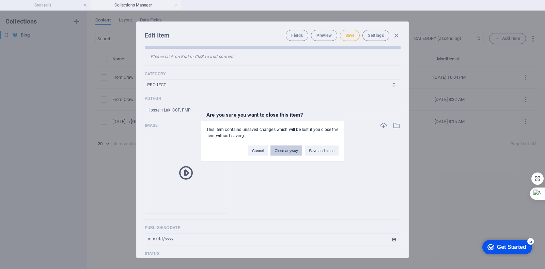
click at [279, 154] on button "Close anyway" at bounding box center [285, 150] width 31 height 10
type input "https-kelassor-ca-en-blog-item-2536-labour-day"
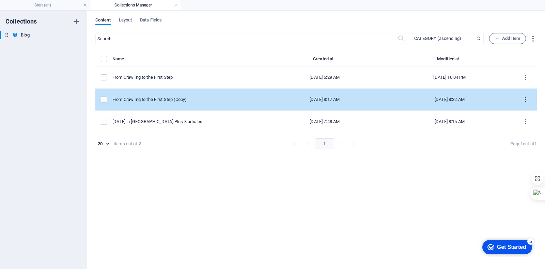
click at [484, 95] on button "items list" at bounding box center [525, 99] width 12 height 11
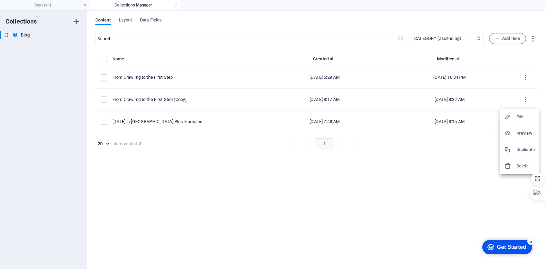
click at [484, 116] on div at bounding box center [510, 116] width 12 height 7
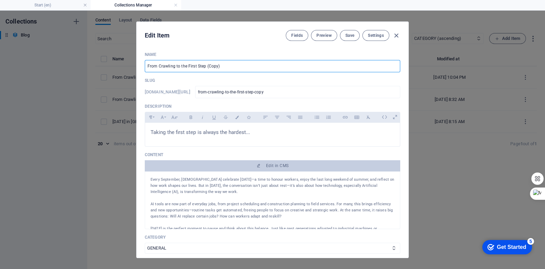
click at [199, 66] on input "From Crawling to the First Step (Copy)" at bounding box center [272, 66] width 255 height 12
paste input "[DATE] in [GEOGRAPHIC_DATA] Plus 3 articles"
type input "[DATE] in [GEOGRAPHIC_DATA] Plus 3 articles"
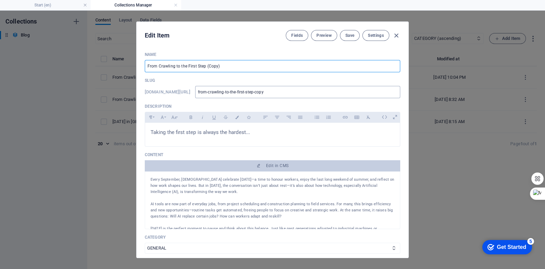
type input "[DATE]-in-[GEOGRAPHIC_DATA]-plus-3-articles"
type input "[DATE] in [GEOGRAPHIC_DATA] Plus 3 articles"
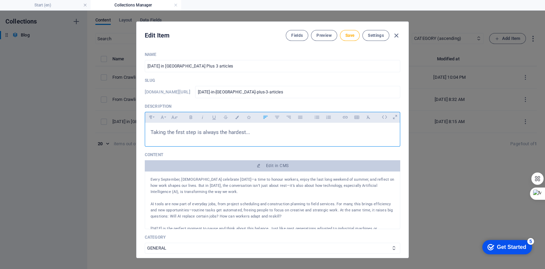
click at [208, 132] on span "Taking the first step is always the hardest..." at bounding box center [200, 132] width 99 height 6
drag, startPoint x: 208, startPoint y: 132, endPoint x: 195, endPoint y: 132, distance: 12.3
click at [195, 132] on span "Taking the first step is always the hardest..." at bounding box center [200, 132] width 99 height 6
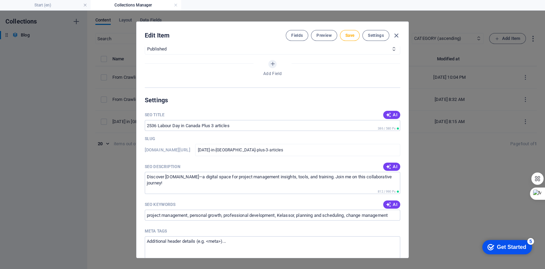
scroll to position [383, 0]
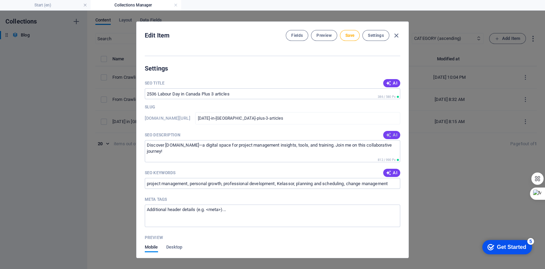
click at [391, 136] on span "AI" at bounding box center [392, 134] width 12 height 5
type textarea "Celebrate [DATE] in [GEOGRAPHIC_DATA]! Discover how AI is reshaping work, enhan…"
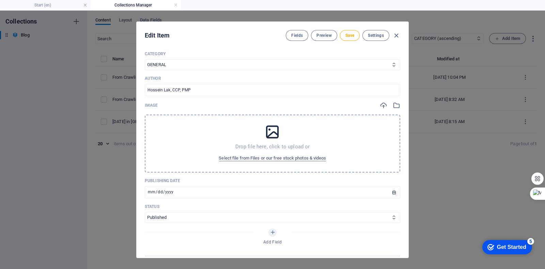
scroll to position [255, 0]
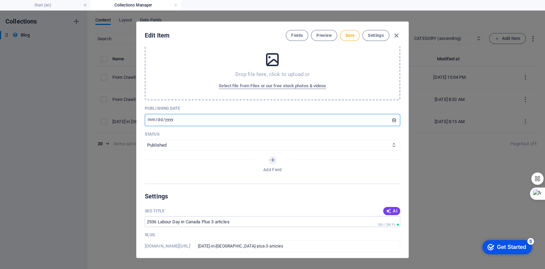
click at [187, 119] on input "2025-08-04" at bounding box center [272, 120] width 255 height 12
click at [186, 120] on input "2025-08-04" at bounding box center [272, 120] width 255 height 12
click at [393, 118] on input "2025-08-04" at bounding box center [272, 120] width 255 height 12
type input "[DATE]"
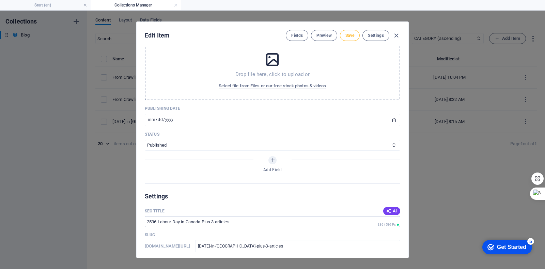
click at [350, 37] on span "Save" at bounding box center [349, 35] width 9 height 5
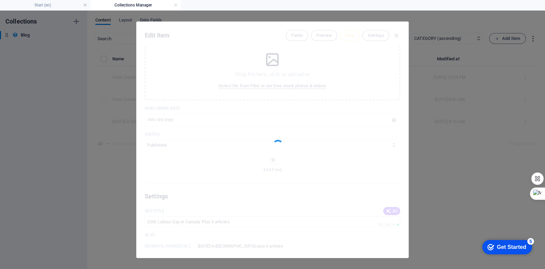
type input "[DATE]-in-[GEOGRAPHIC_DATA]-plus-3-articles"
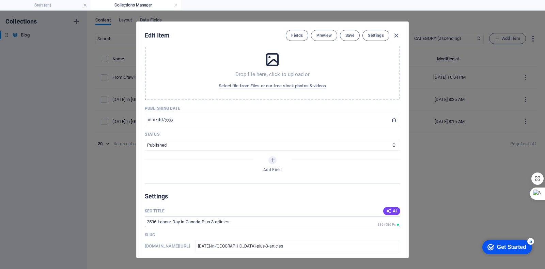
click at [321, 27] on div "Edit Item Fields Preview Save Settings" at bounding box center [273, 34] width 272 height 25
click at [320, 36] on span "Preview" at bounding box center [323, 35] width 15 height 5
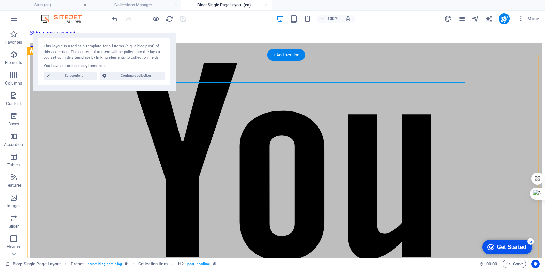
scroll to position [0, 0]
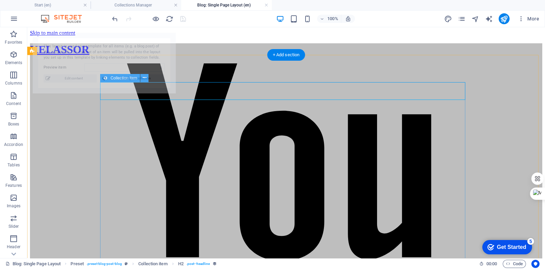
select select "68b5b8f070ae34590301a8cc"
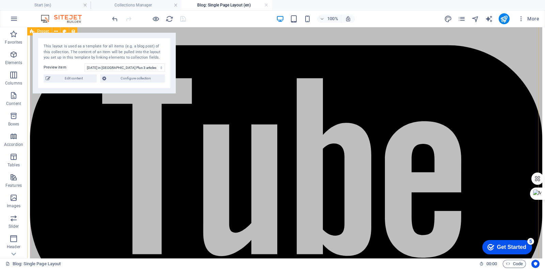
scroll to position [137, 0]
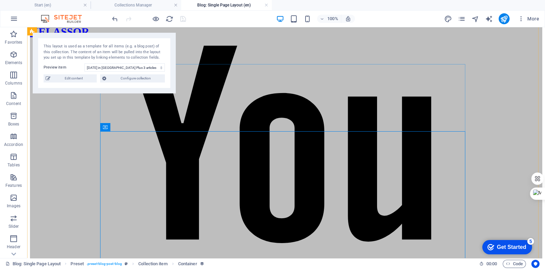
scroll to position [0, 0]
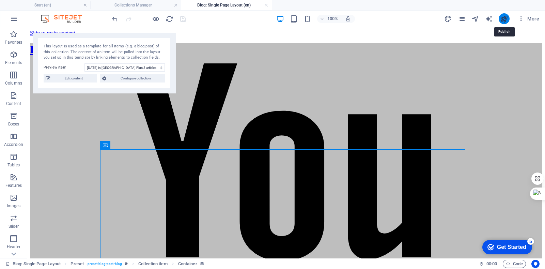
click at [484, 16] on icon "publish" at bounding box center [504, 19] width 8 height 8
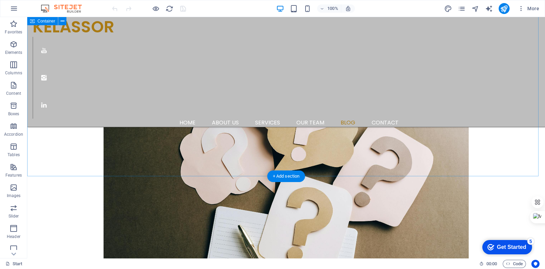
scroll to position [1149, 0]
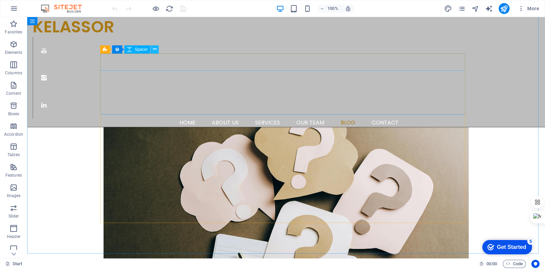
click at [155, 49] on icon at bounding box center [155, 49] width 4 height 7
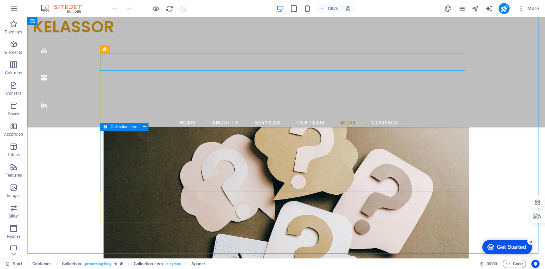
click at [104, 128] on icon at bounding box center [105, 127] width 5 height 8
click at [111, 128] on span "Collection item" at bounding box center [123, 127] width 27 height 4
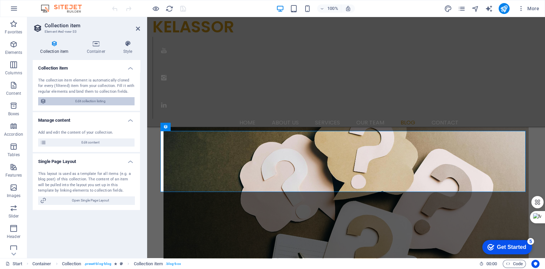
click at [85, 99] on span "Edit collection listing" at bounding box center [90, 101] width 84 height 8
select select "columns.publishing_date_DESC"
select select "columns.description"
select select "columns.status"
select select "columns.publishing_date"
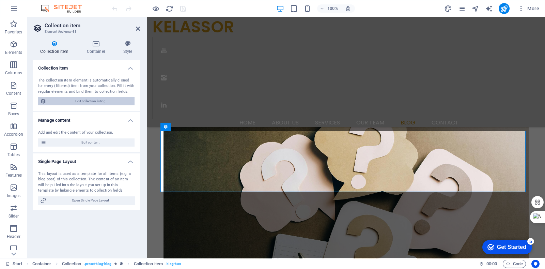
select select "past"
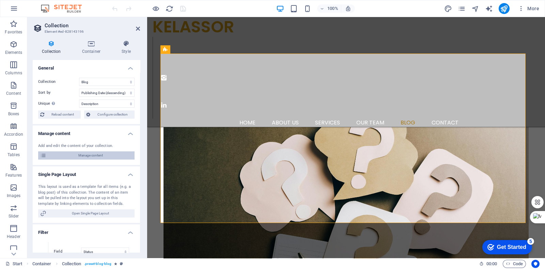
click at [69, 152] on span "Manage content" at bounding box center [90, 155] width 84 height 8
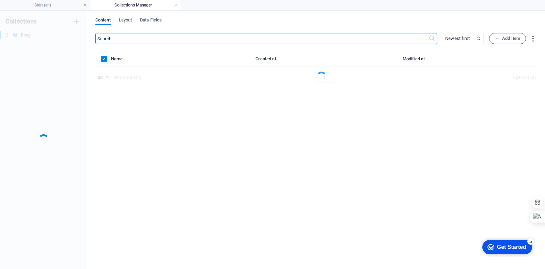
scroll to position [0, 0]
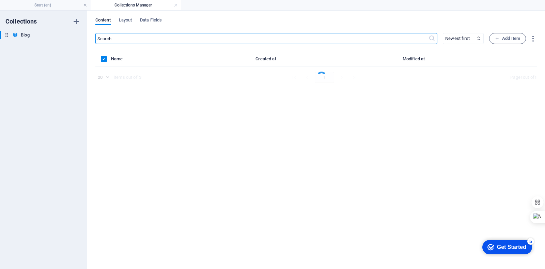
select select "columns.category_ASC"
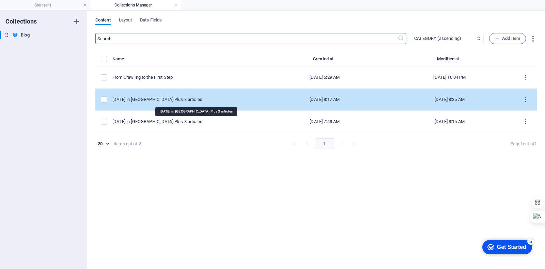
click at [178, 99] on div "[DATE] in [GEOGRAPHIC_DATA] Plus 3 articles" at bounding box center [185, 99] width 146 height 6
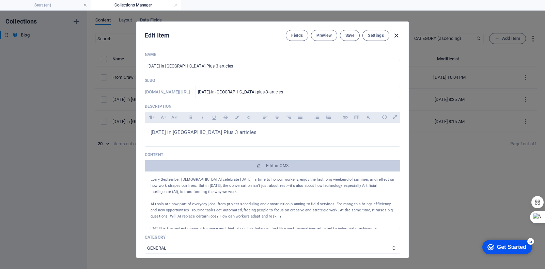
click at [399, 37] on icon "button" at bounding box center [396, 36] width 8 height 8
type input "[DATE]-in-[GEOGRAPHIC_DATA]-plus-3-articles"
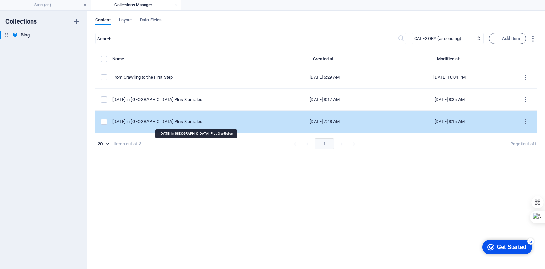
click at [177, 120] on div "[DATE] in [GEOGRAPHIC_DATA] Plus 3 articles" at bounding box center [185, 122] width 146 height 6
select select "PROJECT"
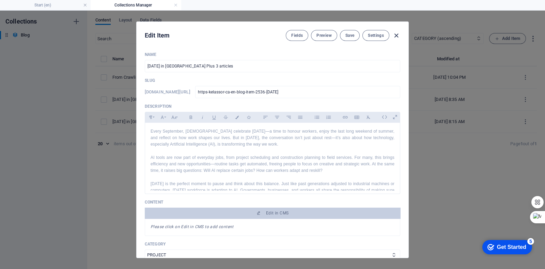
click at [398, 37] on icon "button" at bounding box center [396, 36] width 8 height 8
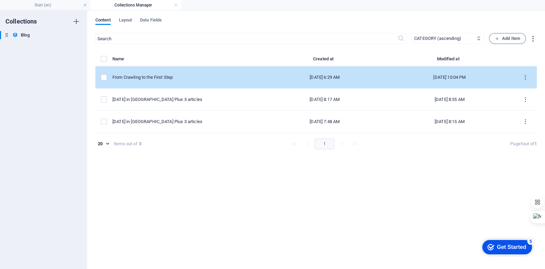
type input "https-kelassor-ca-en-blog-item-2536-[DATE]"
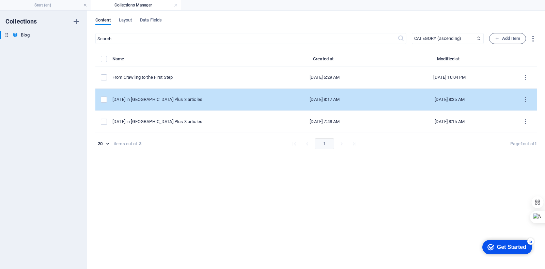
click at [304, 105] on td "[DATE] 8:17 AM" at bounding box center [324, 100] width 121 height 22
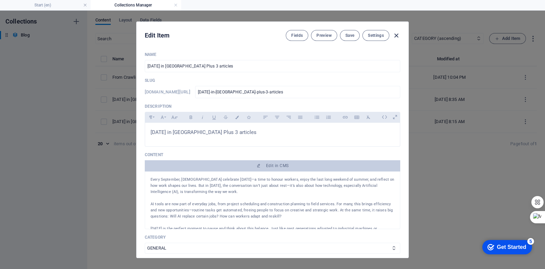
click at [396, 35] on icon "button" at bounding box center [396, 36] width 8 height 8
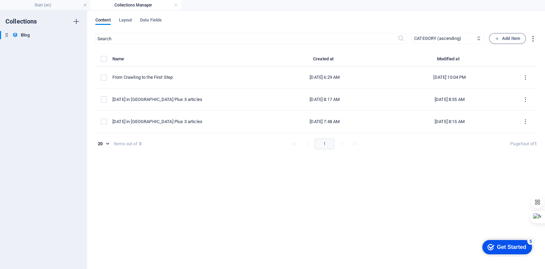
type input "[DATE]-in-[GEOGRAPHIC_DATA]-plus-3-articles"
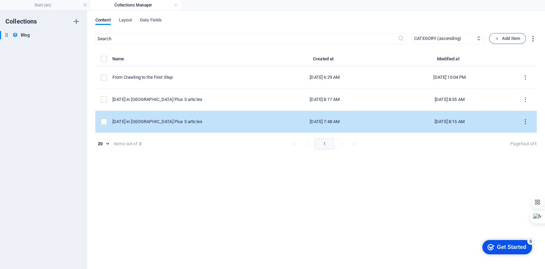
click at [525, 124] on icon "items list" at bounding box center [525, 122] width 6 height 6
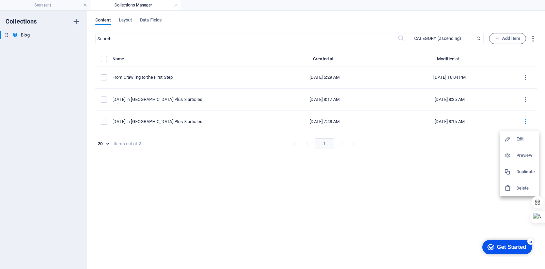
click at [518, 191] on h6 "Delete" at bounding box center [525, 188] width 18 height 8
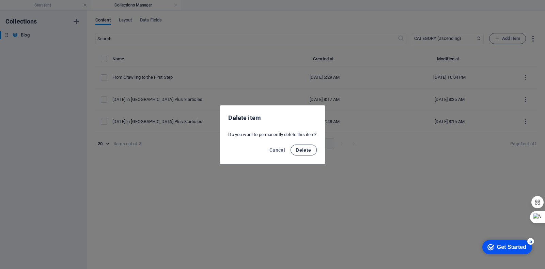
click at [298, 149] on span "Delete" at bounding box center [303, 149] width 15 height 5
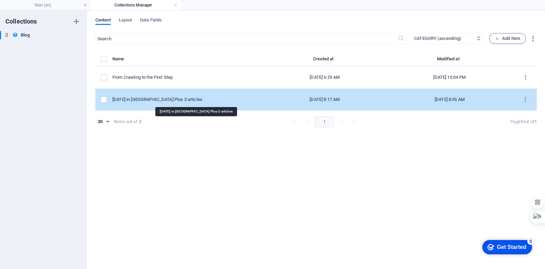
click at [201, 97] on div "[DATE] in [GEOGRAPHIC_DATA] Plus 3 articles" at bounding box center [185, 99] width 146 height 6
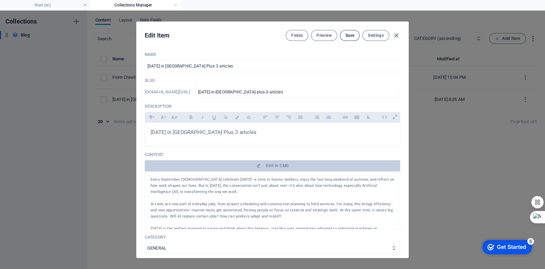
click at [347, 31] on button "Save" at bounding box center [350, 35] width 20 height 11
click at [323, 36] on span "Preview" at bounding box center [323, 35] width 15 height 5
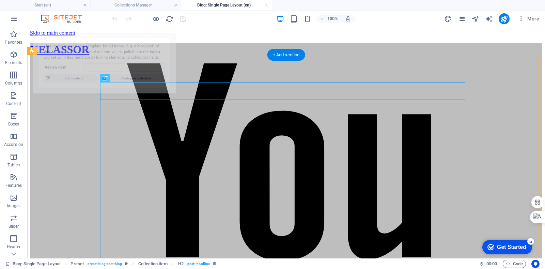
select select "68b5b8f070ae34590301a8cc"
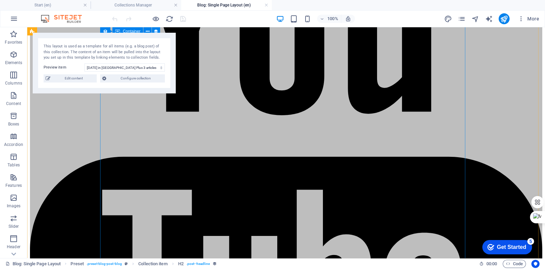
scroll to position [128, 0]
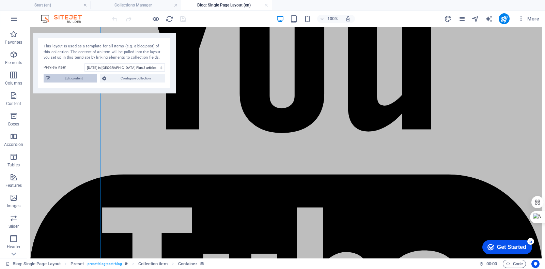
click at [82, 77] on span "Edit content" at bounding box center [73, 78] width 42 height 8
type input "[DATE]-in-[GEOGRAPHIC_DATA]-plus-3-articles"
type textarea "Celebrate [DATE] in [GEOGRAPHIC_DATA]! Discover how AI is reshaping work, enhan…"
type input "project management, personal growth, professional development, Kelassor, planni…"
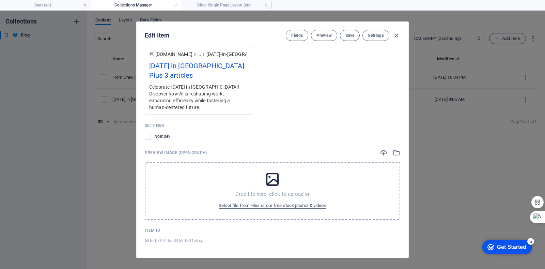
scroll to position [601, 0]
click at [396, 35] on icon "button" at bounding box center [396, 36] width 8 height 8
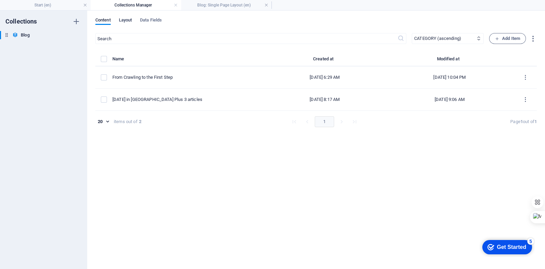
click at [128, 19] on span "Layout" at bounding box center [125, 21] width 13 height 10
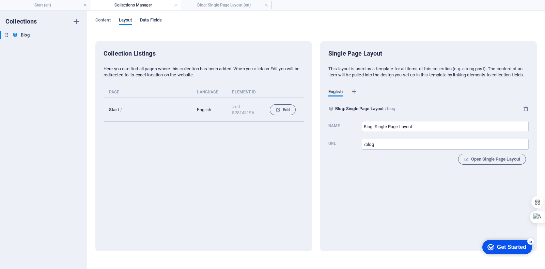
click at [152, 19] on span "Data Fields" at bounding box center [151, 21] width 22 height 10
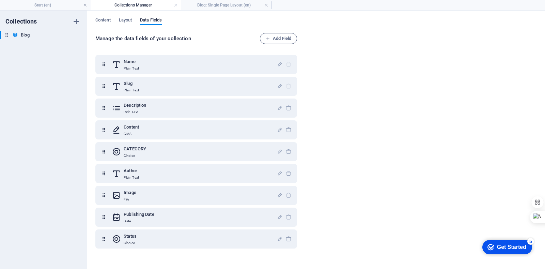
click at [111, 15] on div "Content Layout Data Fields Manage the data fields of your collection Add Field …" at bounding box center [316, 140] width 458 height 258
click at [22, 36] on h6 "Blog" at bounding box center [25, 35] width 9 height 8
click at [103, 20] on span "Content" at bounding box center [102, 21] width 15 height 10
select select "columns.category_ASC"
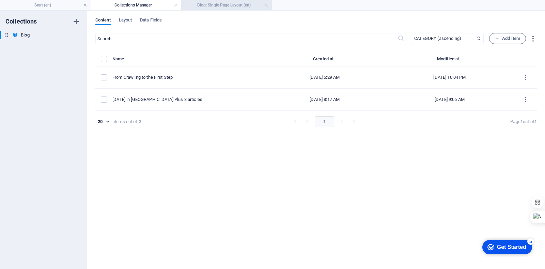
click at [208, 5] on h4 "Blog: Single Page Layout (en)" at bounding box center [226, 4] width 91 height 7
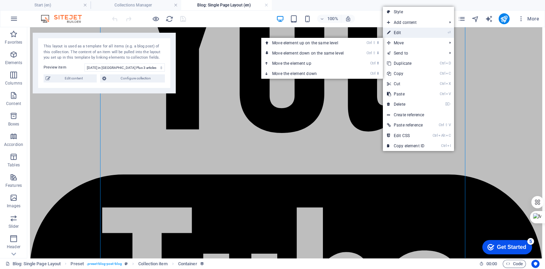
click at [404, 34] on link "⏎ Edit" at bounding box center [406, 33] width 46 height 10
select select "content"
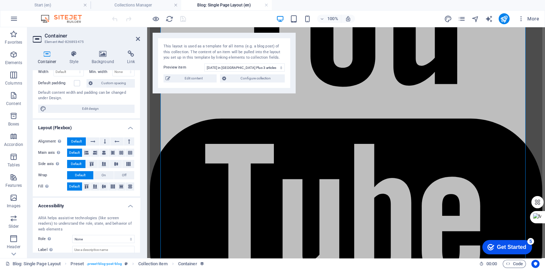
scroll to position [244, 0]
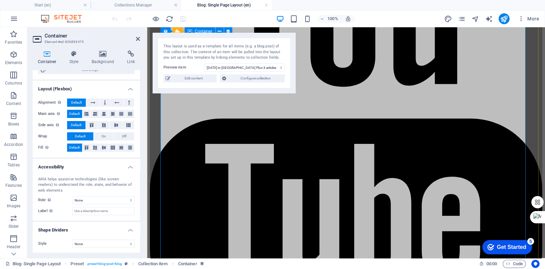
click at [73, 55] on icon at bounding box center [73, 53] width 19 height 7
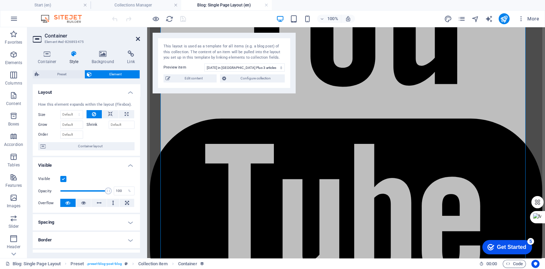
click at [138, 38] on icon at bounding box center [138, 38] width 4 height 5
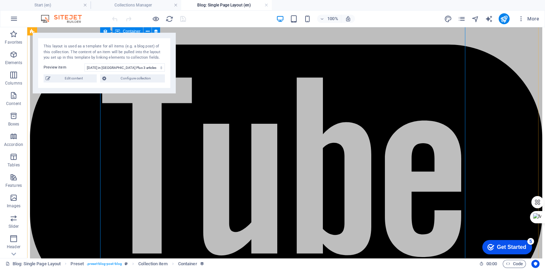
scroll to position [392, 0]
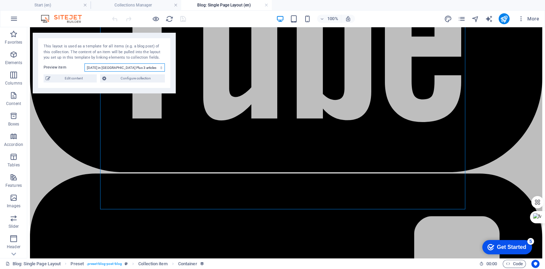
click at [113, 66] on select "[DATE] in [GEOGRAPHIC_DATA] Plus 3 articles From Crawling to the First Step" at bounding box center [124, 67] width 80 height 8
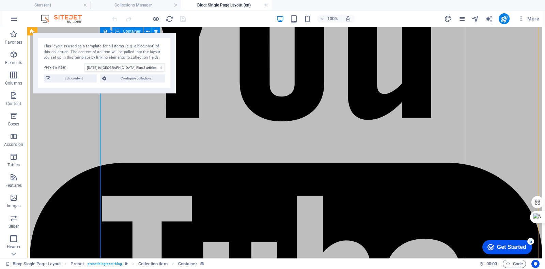
scroll to position [137, 0]
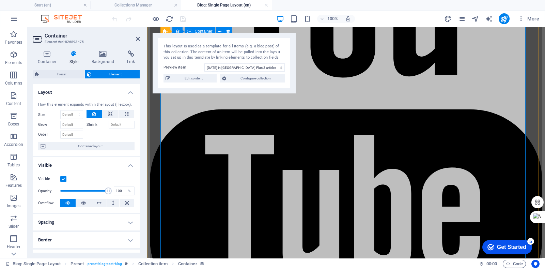
click at [131, 55] on icon at bounding box center [131, 53] width 18 height 7
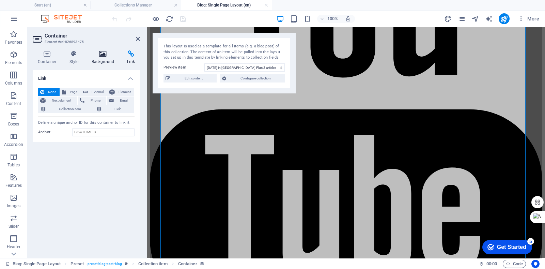
click at [101, 57] on icon at bounding box center [103, 53] width 33 height 7
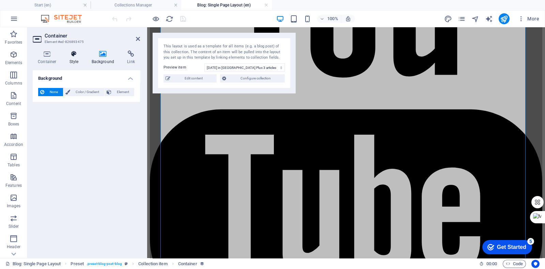
click at [75, 58] on h4 "Style" at bounding box center [75, 57] width 22 height 14
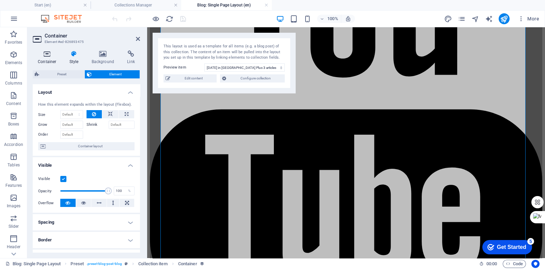
click at [41, 58] on h4 "Container" at bounding box center [49, 57] width 32 height 14
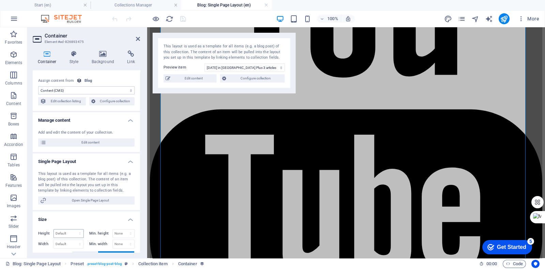
scroll to position [0, 0]
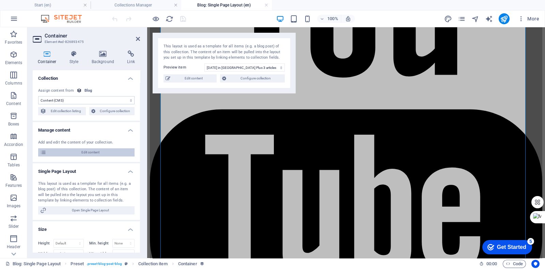
click at [75, 150] on span "Edit content" at bounding box center [90, 152] width 84 height 8
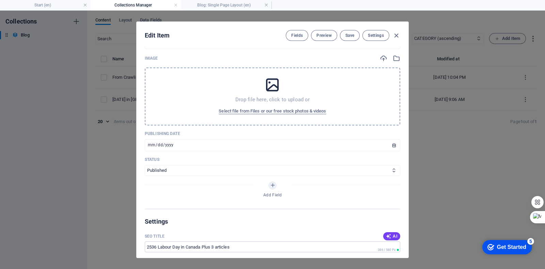
scroll to position [218, 0]
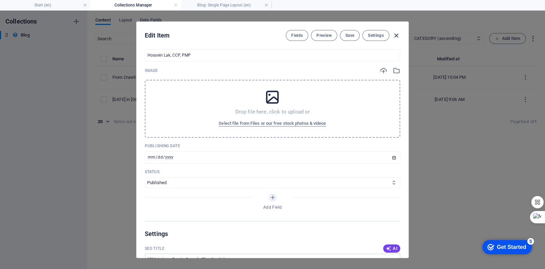
click at [400, 32] on span "button" at bounding box center [396, 36] width 8 height 8
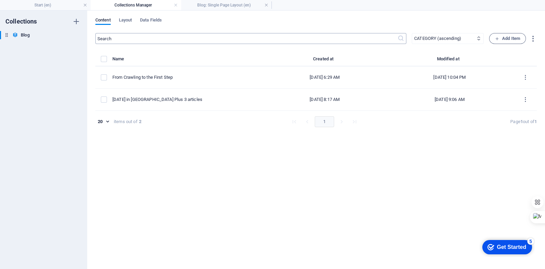
scroll to position [0, 0]
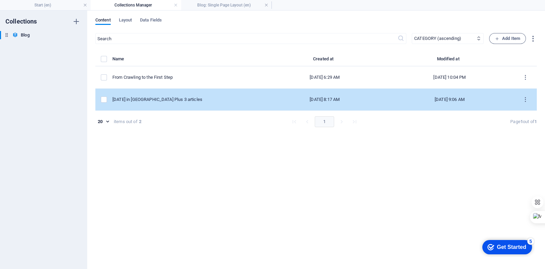
click at [264, 95] on td "[DATE] 8:17 AM" at bounding box center [324, 100] width 121 height 22
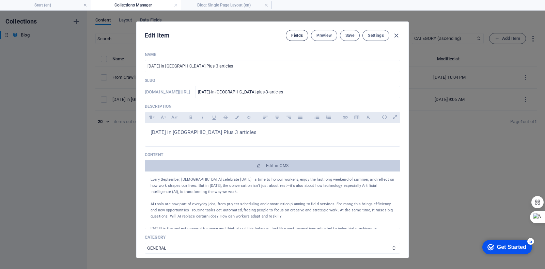
click at [298, 39] on button "Fields" at bounding box center [297, 35] width 22 height 11
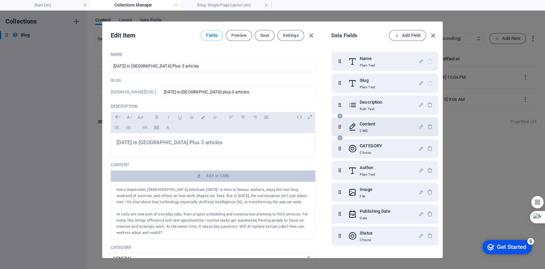
click at [358, 126] on div "Content CMS" at bounding box center [383, 127] width 70 height 14
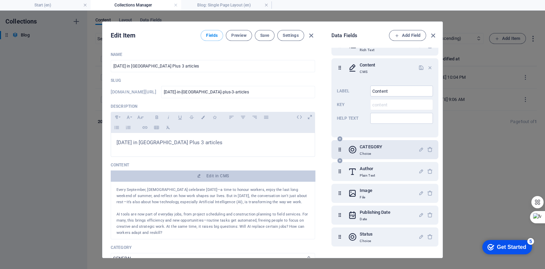
scroll to position [59, 0]
click at [378, 194] on div "Image File" at bounding box center [383, 193] width 70 height 14
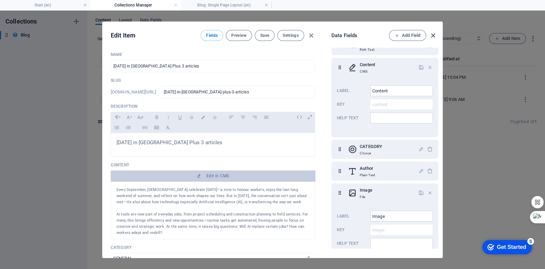
click at [435, 35] on icon "button" at bounding box center [433, 36] width 8 height 8
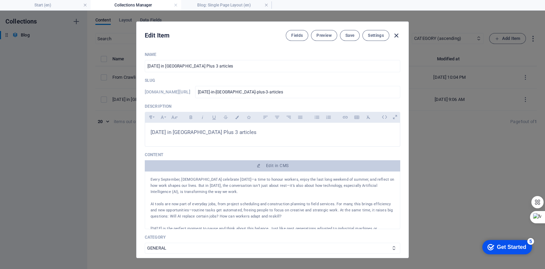
click at [399, 36] on icon "button" at bounding box center [396, 36] width 8 height 8
type input "[DATE]-in-[GEOGRAPHIC_DATA]-plus-3-articles"
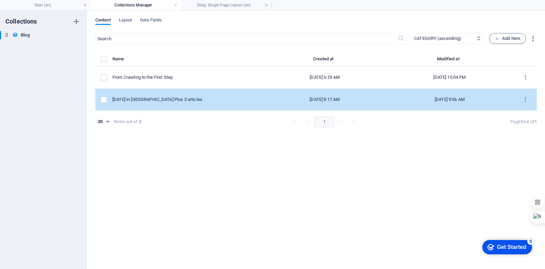
click at [375, 95] on td "[DATE] 8:17 AM" at bounding box center [324, 100] width 121 height 22
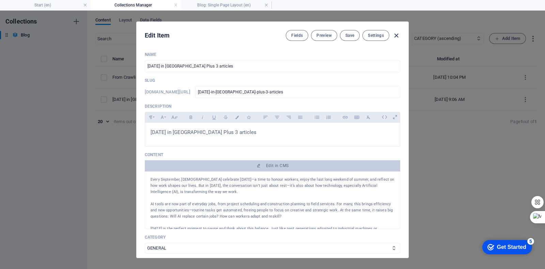
click at [398, 35] on icon "button" at bounding box center [396, 36] width 8 height 8
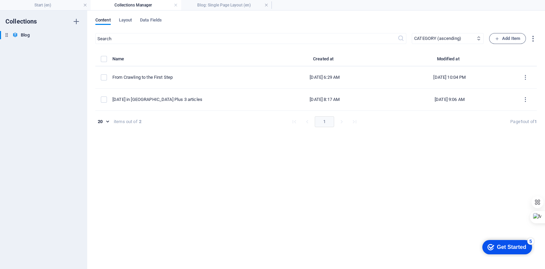
type input "[DATE]-in-[GEOGRAPHIC_DATA]-plus-3-articles"
click at [217, 5] on h4 "Blog: Single Page Layout (en)" at bounding box center [226, 4] width 91 height 7
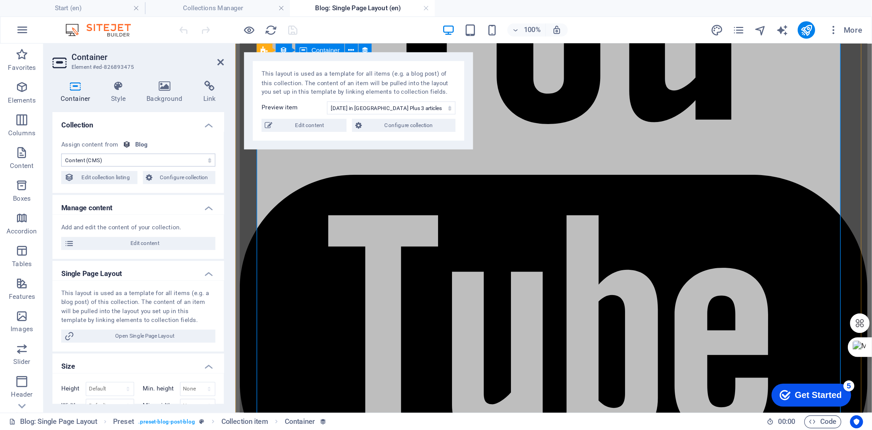
scroll to position [0, 0]
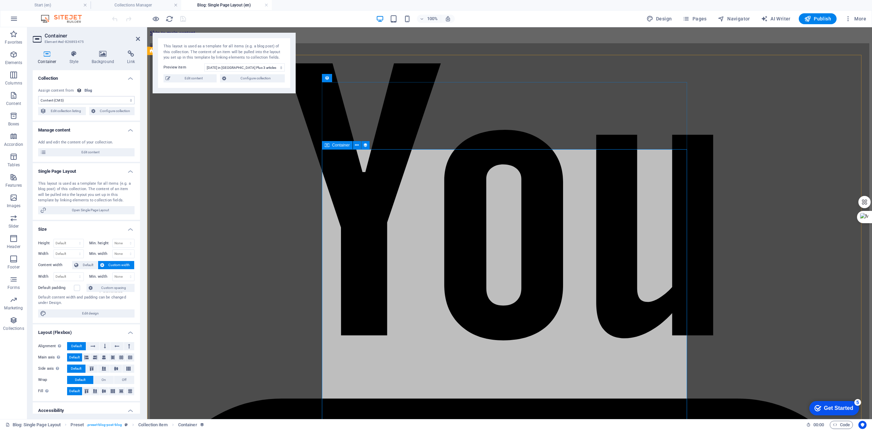
click at [357, 144] on icon at bounding box center [357, 145] width 4 height 7
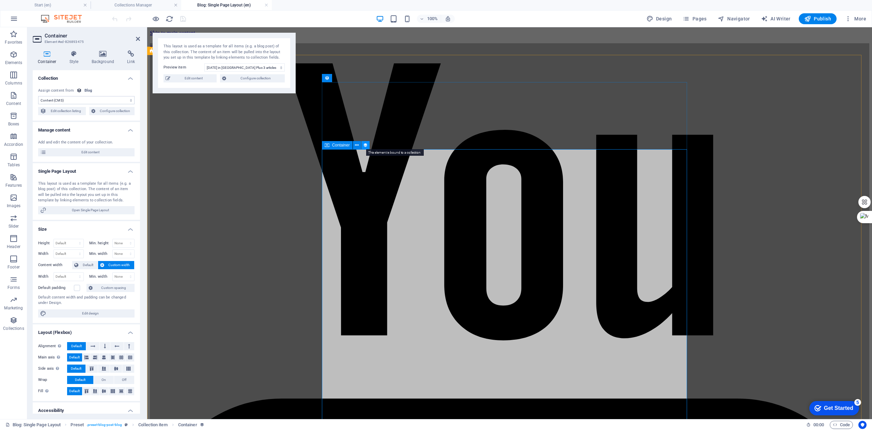
click at [365, 145] on icon at bounding box center [365, 145] width 5 height 7
click at [71, 156] on span "Edit content" at bounding box center [90, 152] width 84 height 8
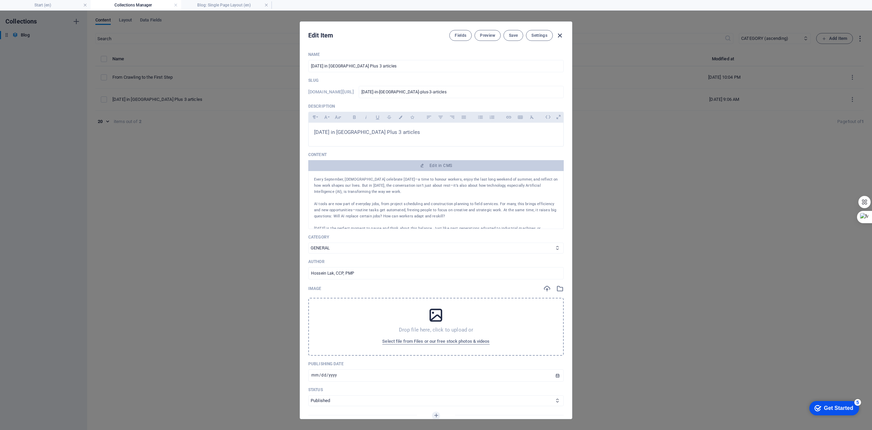
click at [545, 33] on icon "button" at bounding box center [560, 36] width 8 height 8
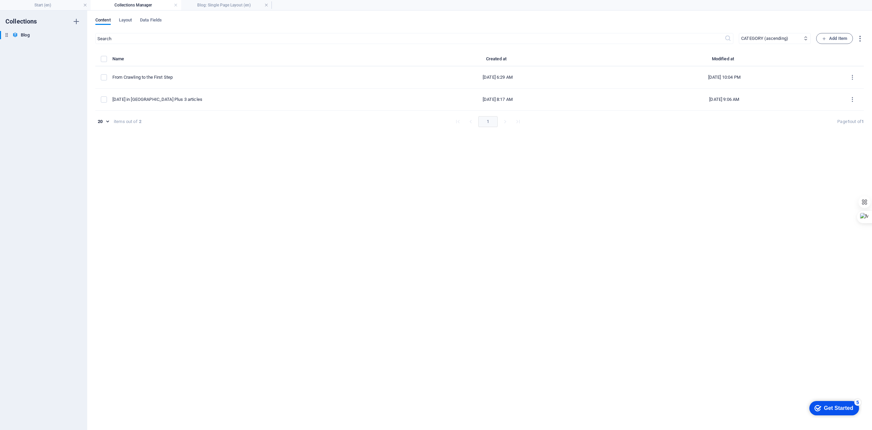
type input "[DATE]-in-[GEOGRAPHIC_DATA]-plus-3-articles"
click at [223, 9] on li "Blog: Single Page Layout (en)" at bounding box center [226, 5] width 91 height 10
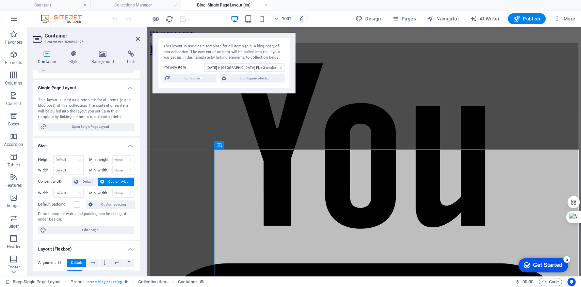
scroll to position [83, 0]
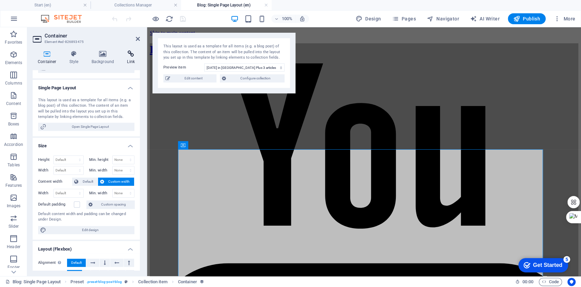
click at [136, 60] on h4 "Link" at bounding box center [131, 57] width 18 height 14
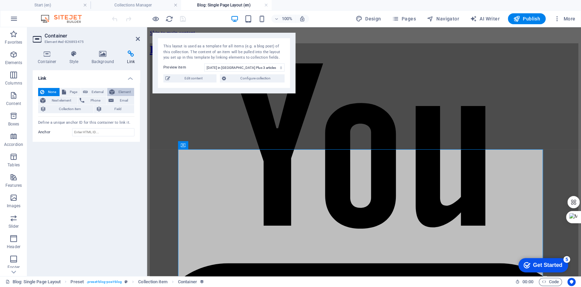
drag, startPoint x: 121, startPoint y: 92, endPoint x: 118, endPoint y: 93, distance: 3.7
click at [120, 92] on span "Element" at bounding box center [124, 92] width 15 height 8
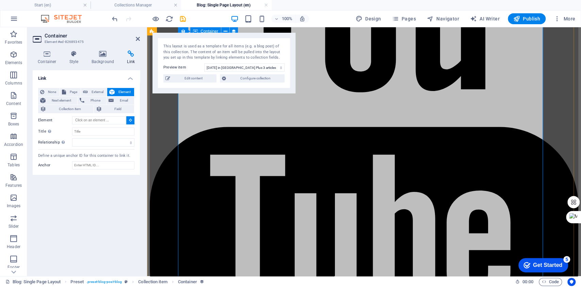
type input "#ed-826893475"
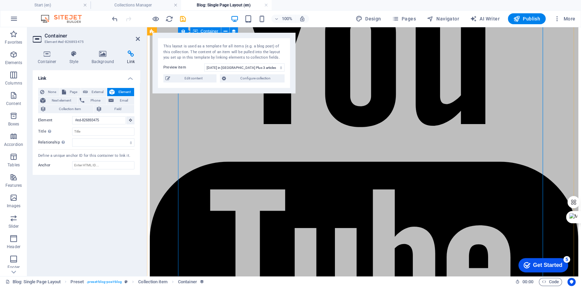
scroll to position [94, 0]
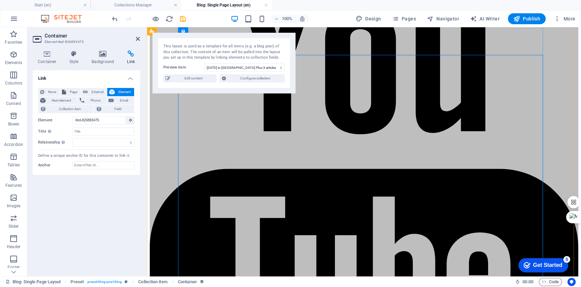
click at [70, 63] on h4 "Style" at bounding box center [75, 57] width 22 height 14
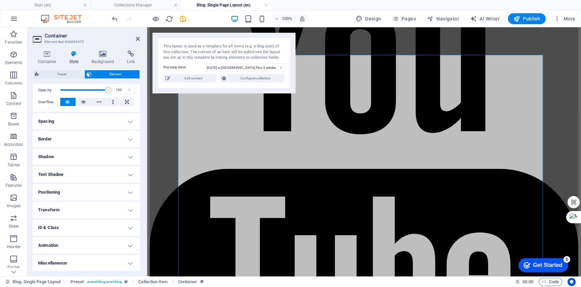
scroll to position [101, 0]
click at [43, 59] on h4 "Container" at bounding box center [49, 57] width 32 height 14
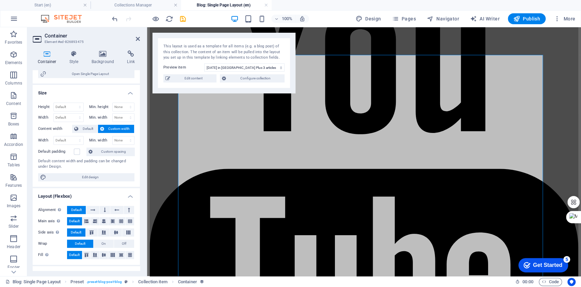
scroll to position [129, 0]
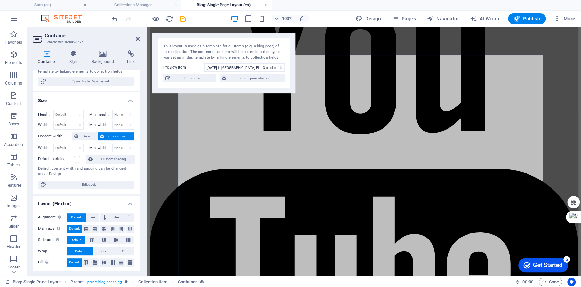
click at [65, 179] on div "Height Default px rem % vh vw Min. height None px rem % vh vw Width Default px …" at bounding box center [86, 150] width 107 height 90
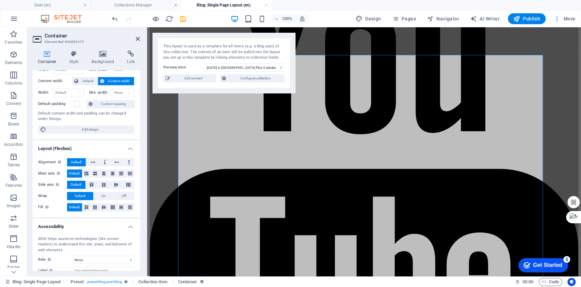
scroll to position [226, 0]
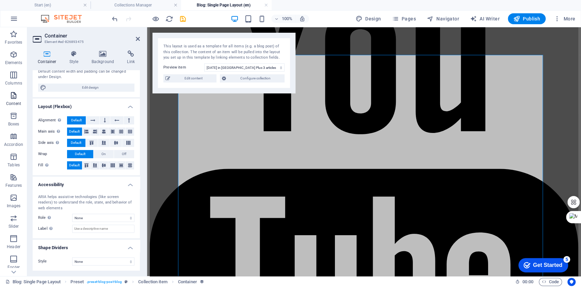
click at [19, 103] on p "Content" at bounding box center [13, 103] width 15 height 5
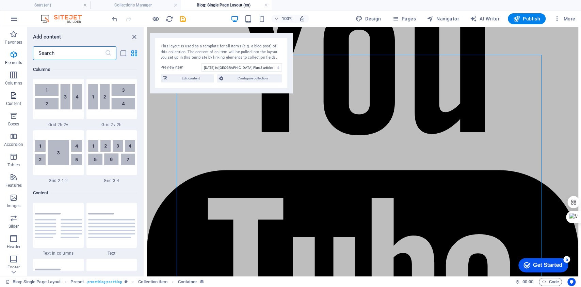
scroll to position [1248, 0]
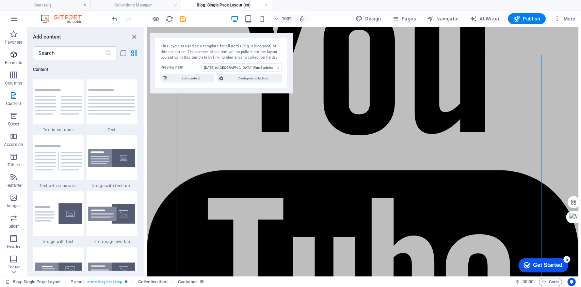
click at [13, 61] on p "Elements" at bounding box center [13, 62] width 17 height 5
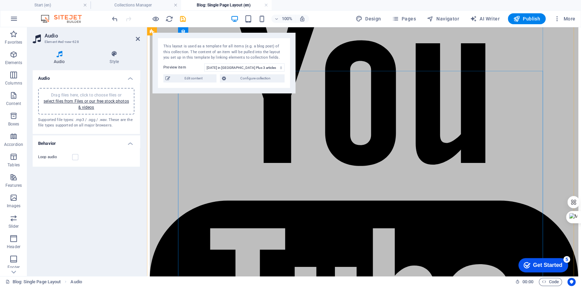
scroll to position [0, 0]
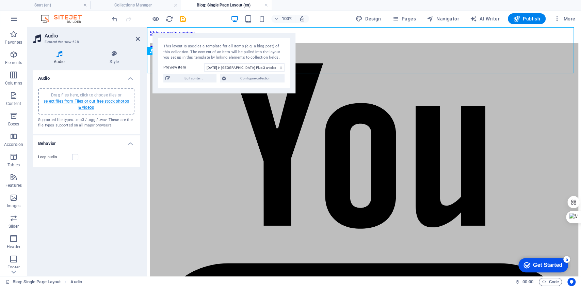
click at [65, 102] on link "select files from Files or our free stock photos & videos" at bounding box center [86, 104] width 85 height 11
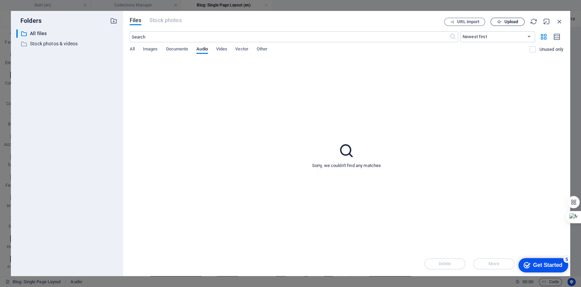
click at [518, 24] on button "Upload" at bounding box center [508, 22] width 34 height 8
click at [513, 20] on span "Upload" at bounding box center [511, 22] width 14 height 4
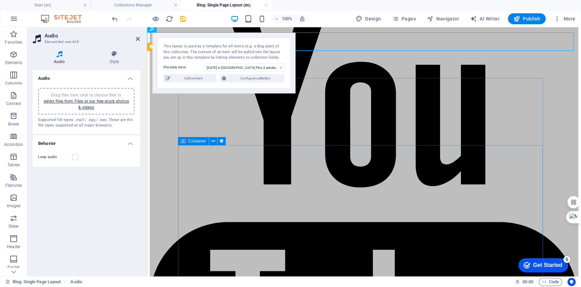
scroll to position [45, 0]
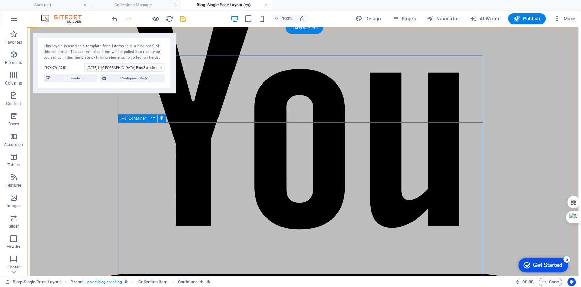
select select "content"
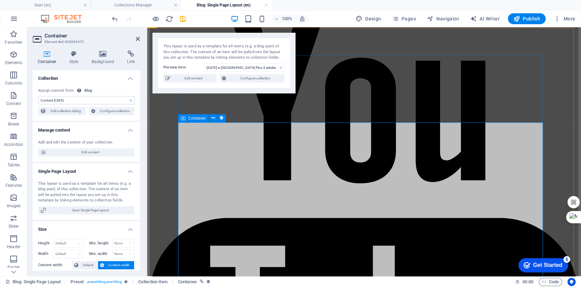
click at [545, 20] on span "More" at bounding box center [564, 18] width 21 height 7
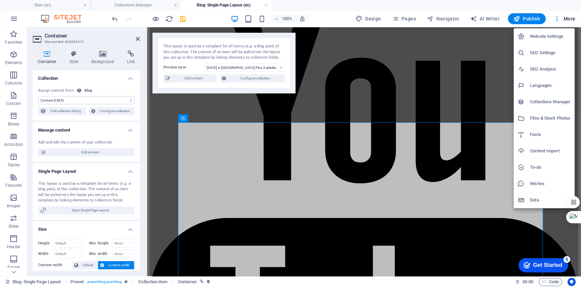
click at [545, 100] on h6 "Collections Manager" at bounding box center [550, 102] width 41 height 8
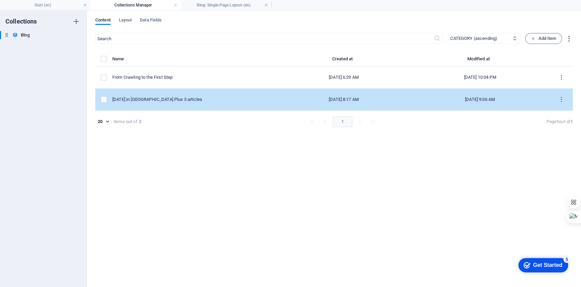
click at [295, 98] on div "[DATE] 8:17 AM" at bounding box center [343, 99] width 121 height 6
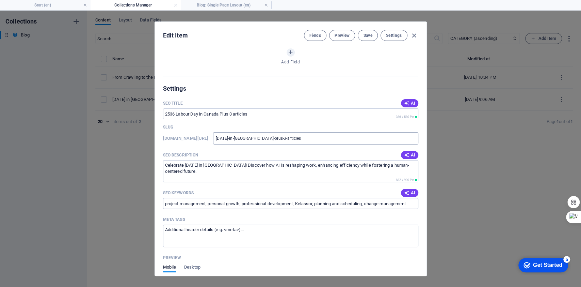
scroll to position [91, 0]
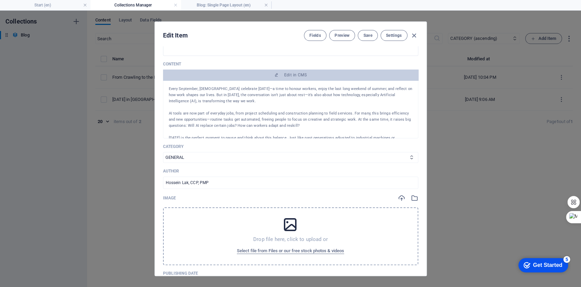
click at [234, 110] on p "AI tools are now part of everyday jobs, from project scheduling and constructio…" at bounding box center [291, 119] width 244 height 18
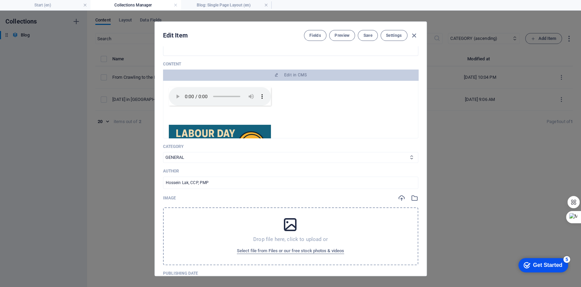
click at [301, 105] on div at bounding box center [291, 97] width 244 height 20
drag, startPoint x: 292, startPoint y: 99, endPoint x: 283, endPoint y: 99, distance: 8.2
click at [285, 99] on div at bounding box center [291, 97] width 244 height 20
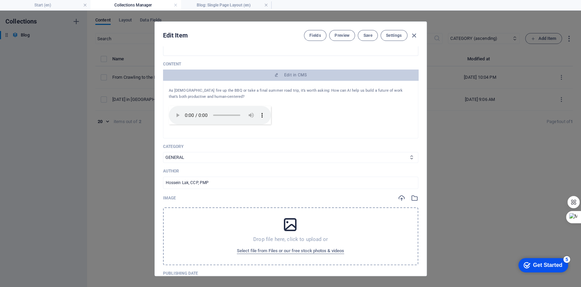
drag, startPoint x: 234, startPoint y: 112, endPoint x: 171, endPoint y: 84, distance: 69.1
click at [171, 84] on div "Every September, Canadians celebrate Labour Day—a time to honour workers, enjoy…" at bounding box center [291, 140] width 244 height 251
click at [274, 110] on div at bounding box center [291, 118] width 244 height 20
click at [248, 120] on div "Every September, Canadians celebrate Labour Day—a time to honour workers, enjoy…" at bounding box center [291, 141] width 244 height 251
click at [324, 117] on div at bounding box center [291, 118] width 244 height 20
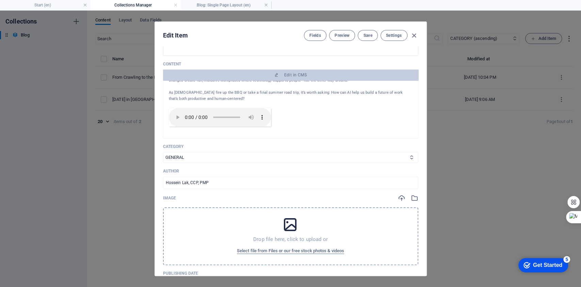
scroll to position [25, 0]
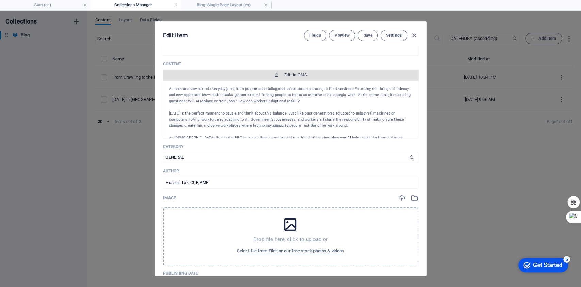
click at [292, 73] on span "Edit in CMS" at bounding box center [295, 74] width 22 height 5
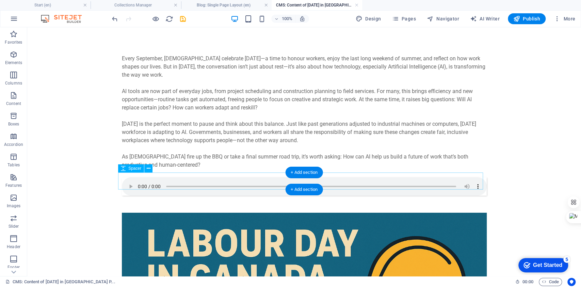
scroll to position [45, 0]
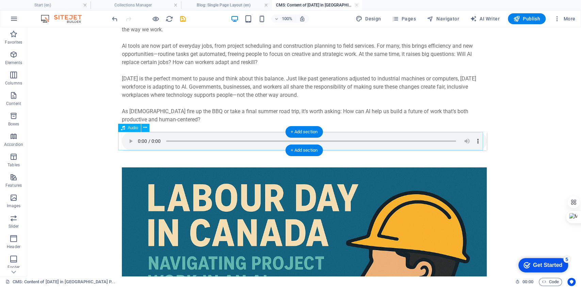
click at [177, 139] on figure at bounding box center [304, 141] width 365 height 18
click at [176, 139] on figure at bounding box center [304, 141] width 365 height 18
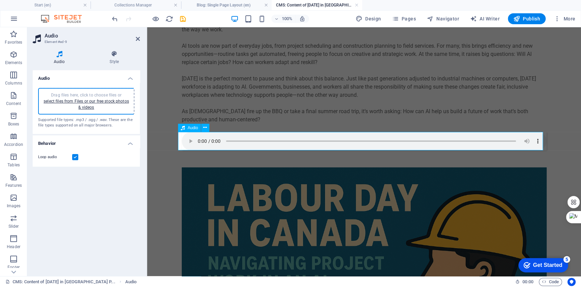
click at [187, 139] on figure at bounding box center [364, 141] width 365 height 18
click at [188, 141] on figure at bounding box center [364, 141] width 365 height 18
click at [183, 139] on figure at bounding box center [364, 141] width 365 height 18
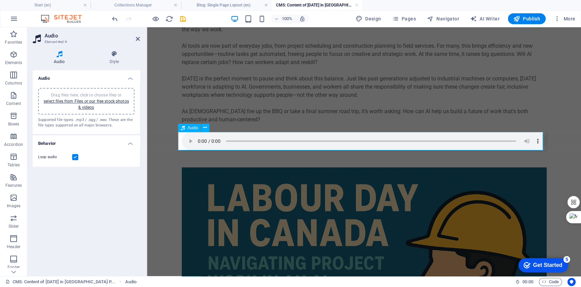
click at [188, 141] on figure at bounding box center [364, 141] width 365 height 18
click at [228, 117] on div "Every September, Canadians celebrate Labour Day—a time to honour workers, enjoy…" at bounding box center [364, 70] width 365 height 123
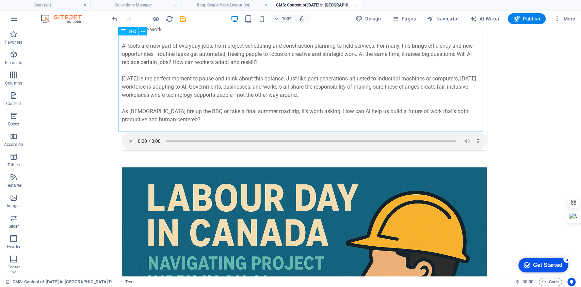
click at [179, 124] on div "Every September, Canadians celebrate Labour Day—a time to honour workers, enjoy…" at bounding box center [304, 70] width 365 height 123
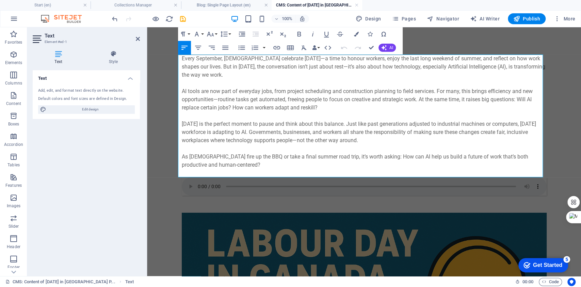
click at [225, 170] on p at bounding box center [364, 173] width 365 height 8
click at [225, 167] on p "As [DEMOGRAPHIC_DATA] fire up the BBQ or take a final summer road trip, it’s wo…" at bounding box center [364, 161] width 365 height 16
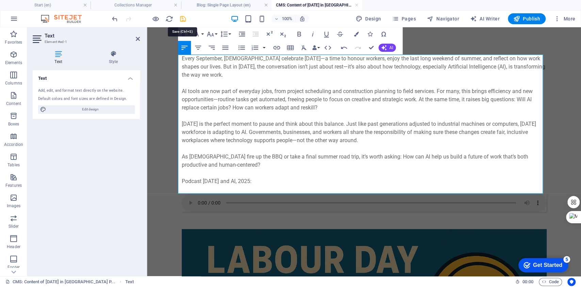
click at [183, 18] on icon "save" at bounding box center [183, 19] width 8 height 8
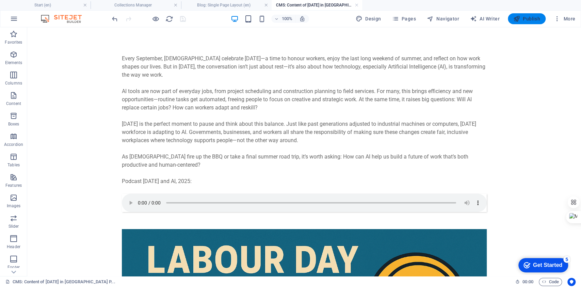
click at [527, 15] on span "Publish" at bounding box center [527, 18] width 27 height 7
click at [521, 20] on span "Publish" at bounding box center [527, 18] width 27 height 7
click at [172, 20] on icon "reload" at bounding box center [170, 19] width 8 height 8
click at [221, 8] on h4 "Blog: Single Page Layout (en)" at bounding box center [226, 4] width 91 height 7
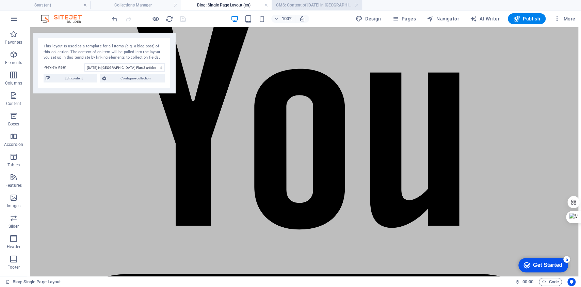
click at [302, 3] on h4 "CMS: Content of [DATE] in [GEOGRAPHIC_DATA] P..." at bounding box center [317, 4] width 91 height 7
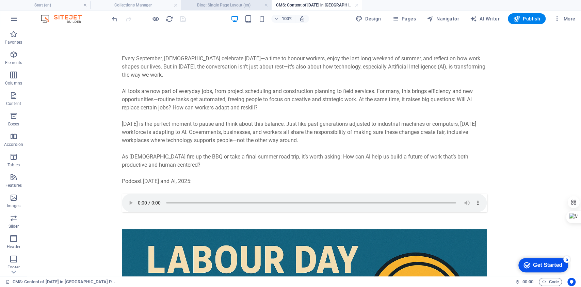
scroll to position [0, 0]
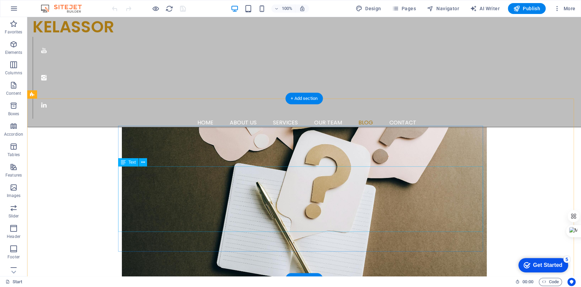
scroll to position [1091, 0]
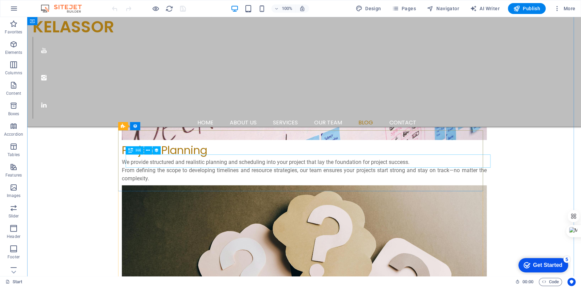
click at [144, 154] on div "H4" at bounding box center [146, 150] width 40 height 9
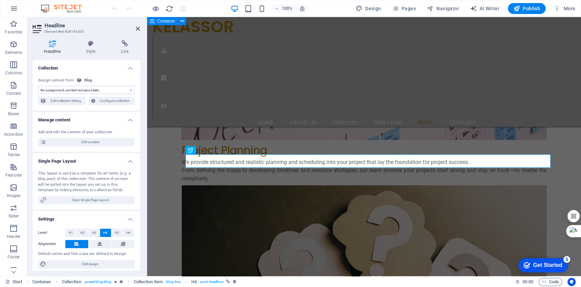
select select "name"
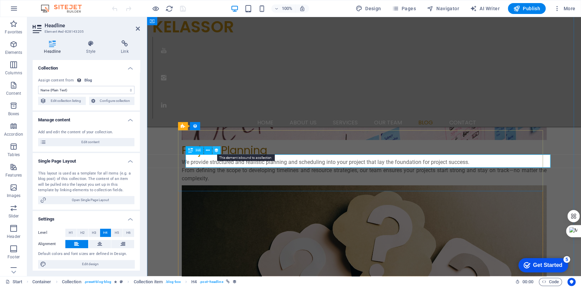
click at [218, 150] on icon at bounding box center [216, 150] width 5 height 7
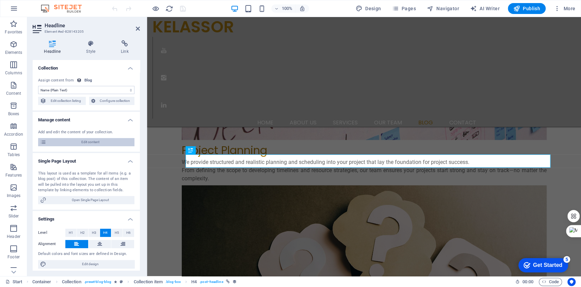
click at [94, 144] on span "Edit content" at bounding box center [90, 142] width 84 height 8
select select "columns.category_ASC"
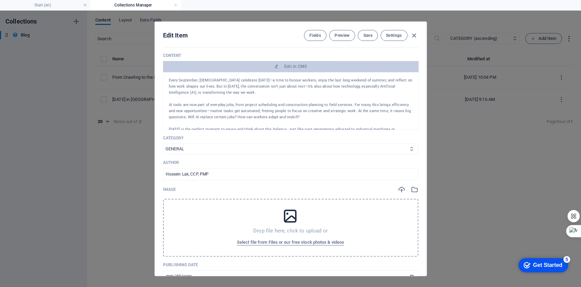
scroll to position [91, 0]
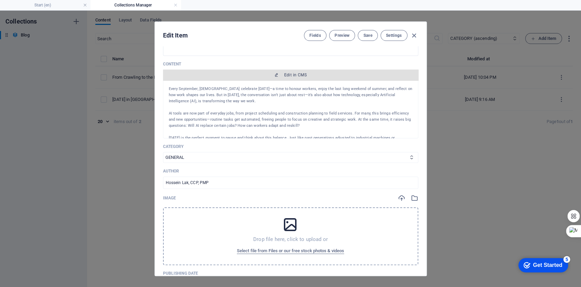
click at [275, 73] on icon "button" at bounding box center [277, 75] width 4 height 4
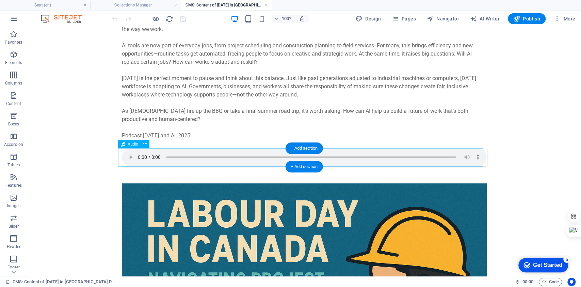
scroll to position [45, 0]
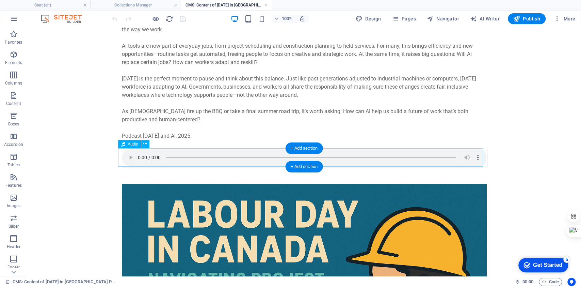
click at [127, 158] on figure at bounding box center [304, 157] width 365 height 18
click at [127, 157] on figure at bounding box center [304, 157] width 365 height 18
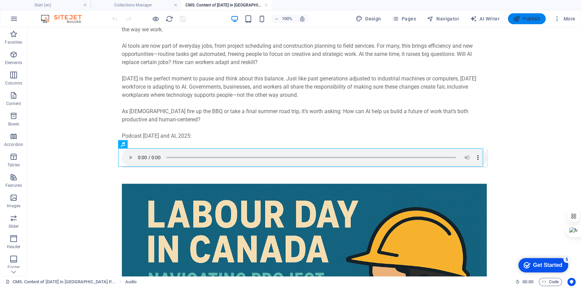
click at [523, 15] on span "Publish" at bounding box center [527, 18] width 27 height 7
